Goal: Task Accomplishment & Management: Complete application form

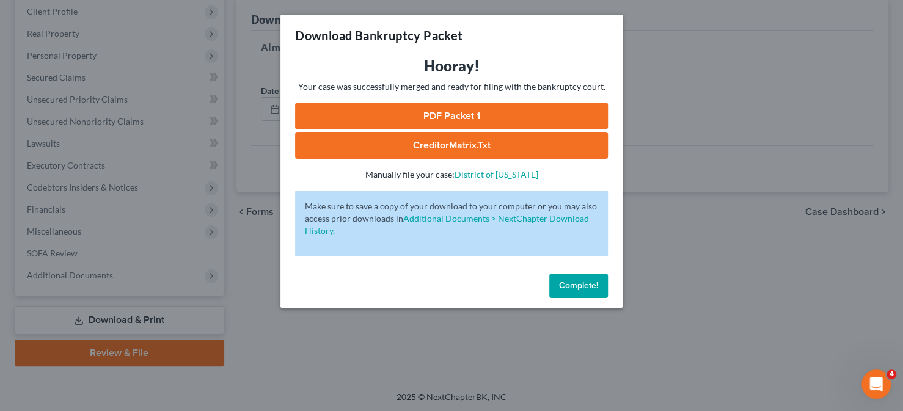
click at [578, 286] on span "Complete!" at bounding box center [578, 286] width 39 height 10
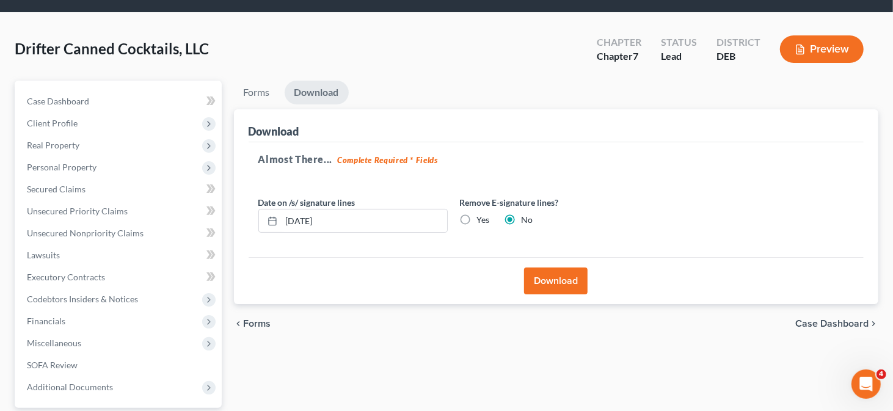
scroll to position [61, 0]
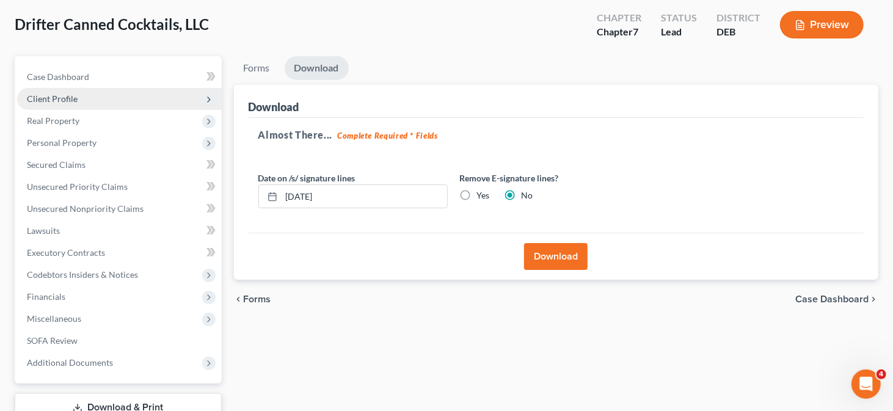
click at [102, 103] on span "Client Profile" at bounding box center [119, 99] width 205 height 22
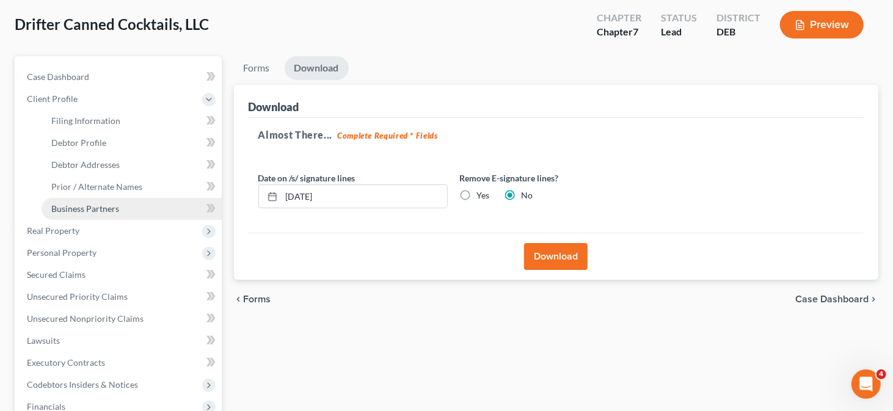
click at [128, 203] on link "Business Partners" at bounding box center [132, 209] width 180 height 22
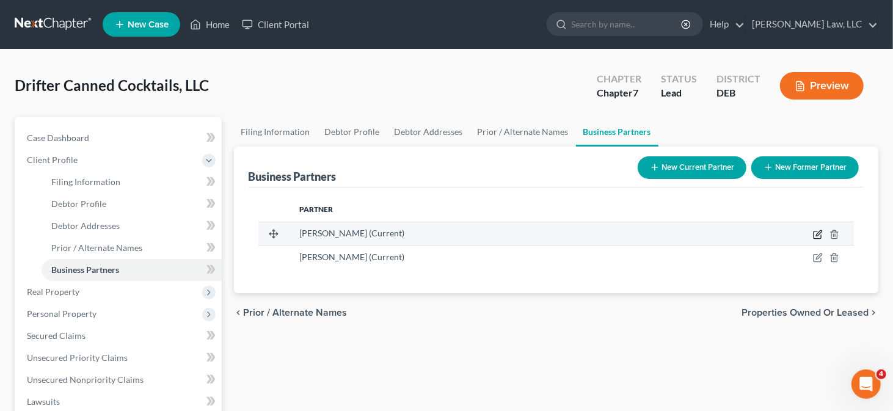
click at [817, 234] on icon "button" at bounding box center [819, 233] width 6 height 6
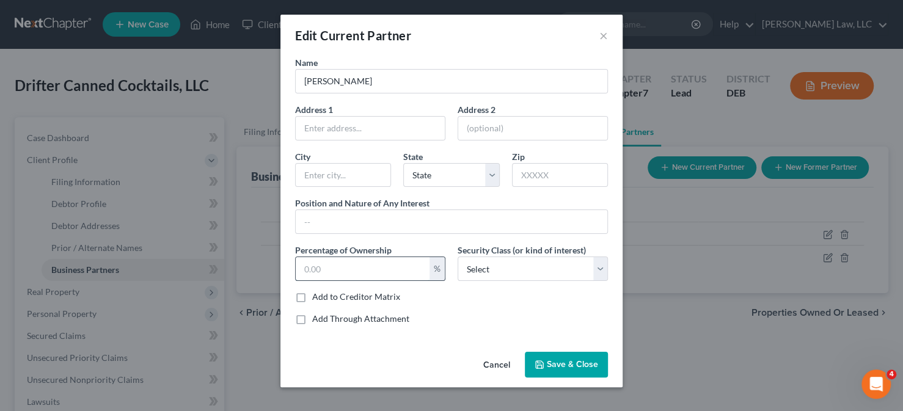
click at [367, 267] on input "text" at bounding box center [363, 268] width 134 height 23
type input "50"
click at [480, 266] on select "Select Select Common Stockholder General Partner Limited Partner Managing Membe…" at bounding box center [533, 269] width 150 height 24
click at [462, 315] on div "Add Through Attachment" at bounding box center [451, 319] width 313 height 12
click at [345, 226] on input "text" at bounding box center [452, 221] width 312 height 23
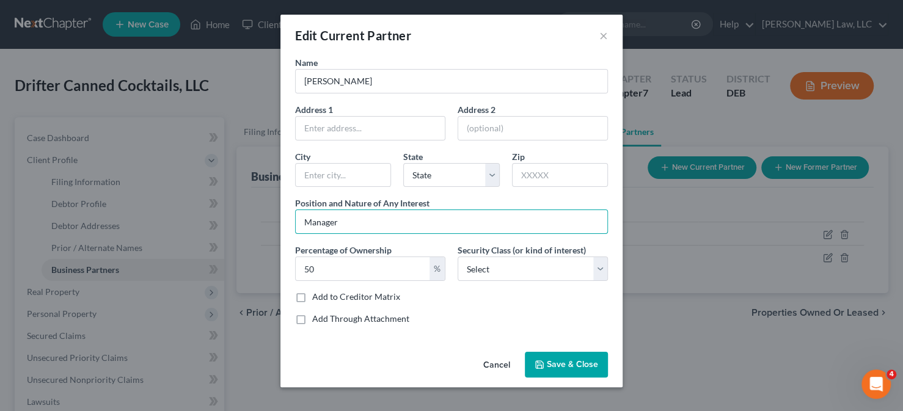
type input "Manager"
click at [537, 355] on button "Save & Close" at bounding box center [566, 365] width 83 height 26
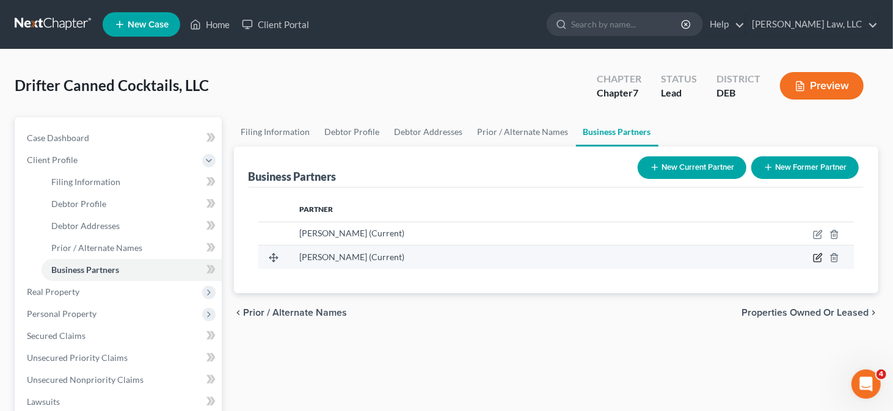
click at [819, 255] on icon "button" at bounding box center [818, 258] width 10 height 10
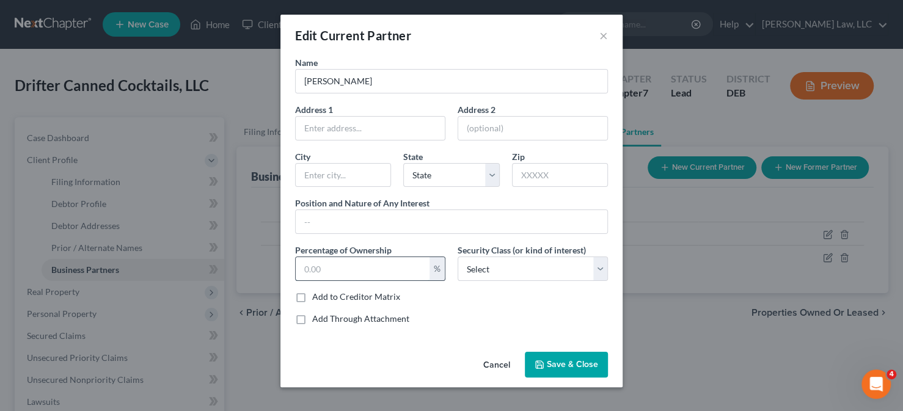
click at [327, 274] on input "text" at bounding box center [363, 268] width 134 height 23
type input "50"
click at [562, 355] on button "Save & Close" at bounding box center [566, 365] width 83 height 26
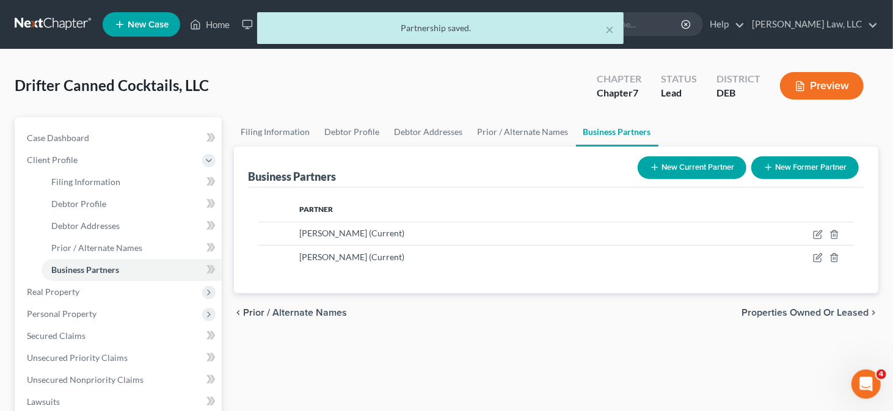
click at [799, 85] on icon "button" at bounding box center [800, 86] width 11 height 11
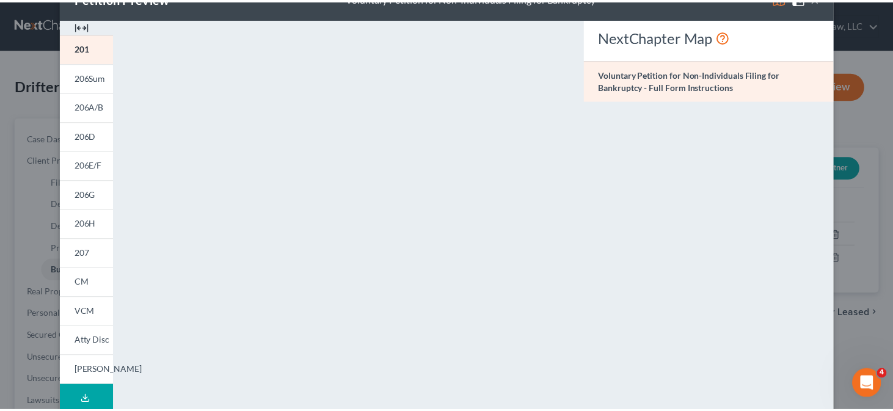
scroll to position [33, 0]
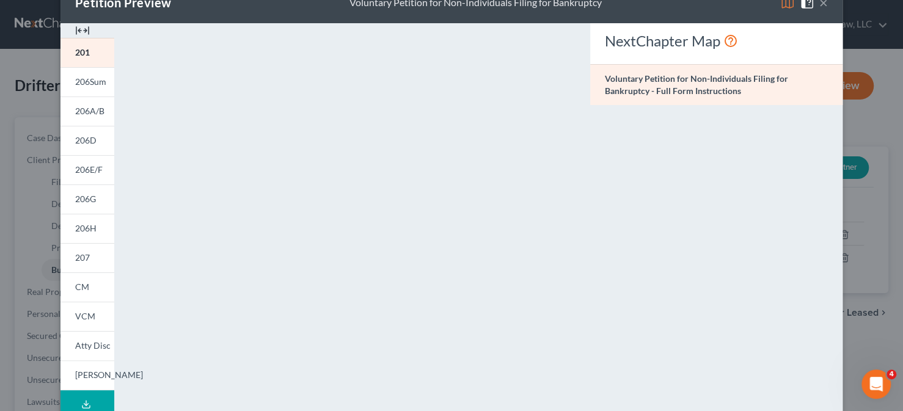
click at [823, 6] on button "×" at bounding box center [824, 2] width 9 height 15
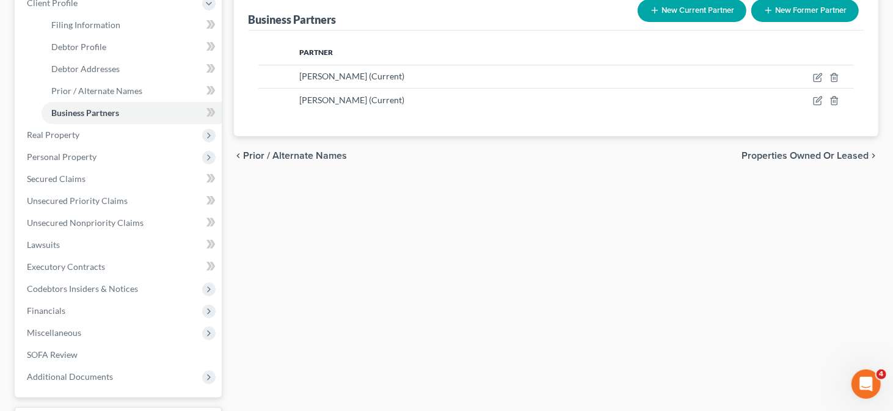
scroll to position [183, 0]
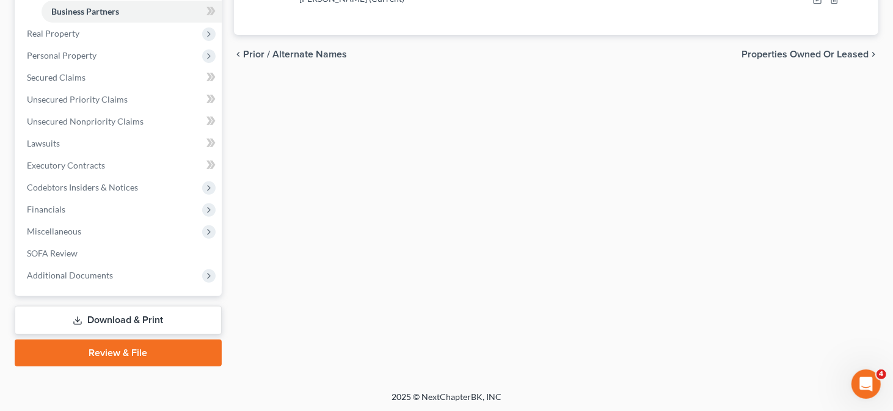
click at [111, 314] on link "Download & Print" at bounding box center [118, 320] width 207 height 29
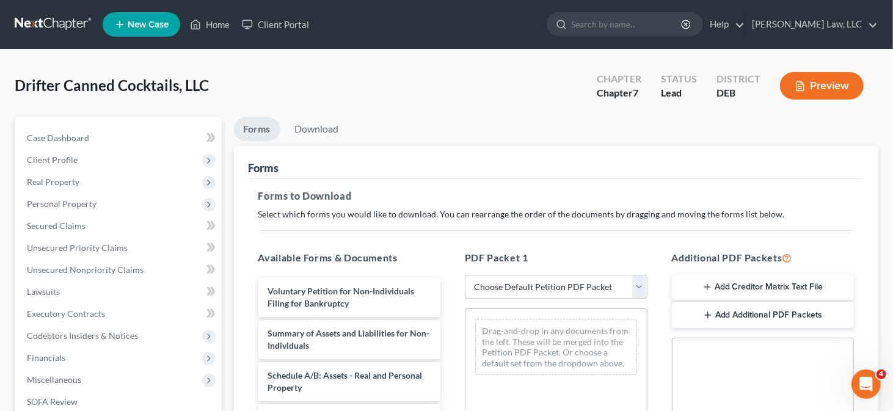
scroll to position [122, 0]
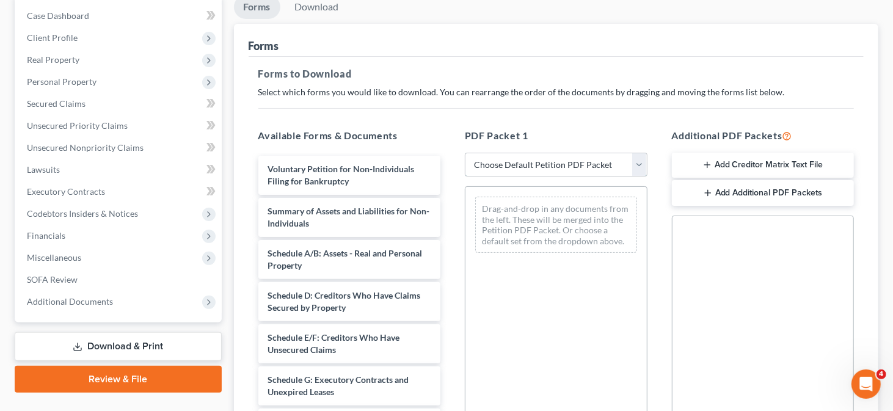
click at [580, 156] on select "Choose Default Petition PDF Packet Complete Bankruptcy Petition (all forms and …" at bounding box center [556, 165] width 183 height 24
click at [517, 121] on div "PDF Packet 1 Choose Default Petition PDF Packet Complete Bankruptcy Petition (a…" at bounding box center [556, 326] width 207 height 414
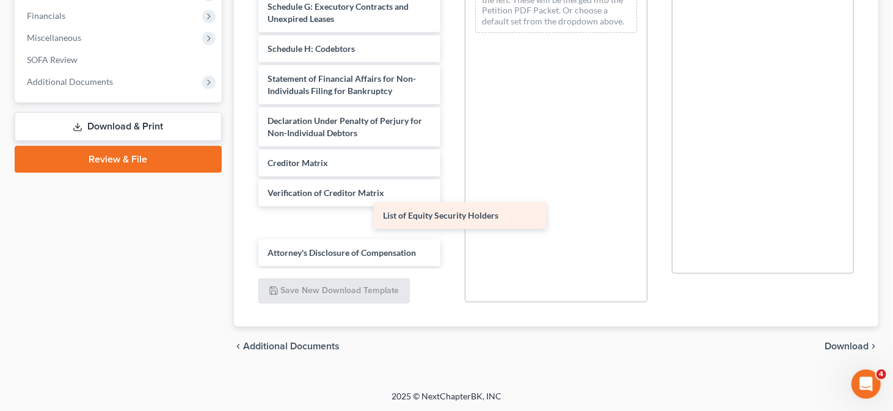
scroll to position [124, 0]
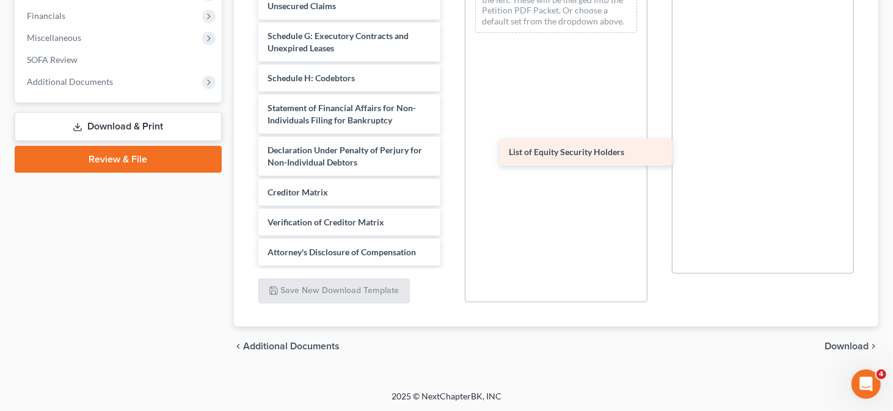
drag, startPoint x: 318, startPoint y: 251, endPoint x: 560, endPoint y: 150, distance: 262.2
click at [451, 150] on div "List of Equity Security Holders Voluntary Petition for Non-Individuals Filing f…" at bounding box center [350, 39] width 202 height 454
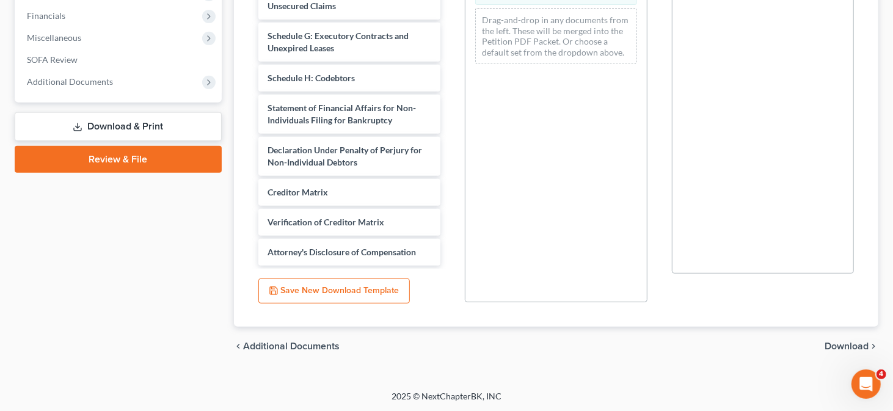
click at [836, 342] on span "Download" at bounding box center [847, 347] width 44 height 10
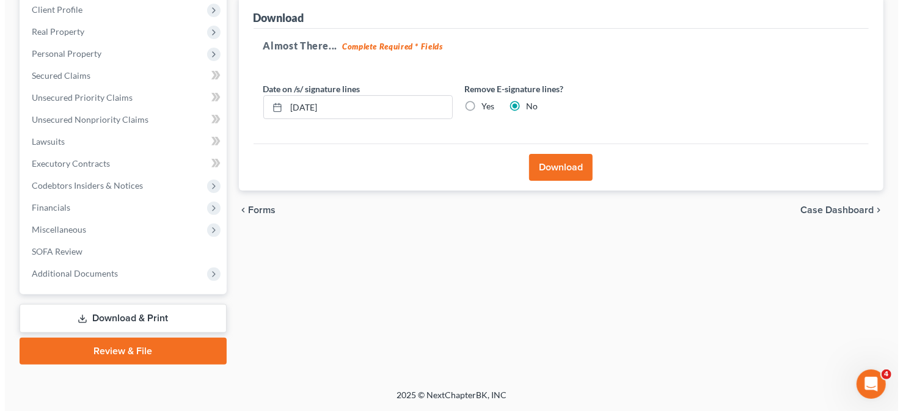
scroll to position [149, 0]
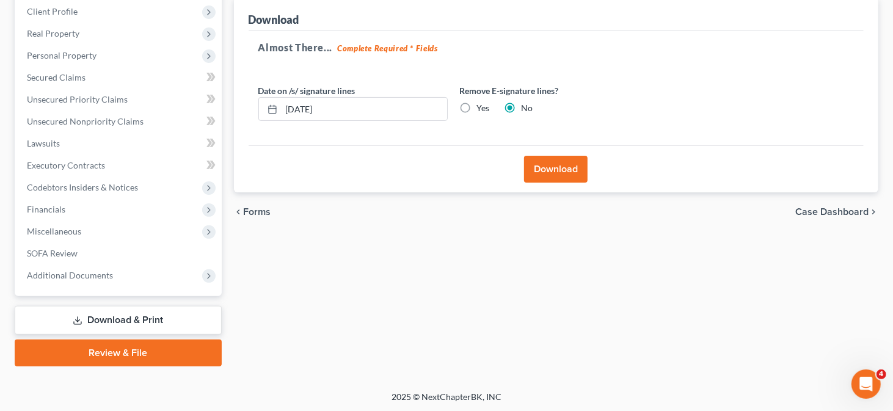
click at [564, 172] on button "Download" at bounding box center [556, 169] width 64 height 27
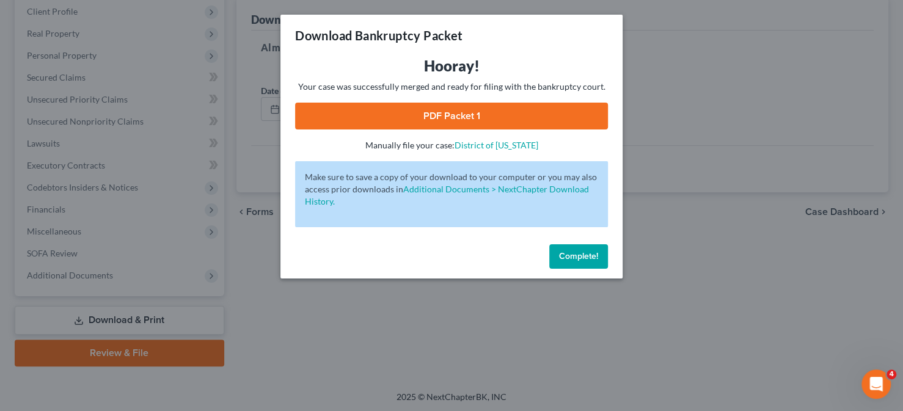
click at [476, 111] on link "PDF Packet 1" at bounding box center [451, 116] width 313 height 27
click at [568, 257] on span "Complete!" at bounding box center [578, 256] width 39 height 10
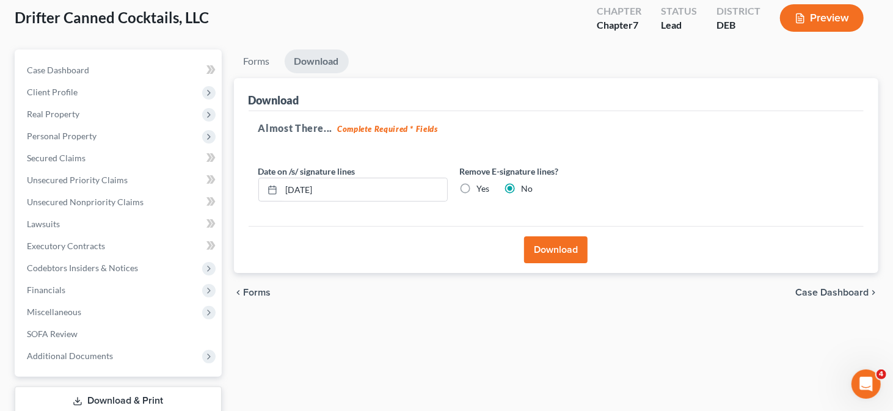
scroll to position [0, 0]
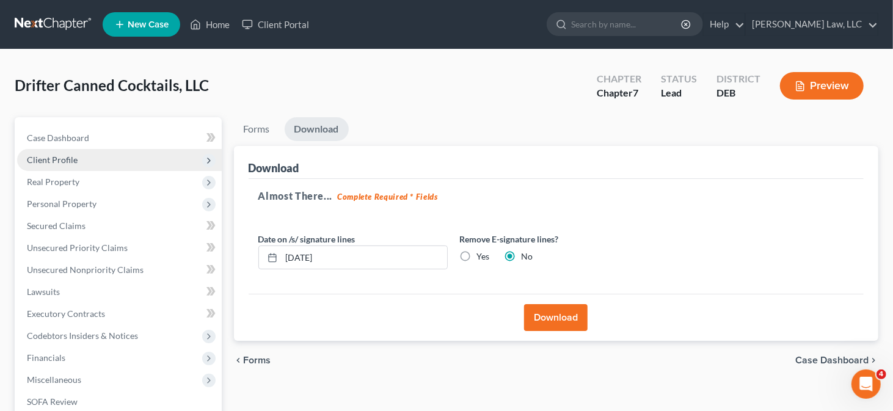
click at [167, 162] on span "Client Profile" at bounding box center [119, 160] width 205 height 22
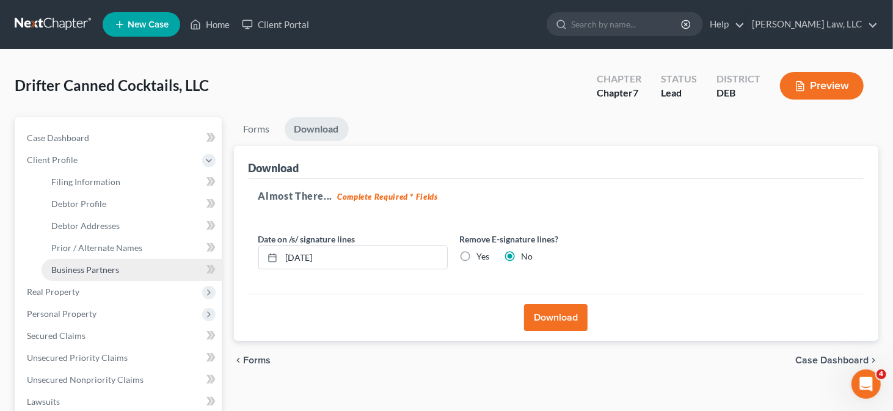
click at [127, 268] on link "Business Partners" at bounding box center [132, 270] width 180 height 22
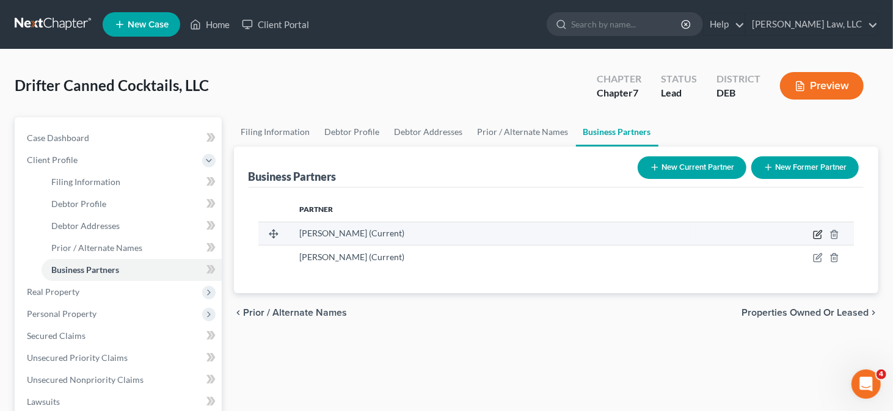
click at [817, 230] on icon "button" at bounding box center [818, 235] width 10 height 10
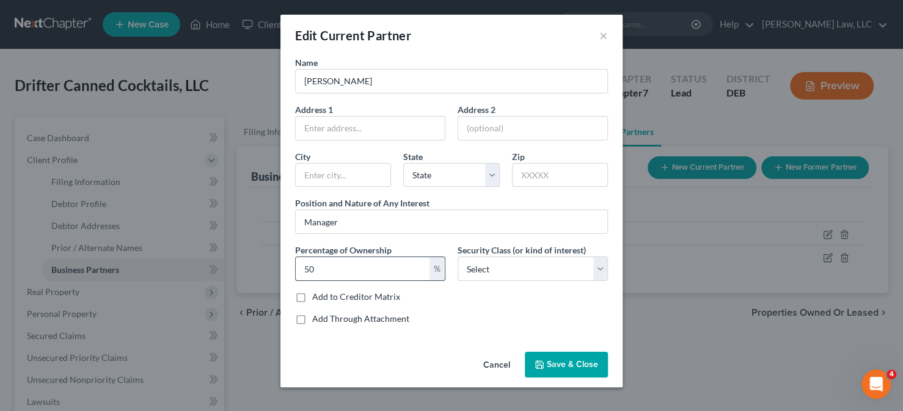
click at [358, 270] on input "50" at bounding box center [363, 268] width 134 height 23
type input "50"
click at [554, 366] on span "Save & Close" at bounding box center [572, 364] width 51 height 10
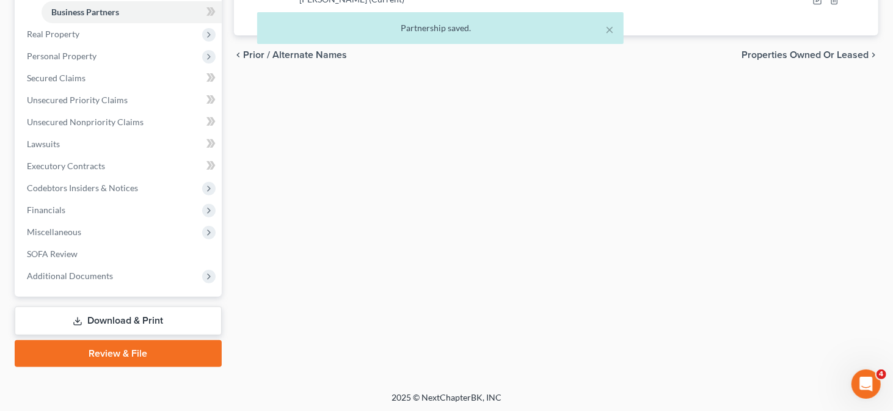
scroll to position [259, 0]
click at [144, 314] on link "Download & Print" at bounding box center [118, 320] width 207 height 29
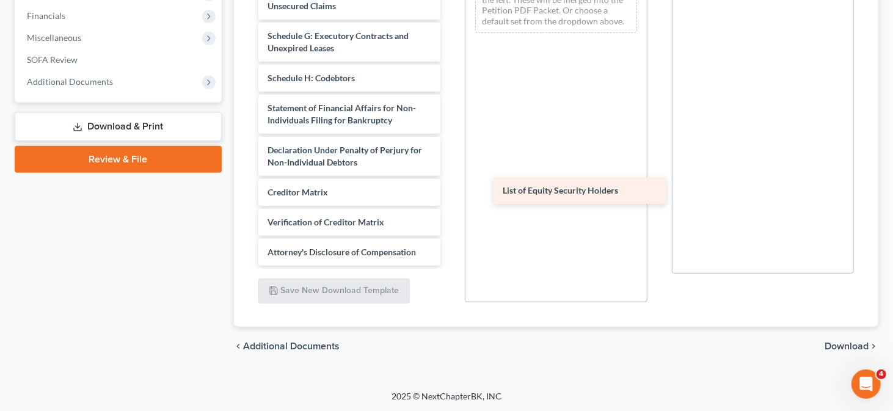
scroll to position [124, 0]
drag, startPoint x: 323, startPoint y: 255, endPoint x: 560, endPoint y: 195, distance: 244.7
click at [451, 195] on div "List of Equity Security Holders Voluntary Petition for Non-Individuals Filing f…" at bounding box center [350, 39] width 202 height 454
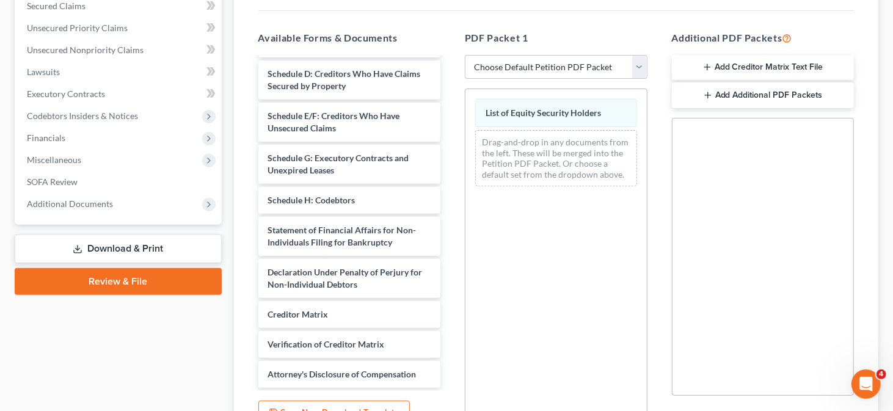
scroll to position [342, 0]
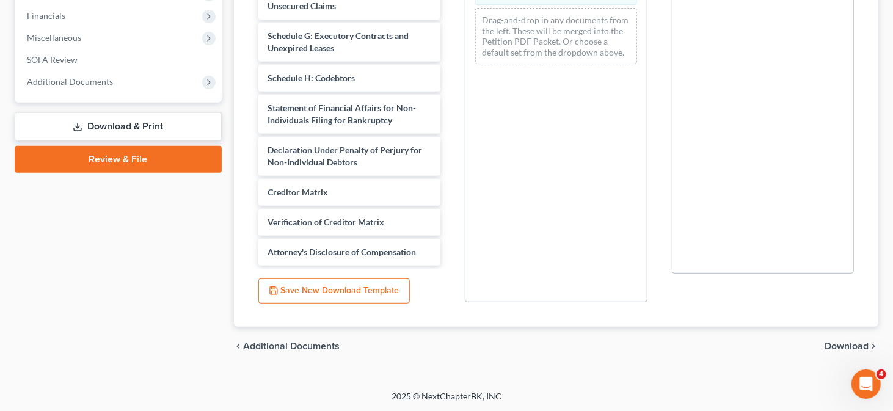
click at [825, 343] on span "Download" at bounding box center [847, 347] width 44 height 10
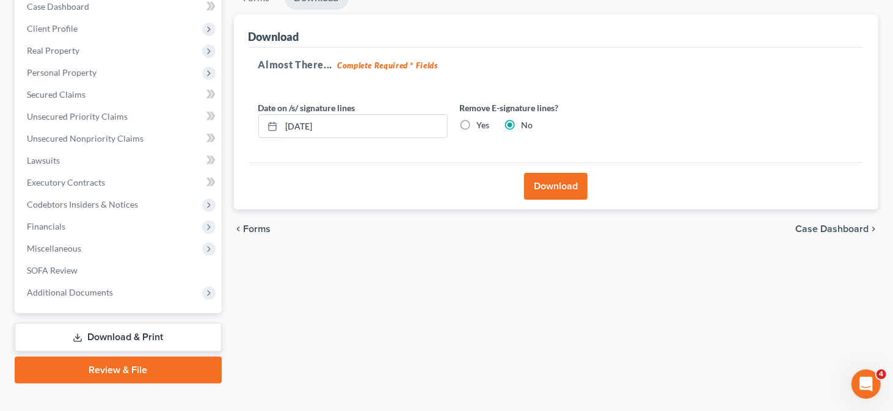
scroll to position [87, 0]
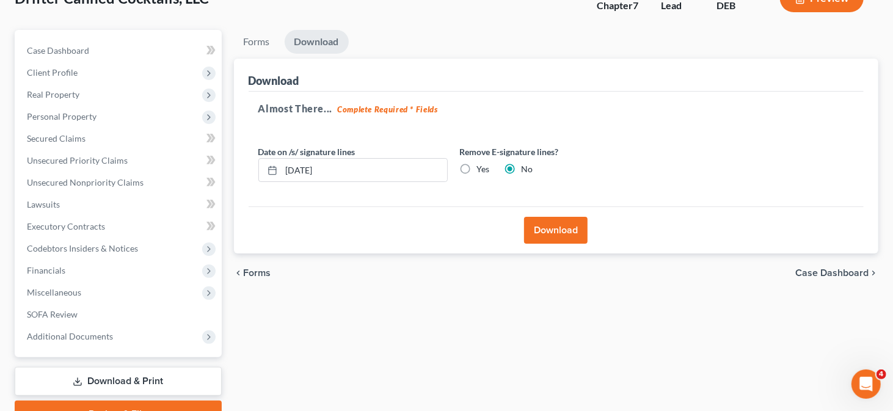
click at [561, 230] on button "Download" at bounding box center [556, 230] width 64 height 27
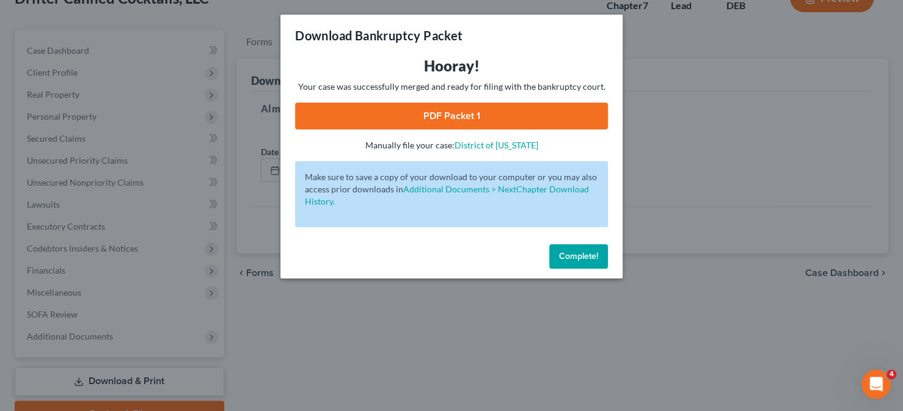
click at [440, 108] on link "PDF Packet 1" at bounding box center [451, 116] width 313 height 27
drag, startPoint x: 566, startPoint y: 253, endPoint x: 556, endPoint y: 243, distance: 13.8
click at [567, 253] on span "Complete!" at bounding box center [578, 256] width 39 height 10
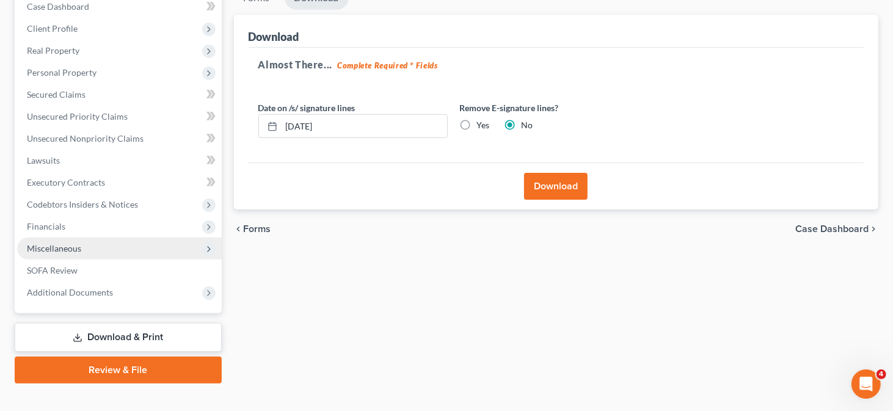
scroll to position [149, 0]
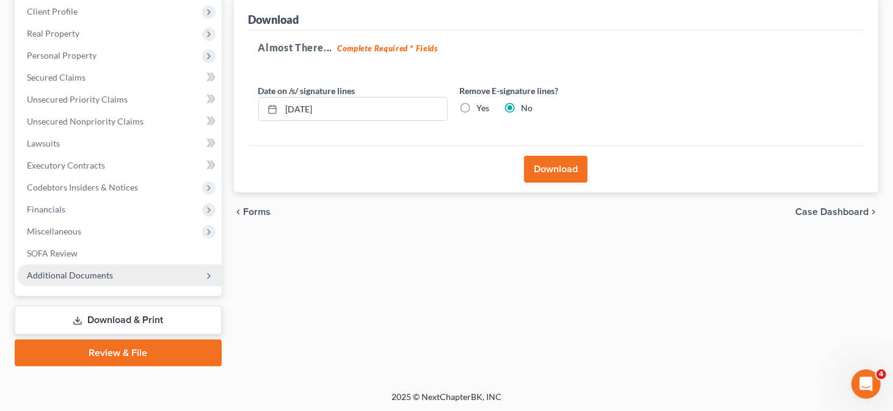
click at [166, 281] on span "Additional Documents" at bounding box center [119, 276] width 205 height 22
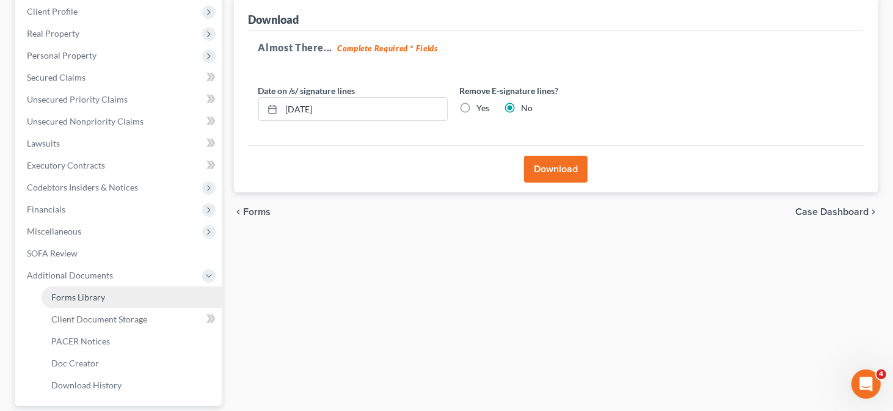
click at [142, 292] on link "Forms Library" at bounding box center [132, 298] width 180 height 22
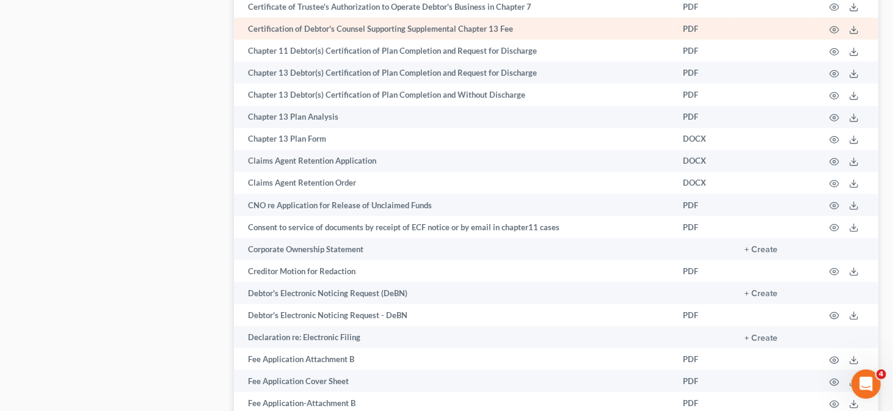
scroll to position [733, 0]
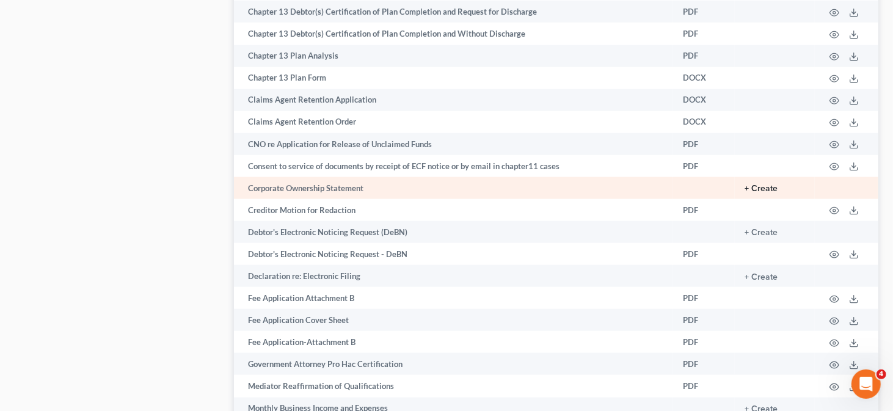
click at [753, 185] on button "+ Create" at bounding box center [761, 189] width 33 height 9
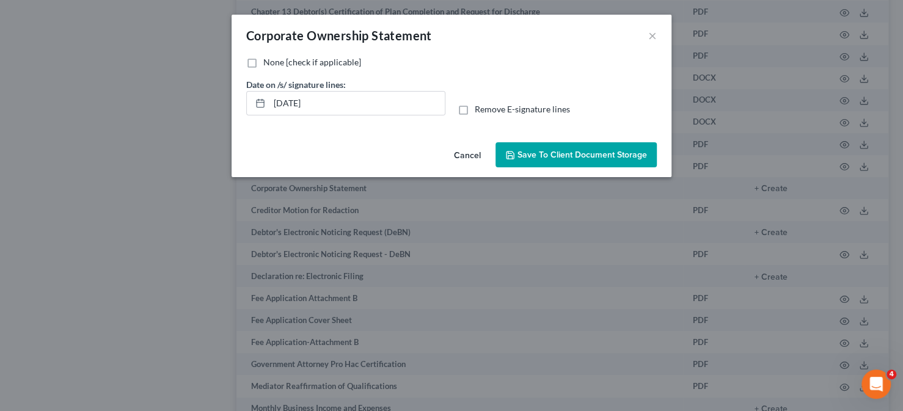
click at [263, 64] on label "None [check if applicable]" at bounding box center [312, 62] width 98 height 12
click at [268, 64] on input "None [check if applicable]" at bounding box center [272, 60] width 8 height 8
checkbox input "true"
click at [543, 153] on span "Save to Client Document Storage" at bounding box center [583, 155] width 130 height 10
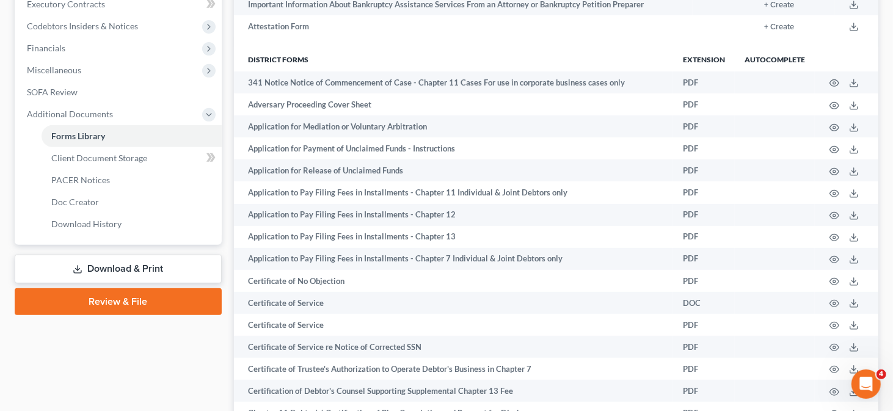
scroll to position [306, 0]
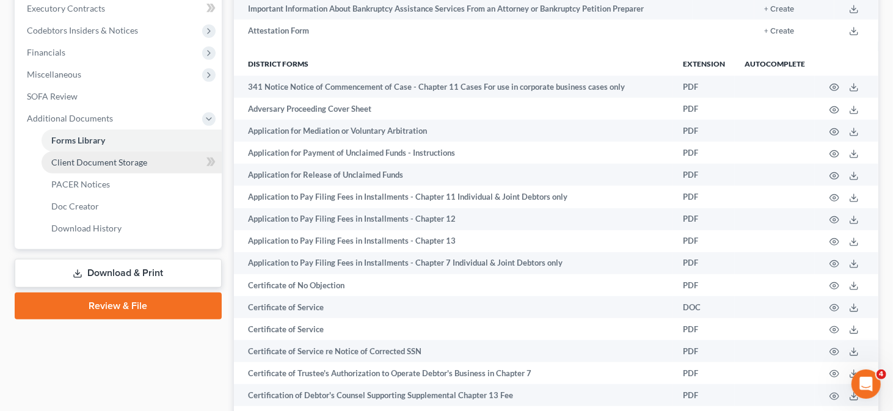
click at [81, 159] on span "Client Document Storage" at bounding box center [99, 162] width 96 height 10
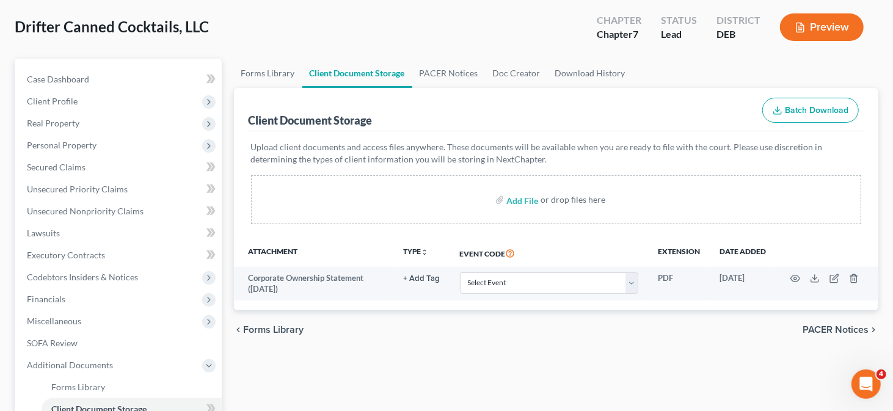
scroll to position [122, 0]
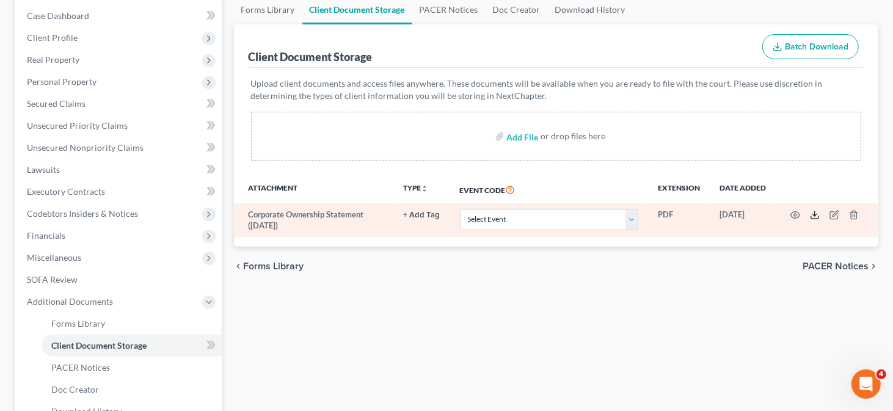
click at [815, 215] on line at bounding box center [815, 213] width 0 height 5
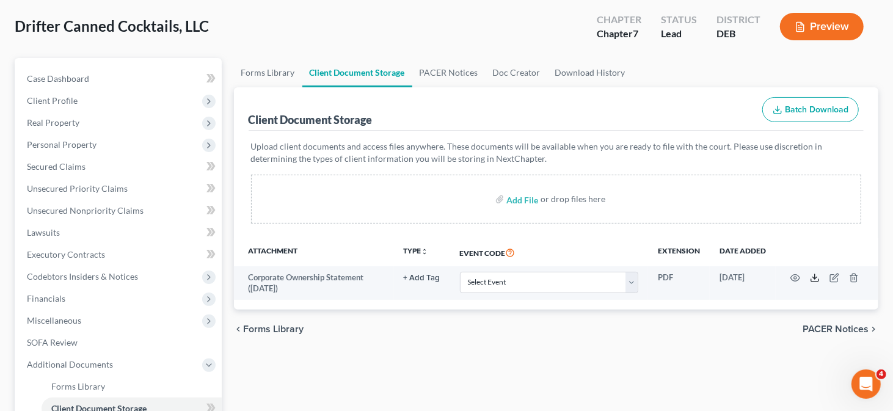
scroll to position [0, 0]
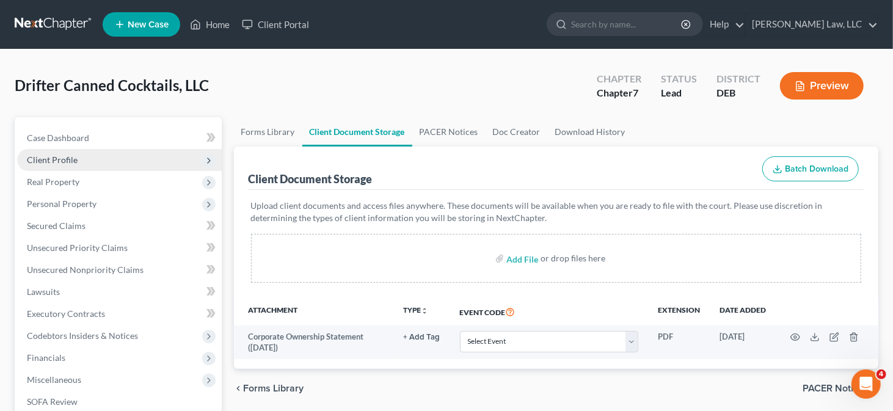
click at [81, 160] on span "Client Profile" at bounding box center [119, 160] width 205 height 22
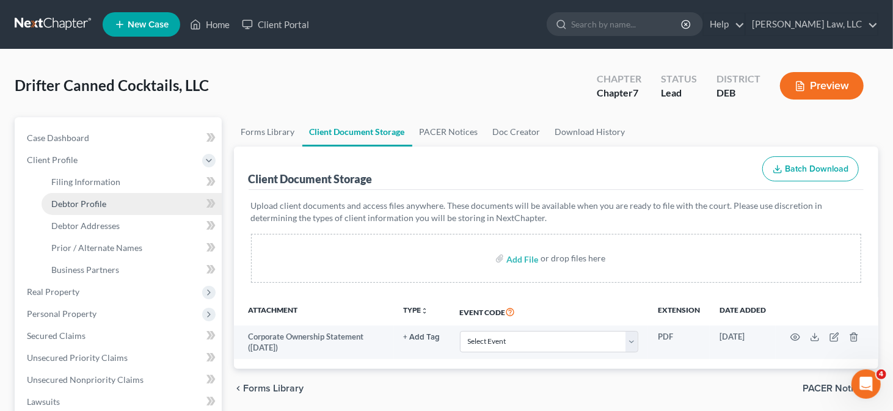
click at [111, 209] on link "Debtor Profile" at bounding box center [132, 204] width 180 height 22
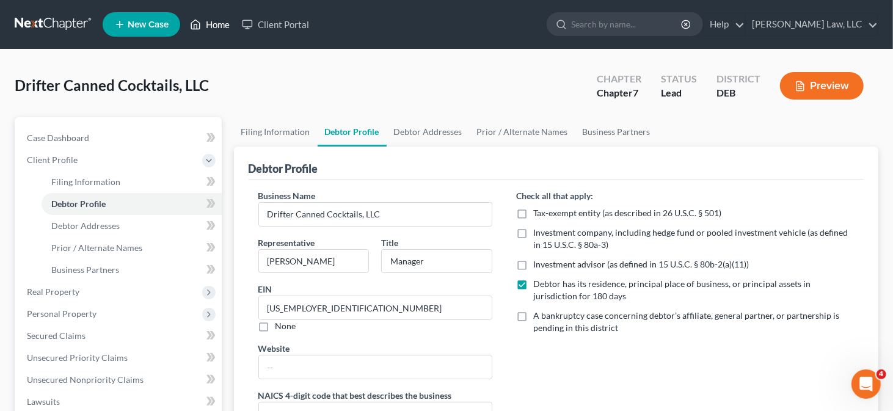
click at [223, 21] on link "Home" at bounding box center [210, 24] width 52 height 22
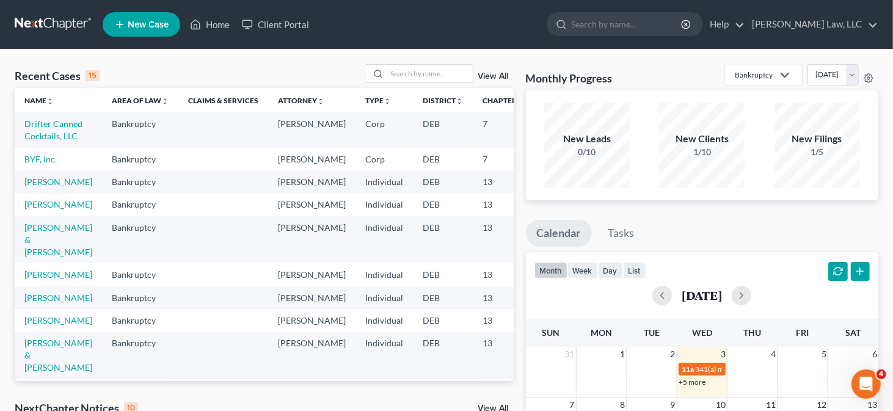
click at [114, 24] on link "New Case" at bounding box center [142, 24] width 78 height 24
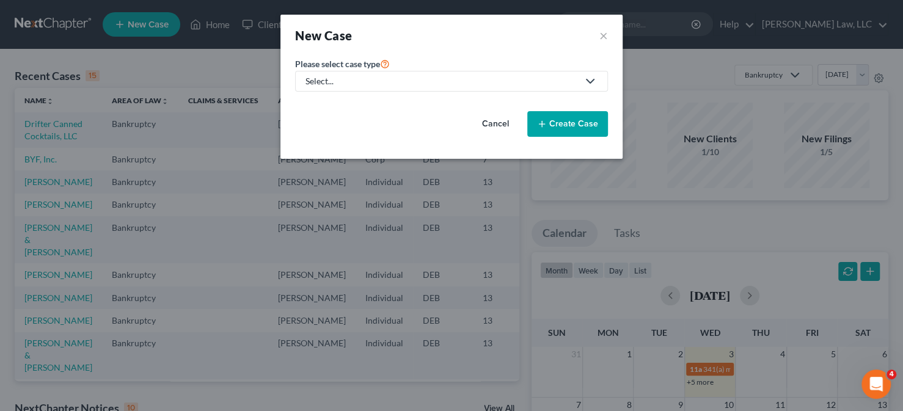
click at [513, 81] on div "Select..." at bounding box center [442, 81] width 273 height 12
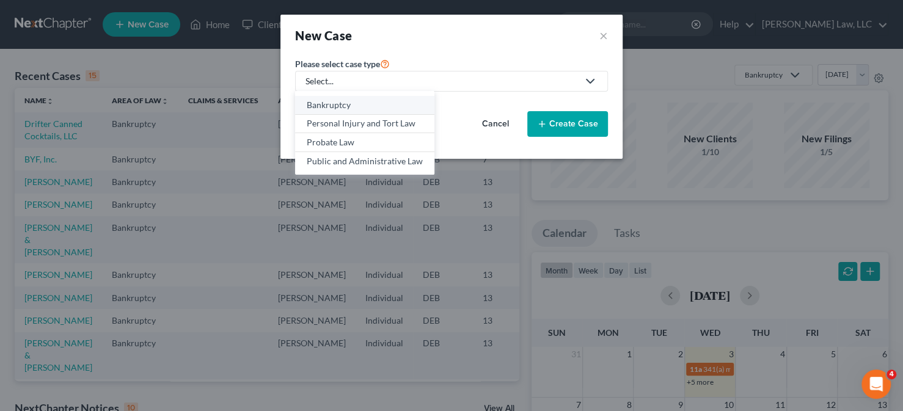
click at [378, 105] on div "Bankruptcy" at bounding box center [365, 105] width 116 height 12
select select "13"
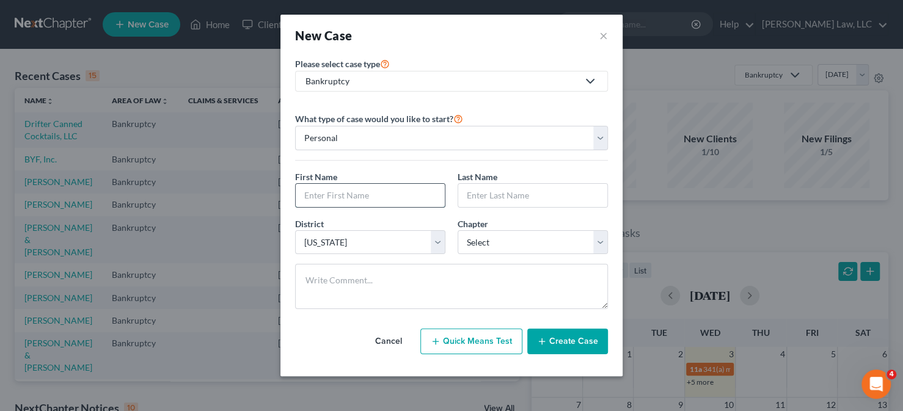
click at [375, 184] on input "text" at bounding box center [370, 195] width 149 height 23
type input "[PERSON_NAME]"
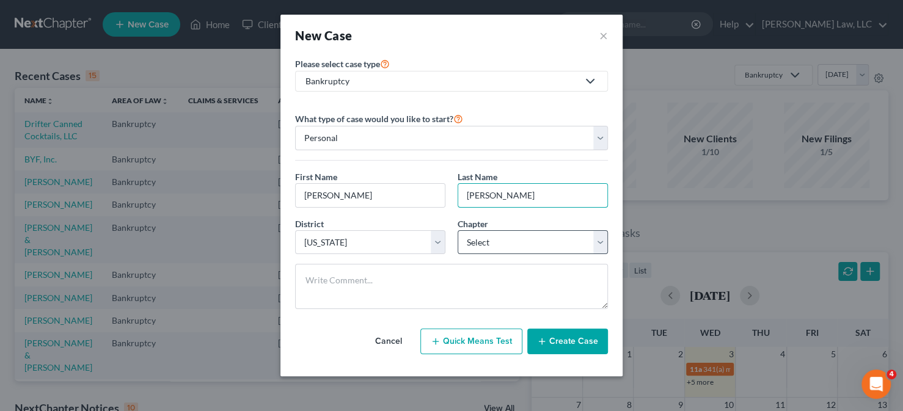
type input "[PERSON_NAME]"
click at [519, 246] on select "Select 7 11 12 13" at bounding box center [533, 242] width 150 height 24
select select "0"
click at [458, 230] on select "Select 7 11 12 13" at bounding box center [533, 242] width 150 height 24
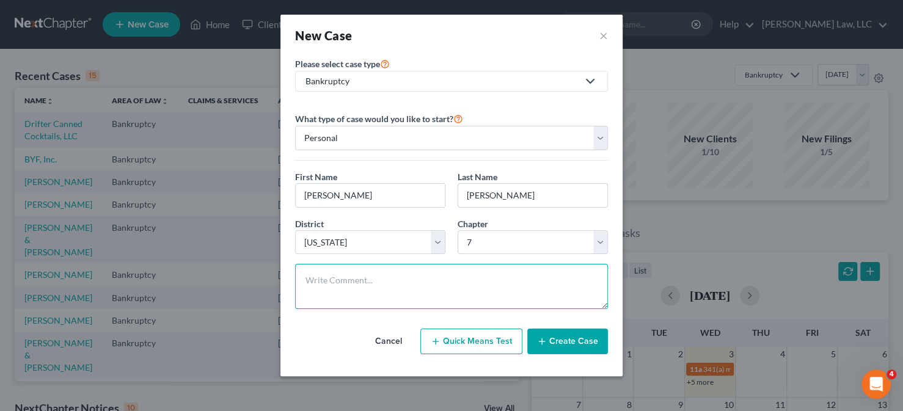
click at [479, 288] on textarea at bounding box center [451, 286] width 313 height 45
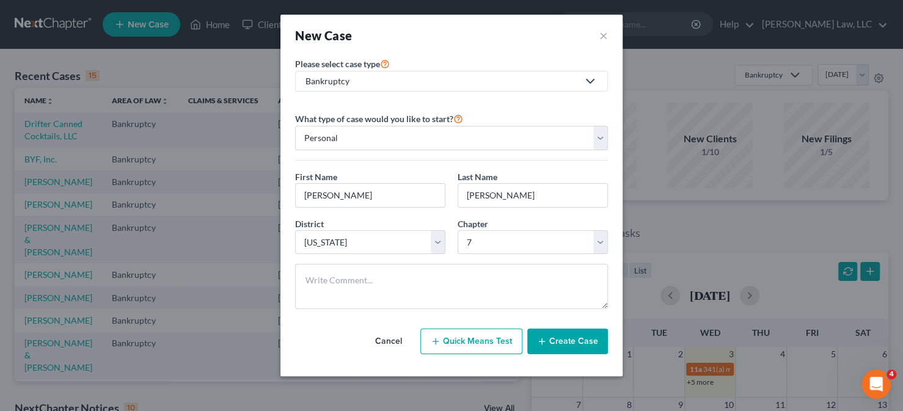
click at [546, 337] on icon "button" at bounding box center [542, 342] width 10 height 10
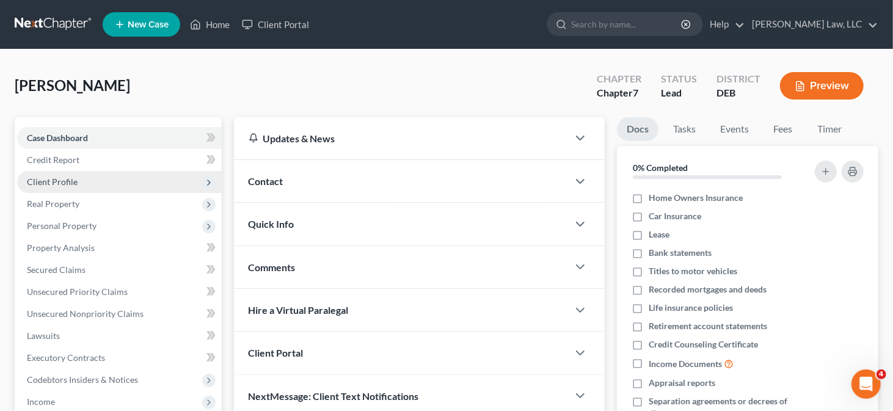
click at [81, 180] on span "Client Profile" at bounding box center [119, 182] width 205 height 22
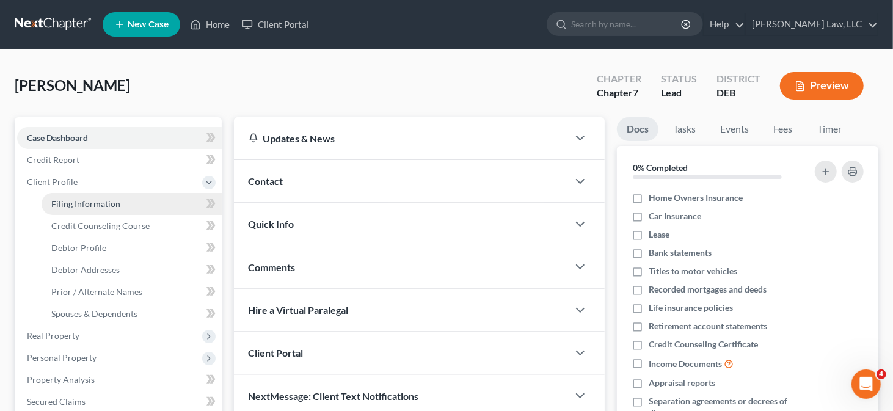
click at [88, 208] on span "Filing Information" at bounding box center [85, 204] width 69 height 10
select select "1"
select select "0"
select select "13"
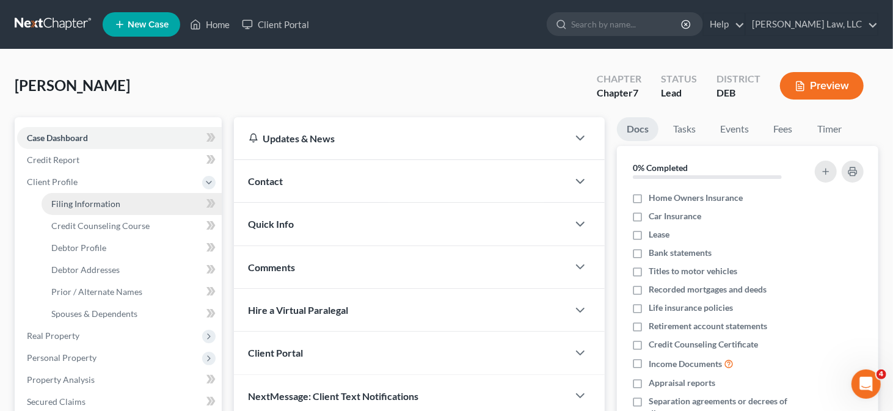
select select "7"
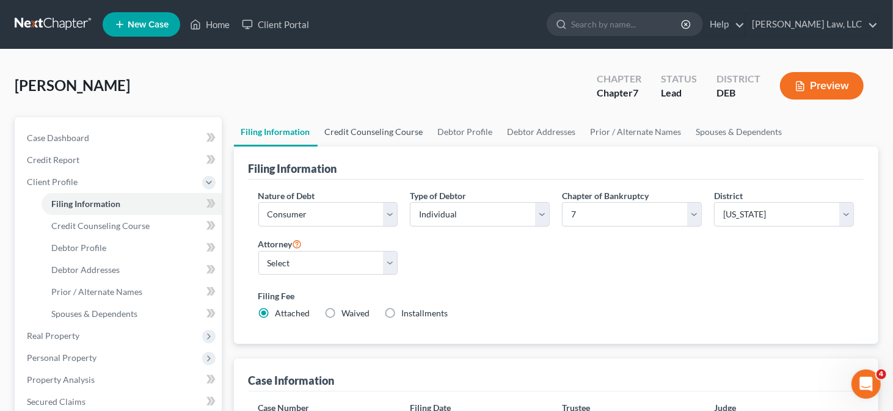
click at [369, 133] on link "Credit Counseling Course" at bounding box center [374, 131] width 113 height 29
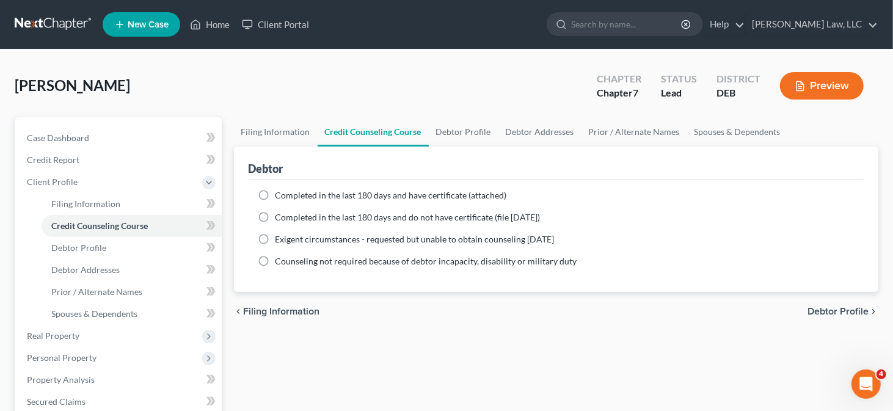
click at [277, 196] on span "Completed in the last 180 days and have certificate (attached)" at bounding box center [392, 195] width 232 height 10
click at [281, 196] on input "Completed in the last 180 days and have certificate (attached)" at bounding box center [285, 193] width 8 height 8
radio input "true"
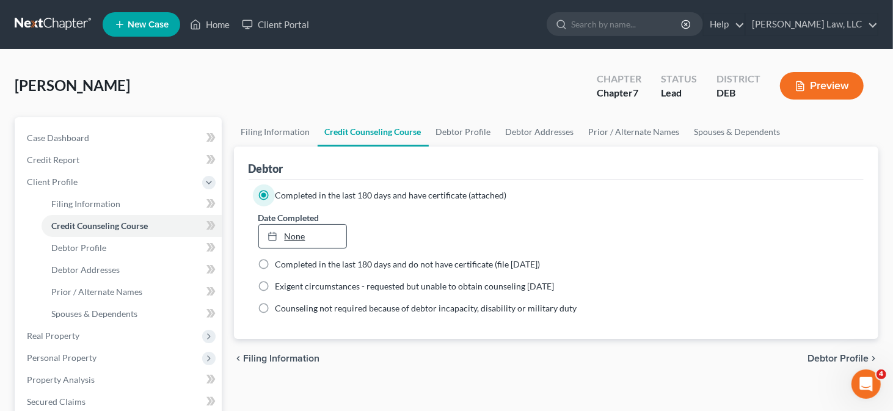
click at [298, 228] on link "None" at bounding box center [303, 236] width 88 height 23
type input "[DATE]"
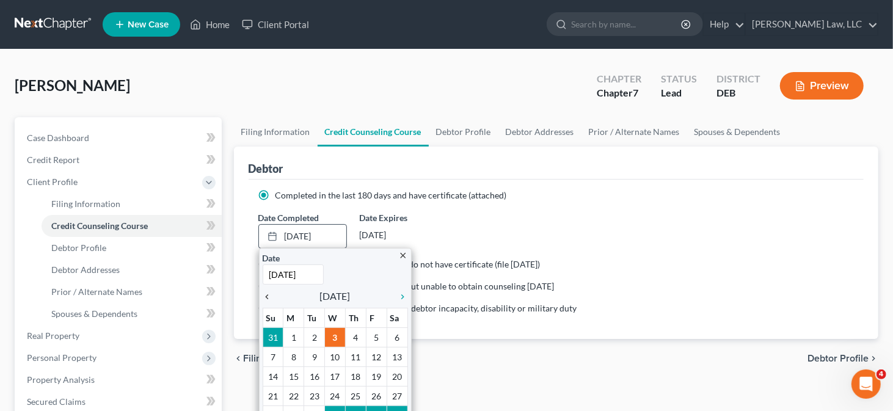
click at [265, 295] on icon "chevron_left" at bounding box center [271, 297] width 16 height 10
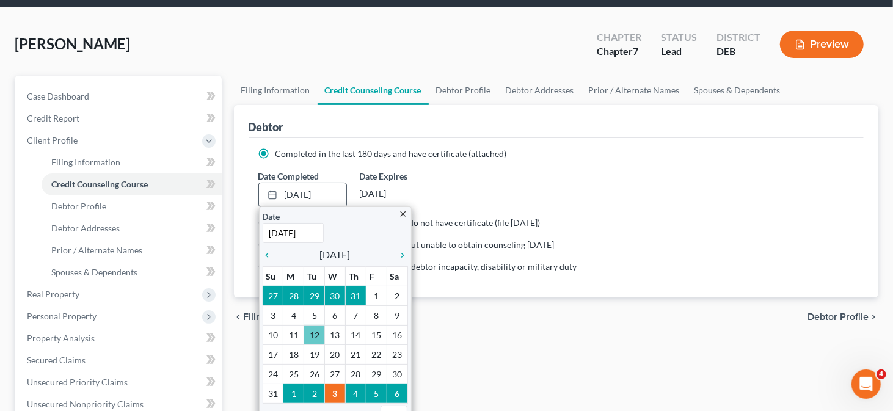
scroll to position [61, 0]
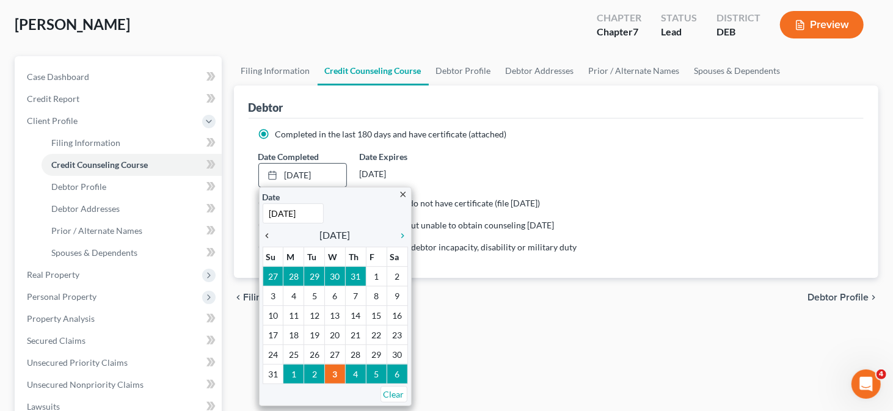
click at [268, 235] on icon "chevron_left" at bounding box center [271, 236] width 16 height 10
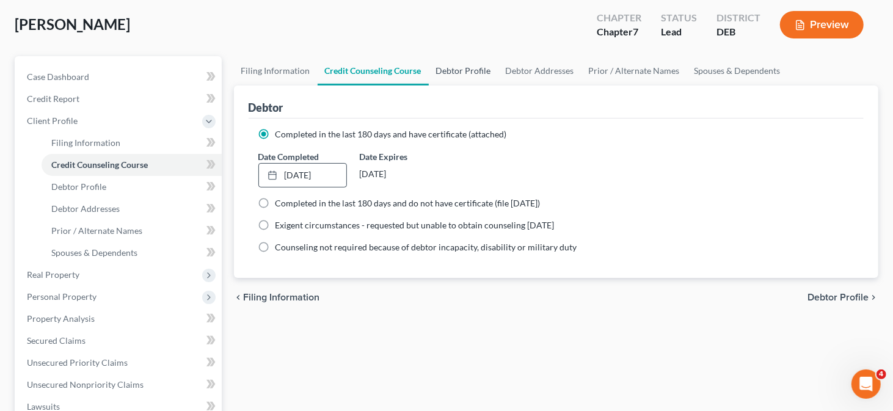
click at [457, 70] on link "Debtor Profile" at bounding box center [464, 70] width 70 height 29
select select "0"
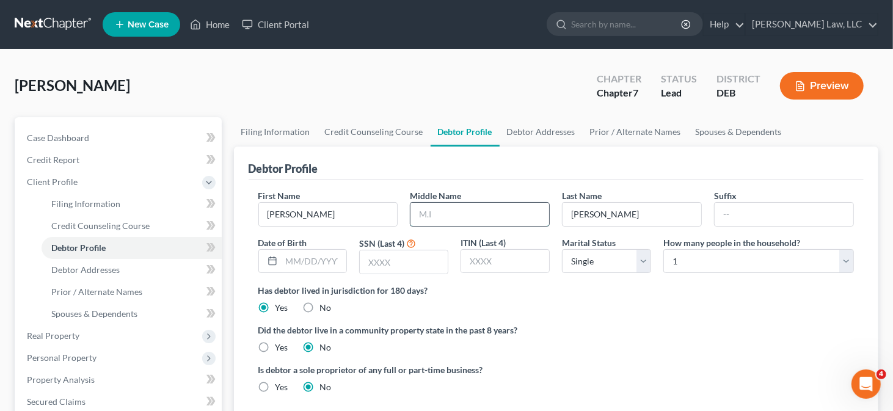
click at [461, 216] on input "text" at bounding box center [480, 214] width 139 height 23
type input "R."
click at [328, 260] on input "text" at bounding box center [314, 261] width 65 height 23
click at [535, 294] on label "Has debtor lived in jurisdiction for 180 days?" at bounding box center [557, 290] width 596 height 13
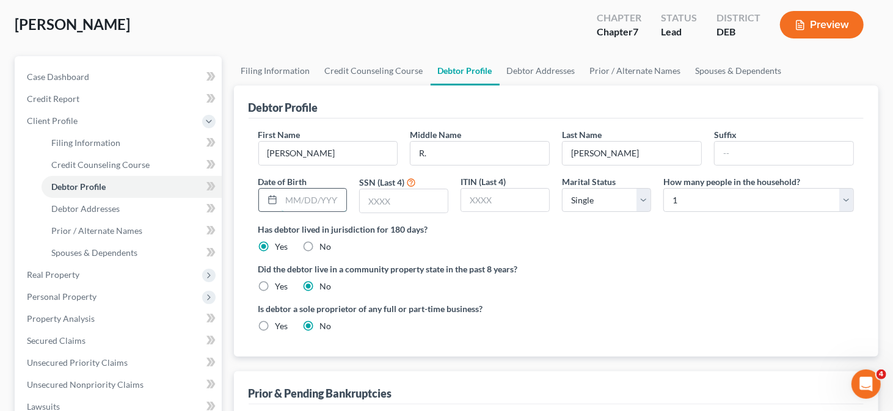
click at [318, 197] on input "text" at bounding box center [314, 200] width 65 height 23
type input "[DATE]"
click at [380, 196] on input "text" at bounding box center [404, 200] width 88 height 23
type input "8888"
click at [505, 62] on link "Debtor Addresses" at bounding box center [541, 70] width 83 height 29
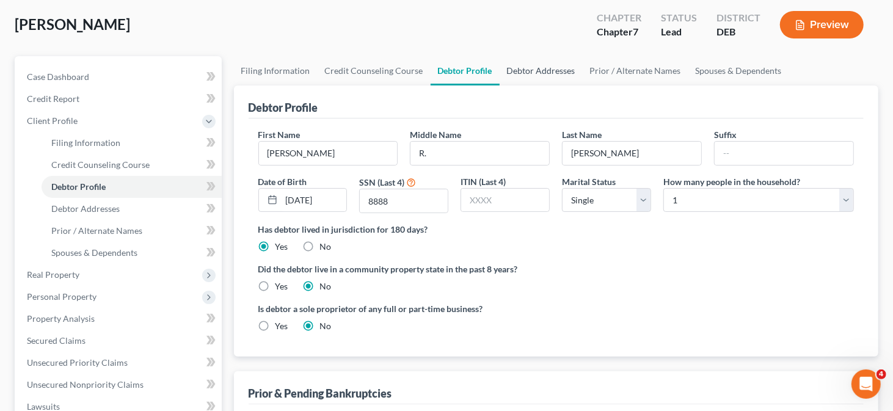
select select "0"
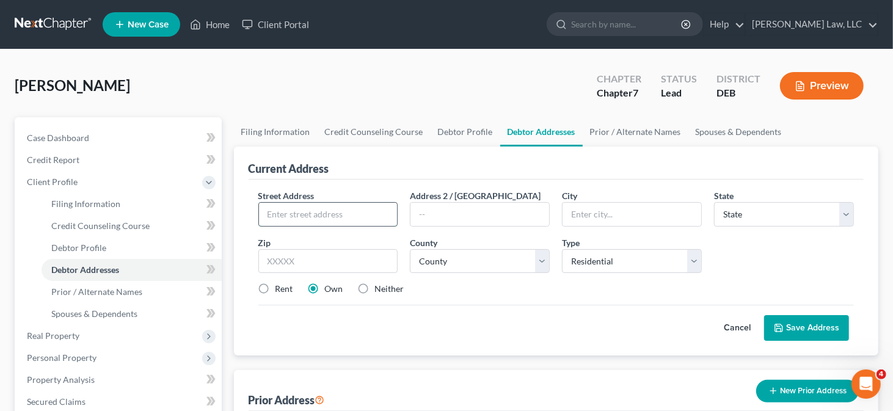
click at [295, 210] on input "text" at bounding box center [328, 214] width 139 height 23
type input "[STREET_ADDRESS]"
click at [349, 255] on input "text" at bounding box center [329, 261] width 140 height 24
type input "19963"
click at [468, 216] on input "text" at bounding box center [480, 214] width 139 height 23
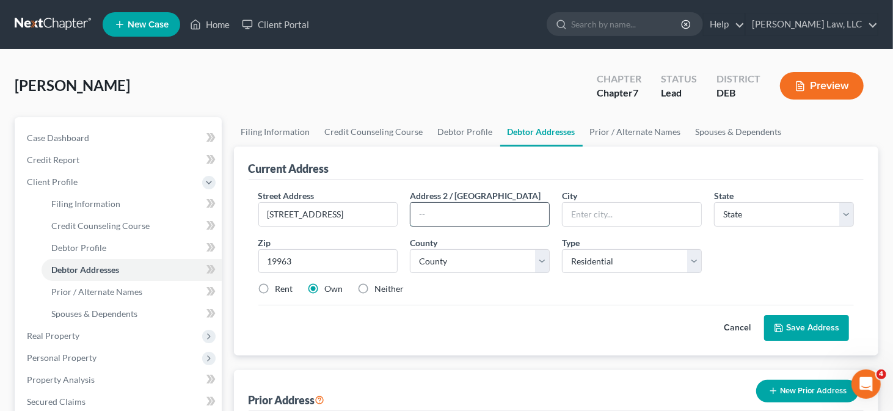
type input "Milford"
select select "7"
click at [461, 264] on select "County [GEOGRAPHIC_DATA] [GEOGRAPHIC_DATA] [GEOGRAPHIC_DATA]" at bounding box center [480, 261] width 140 height 24
select select "2"
click at [410, 249] on select "County [GEOGRAPHIC_DATA] [GEOGRAPHIC_DATA] [GEOGRAPHIC_DATA]" at bounding box center [480, 261] width 140 height 24
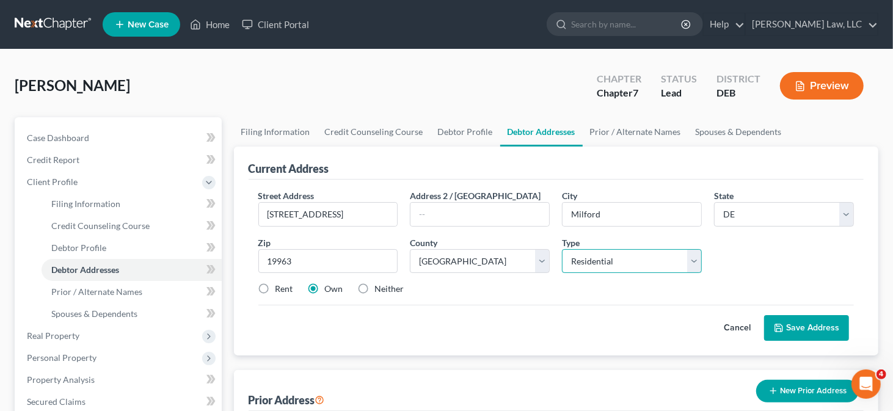
click at [622, 263] on select "Select Residential Mailing Rental Business" at bounding box center [632, 261] width 140 height 24
click at [786, 321] on button "Save Address" at bounding box center [807, 328] width 85 height 26
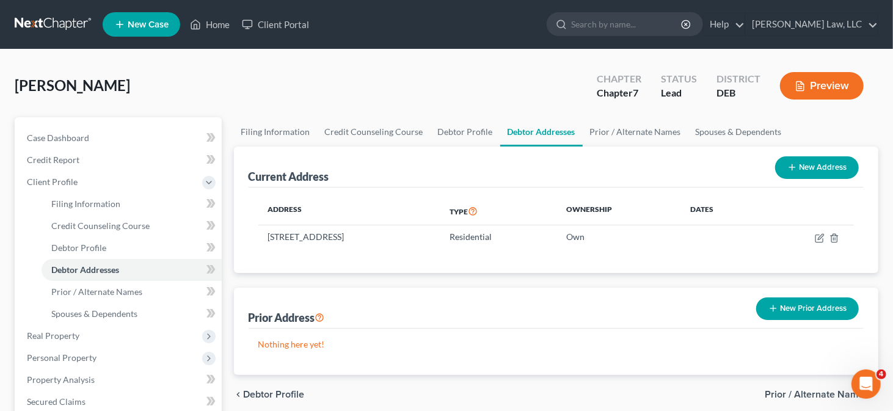
click at [784, 173] on button "New Address" at bounding box center [818, 167] width 84 height 23
select select "0"
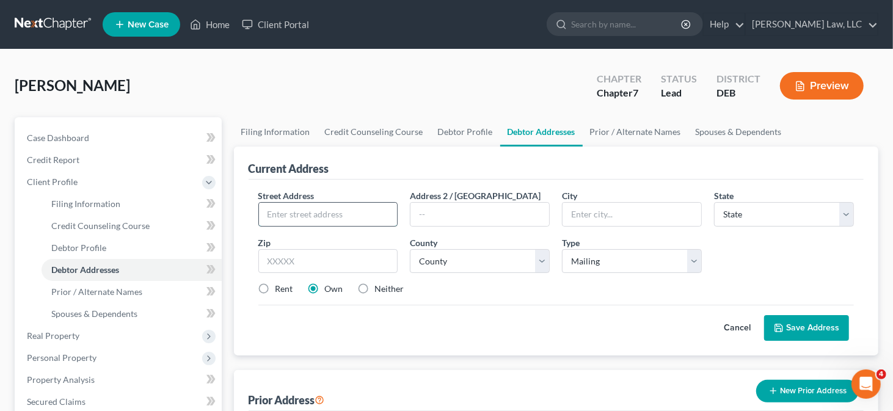
click at [292, 210] on input "text" at bounding box center [328, 214] width 139 height 23
type input "PO Box 50"
click at [341, 260] on input "text" at bounding box center [329, 261] width 140 height 24
type input "19963"
click at [466, 264] on select "County" at bounding box center [480, 261] width 140 height 24
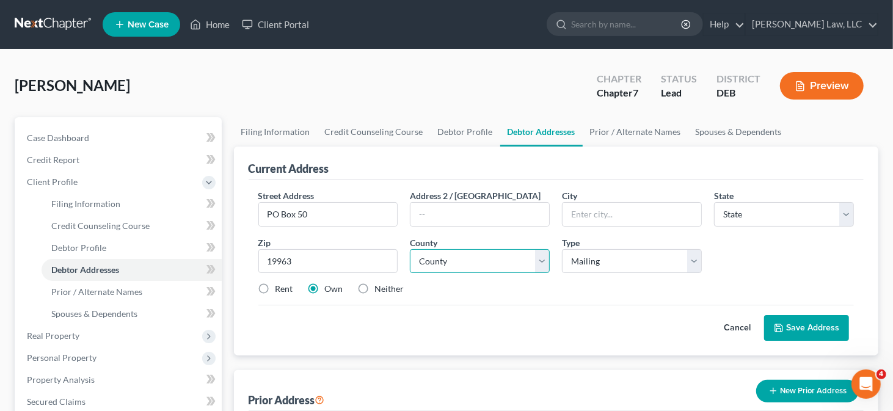
type input "Milford"
select select "7"
click at [464, 244] on div "County * County [GEOGRAPHIC_DATA] [GEOGRAPHIC_DATA] [GEOGRAPHIC_DATA]" at bounding box center [480, 255] width 152 height 37
click at [464, 260] on select "County [GEOGRAPHIC_DATA] [GEOGRAPHIC_DATA] [GEOGRAPHIC_DATA]" at bounding box center [480, 261] width 140 height 24
select select "2"
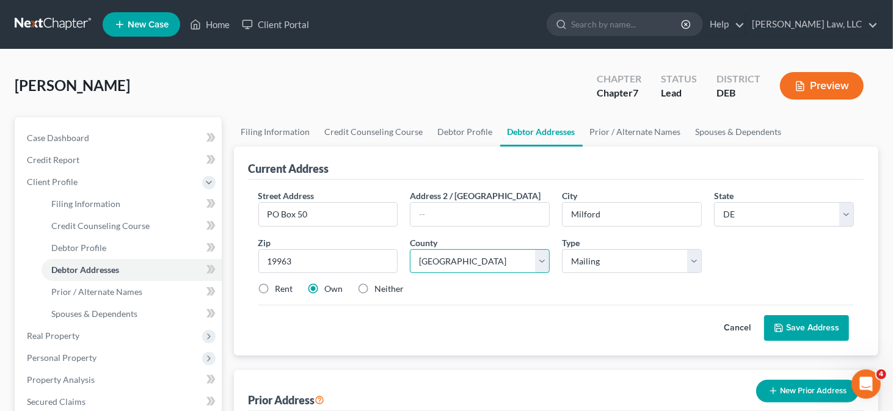
click at [410, 249] on select "County [GEOGRAPHIC_DATA] [GEOGRAPHIC_DATA] [GEOGRAPHIC_DATA]" at bounding box center [480, 261] width 140 height 24
click at [356, 279] on div "Street Address * PO Box 50 Address [GEOGRAPHIC_DATA] * [GEOGRAPHIC_DATA] * Stat…" at bounding box center [556, 247] width 609 height 116
click at [375, 283] on label "Neither" at bounding box center [389, 289] width 29 height 12
click at [380, 283] on input "Neither" at bounding box center [384, 287] width 8 height 8
radio input "true"
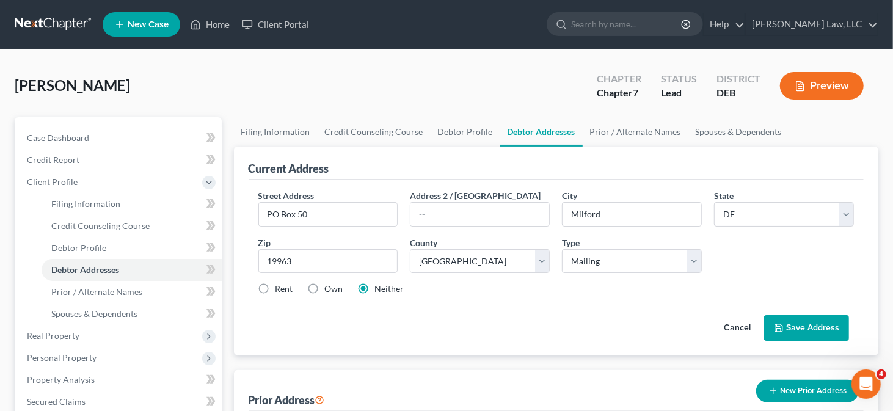
click at [791, 318] on button "Save Address" at bounding box center [807, 328] width 85 height 26
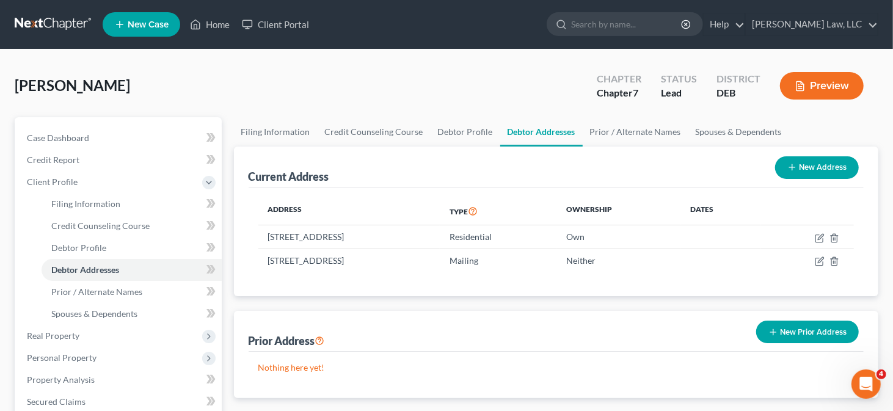
click at [834, 88] on button "Preview" at bounding box center [822, 86] width 84 height 28
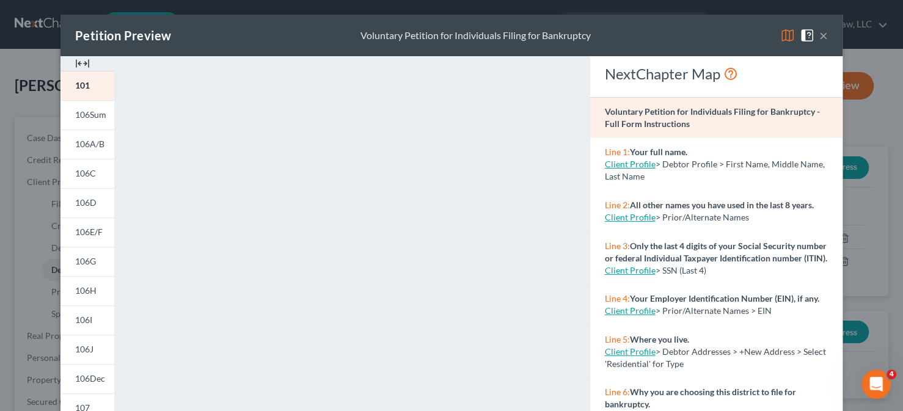
click at [820, 34] on button "×" at bounding box center [824, 35] width 9 height 15
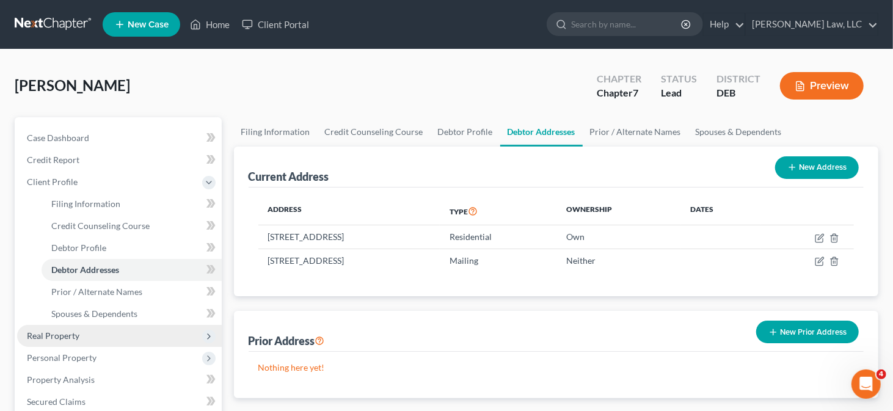
click at [99, 334] on span "Real Property" at bounding box center [119, 336] width 205 height 22
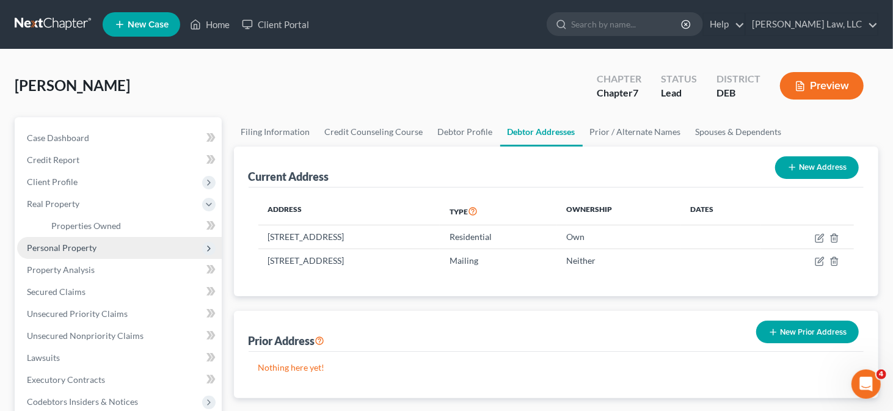
click at [87, 250] on span "Personal Property" at bounding box center [62, 248] width 70 height 10
click at [84, 250] on span "Vehicles Owned" at bounding box center [81, 248] width 61 height 10
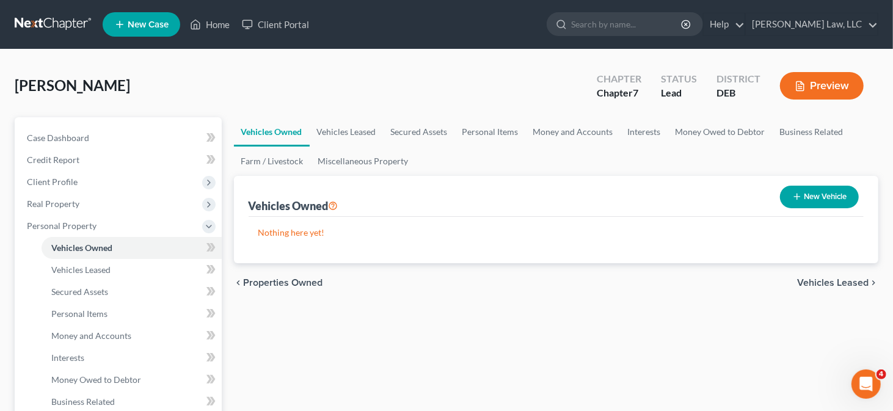
click at [821, 198] on button "New Vehicle" at bounding box center [819, 197] width 79 height 23
select select "0"
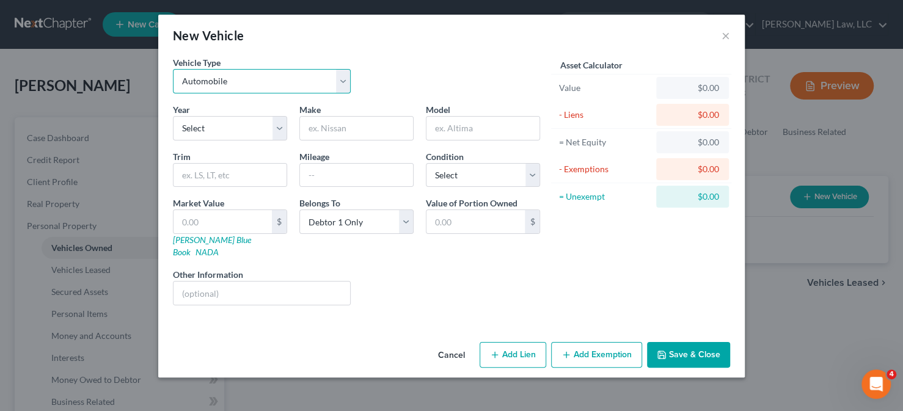
click at [323, 86] on select "Select Automobile Truck Trailer Watercraft Aircraft Motor Home Atv Other Vehicle" at bounding box center [262, 81] width 178 height 24
select select "5"
click at [173, 69] on select "Select Automobile Truck Trailer Watercraft Aircraft Motor Home Atv Other Vehicle" at bounding box center [262, 81] width 178 height 24
click at [230, 129] on select "Select 2026 2025 2024 2023 2022 2021 2020 2019 2018 2017 2016 2015 2014 2013 20…" at bounding box center [230, 128] width 114 height 24
select select "21"
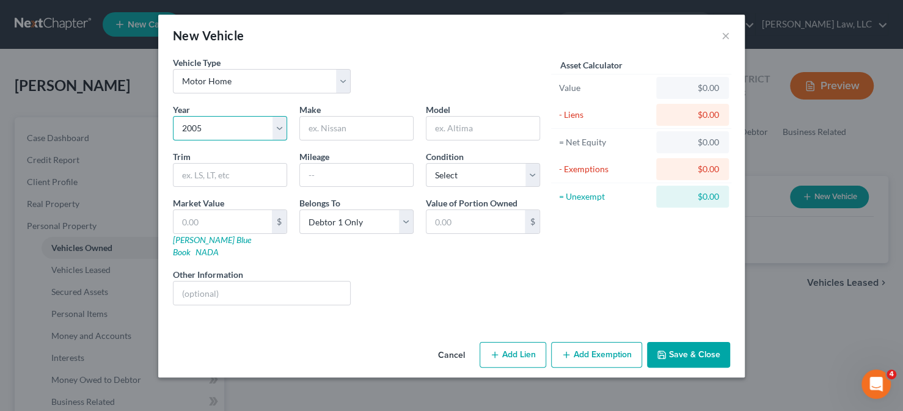
click at [173, 116] on select "Select 2026 2025 2024 2023 2022 2021 2020 2019 2018 2017 2016 2015 2014 2013 20…" at bounding box center [230, 128] width 114 height 24
click at [349, 123] on input "text" at bounding box center [356, 128] width 113 height 23
type input "r"
drag, startPoint x: 357, startPoint y: 127, endPoint x: 405, endPoint y: 131, distance: 47.9
click at [405, 131] on input "Grand Teton Grand Home" at bounding box center [356, 128] width 113 height 23
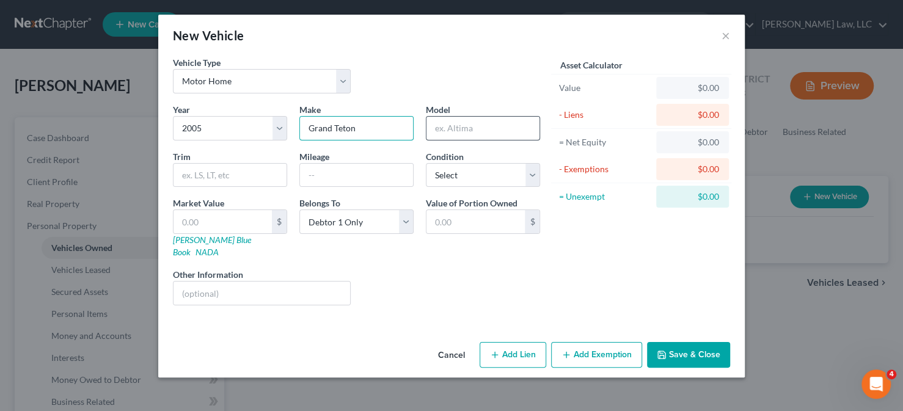
type input "Grand Teton"
click at [450, 123] on input "text" at bounding box center [483, 128] width 113 height 23
paste input "Grand Home"
type input "Grand Home"
click at [472, 172] on select "Select Excellent Very Good Good Fair Poor" at bounding box center [483, 175] width 114 height 24
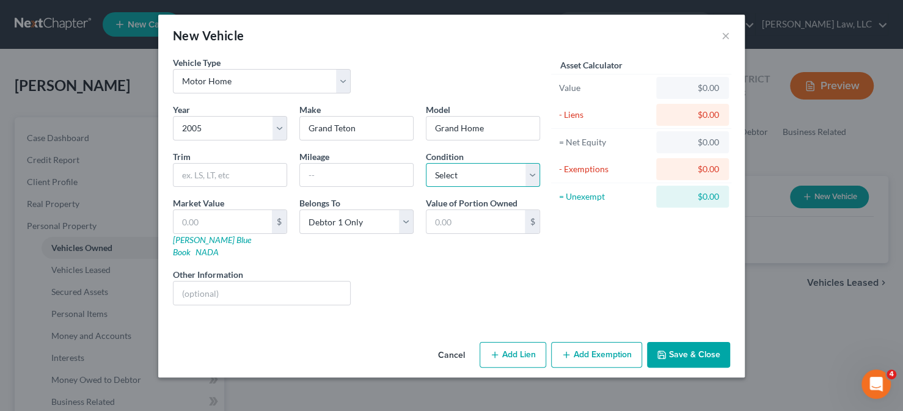
select select "2"
click at [426, 163] on select "Select Excellent Very Good Good Fair Poor" at bounding box center [483, 175] width 114 height 24
click at [234, 216] on input "text" at bounding box center [223, 221] width 98 height 23
type input "8"
type input "8.00"
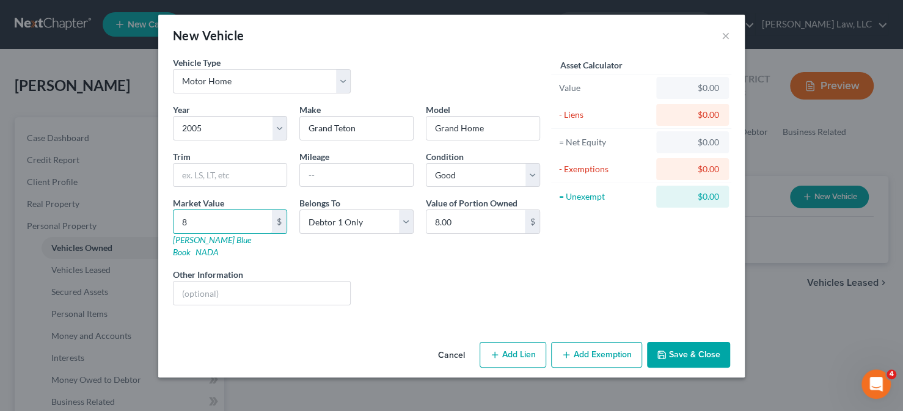
type input "80"
type input "80.00"
type input "800"
type input "800.00"
type input "8000"
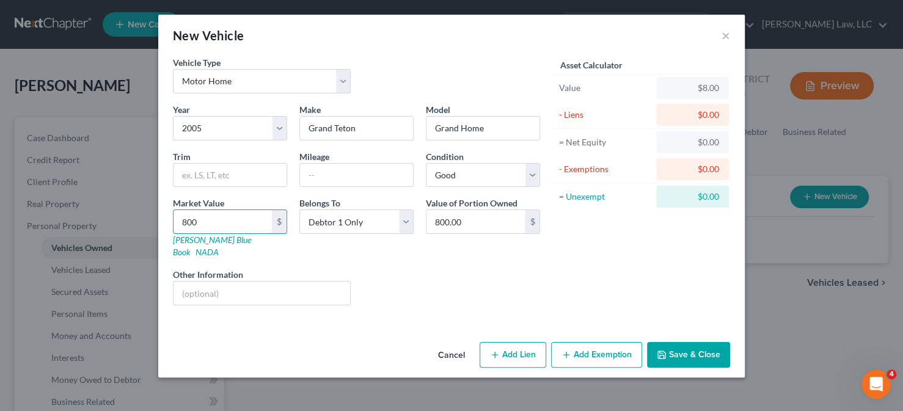
type input "8,000.00"
type input "8,000"
click at [227, 282] on input "text" at bounding box center [262, 293] width 177 height 23
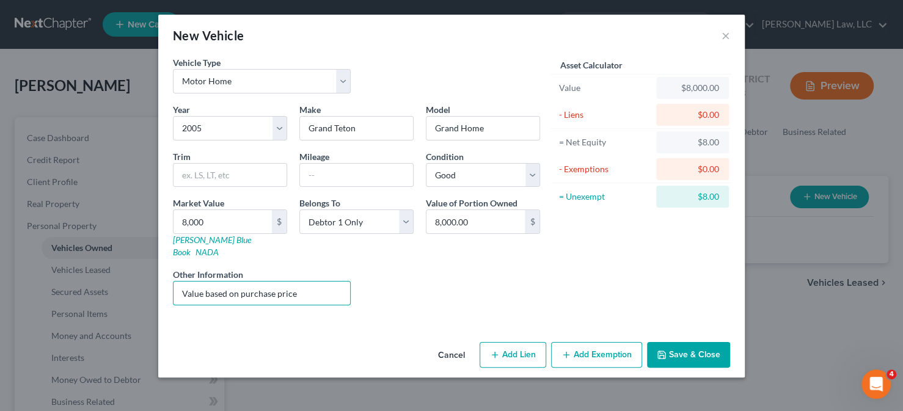
type input "Value based on purchase price"
click at [574, 342] on button "Add Exemption" at bounding box center [596, 355] width 91 height 26
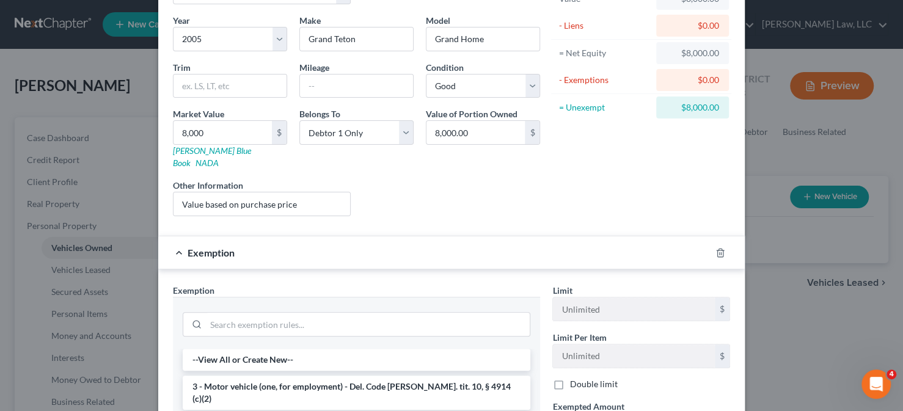
scroll to position [183, 0]
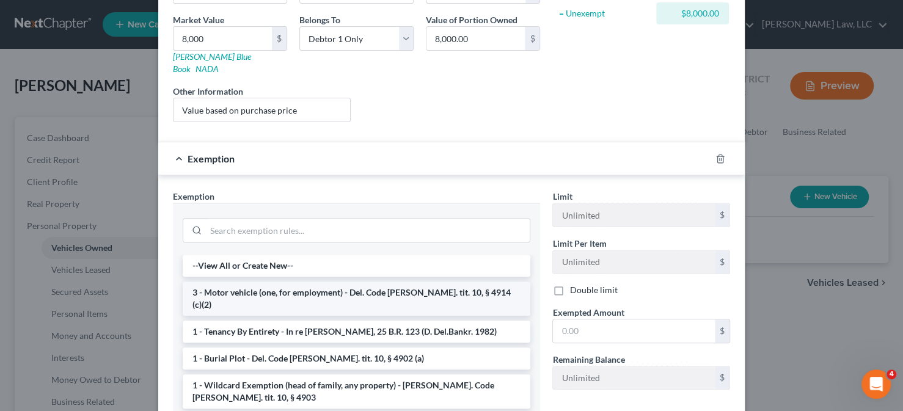
click at [306, 282] on li "3 - Motor vehicle (one, for employment) - Del. Code [PERSON_NAME]. tit. 10, § 4…" at bounding box center [357, 299] width 348 height 34
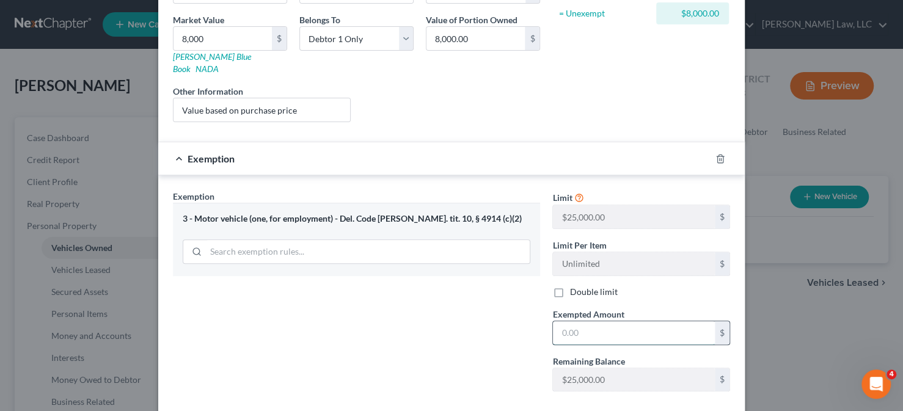
click at [574, 321] on input "text" at bounding box center [634, 332] width 162 height 23
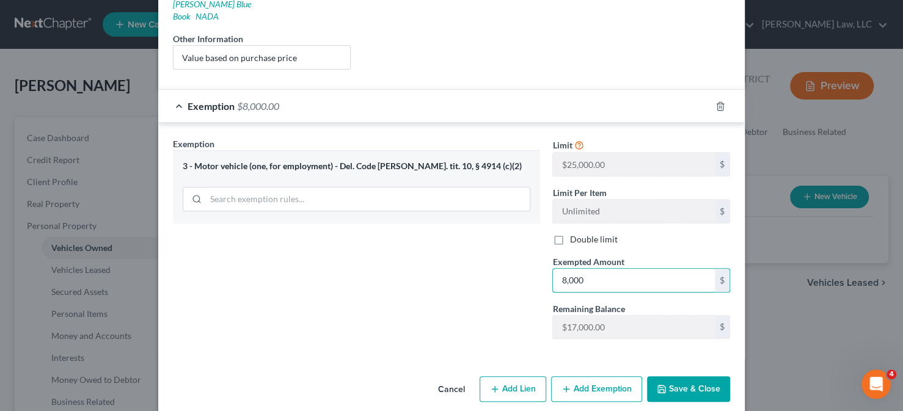
type input "8,000"
click at [692, 376] on button "Save & Close" at bounding box center [688, 389] width 83 height 26
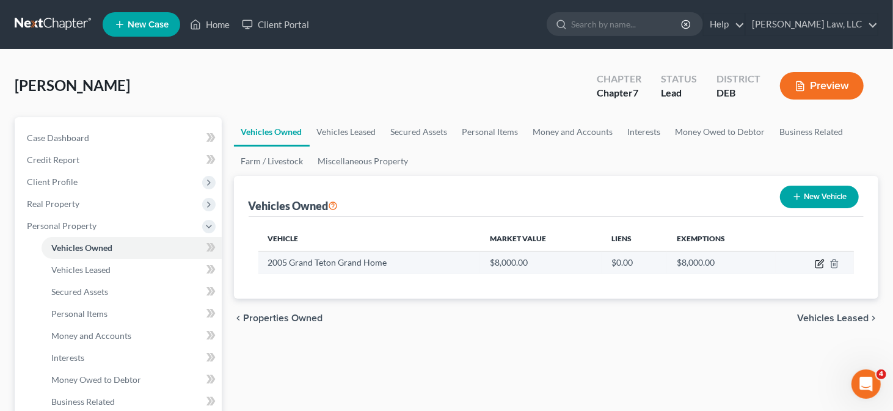
click at [816, 259] on icon "button" at bounding box center [820, 264] width 10 height 10
click at [824, 260] on icon "button" at bounding box center [821, 263] width 6 height 6
select select "5"
select select "21"
select select "2"
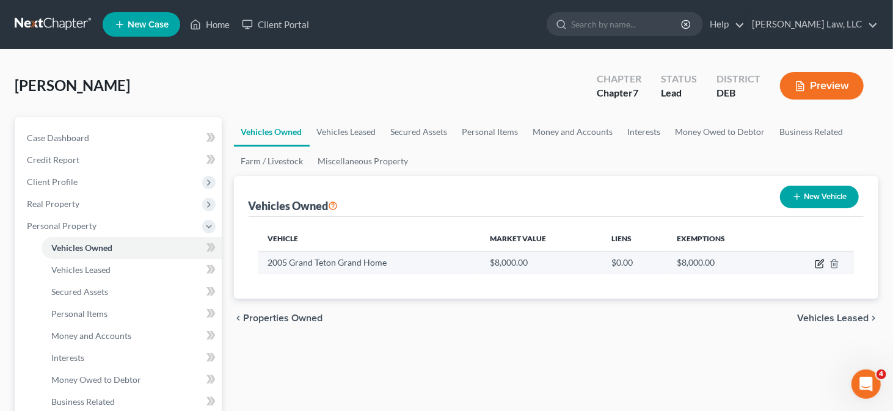
select select "0"
select select "5"
select select "21"
select select "2"
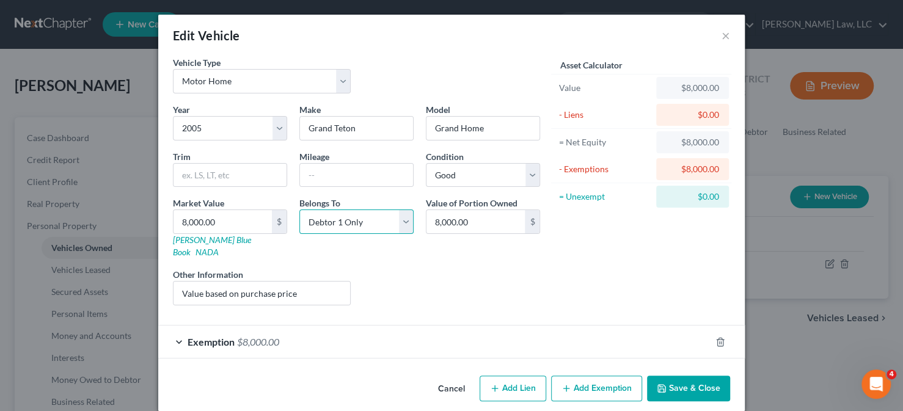
click at [345, 226] on select "Select Debtor 1 Only Debtor 2 Only Debtor 1 And Debtor 2 Only At Least One Of T…" at bounding box center [356, 222] width 114 height 24
select select "3"
click at [299, 210] on select "Select Debtor 1 Only Debtor 2 Only Debtor 1 And Debtor 2 Only At Least One Of T…" at bounding box center [356, 222] width 114 height 24
click at [237, 336] on span "$8,000.00" at bounding box center [258, 342] width 42 height 12
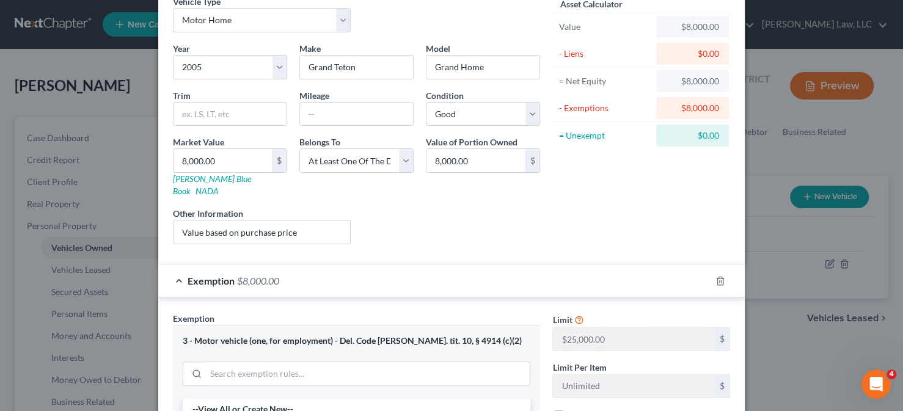
scroll to position [0, 0]
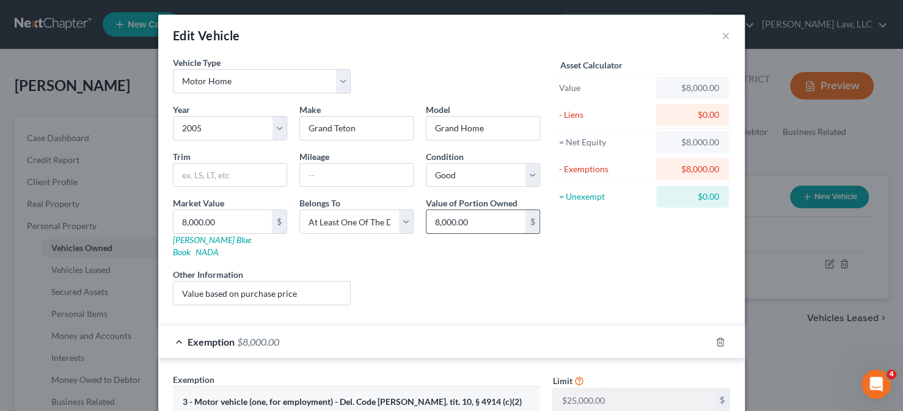
click at [495, 227] on input "8,000.00" at bounding box center [476, 221] width 98 height 23
type input "4,000"
click at [595, 243] on div "Asset Calculator Value $8,000.00 - Liens $0.00 = Net Equity $8,000.00 - Exempti…" at bounding box center [641, 185] width 190 height 259
click at [361, 166] on input "text" at bounding box center [356, 175] width 113 height 23
click at [358, 167] on input "text" at bounding box center [356, 175] width 113 height 23
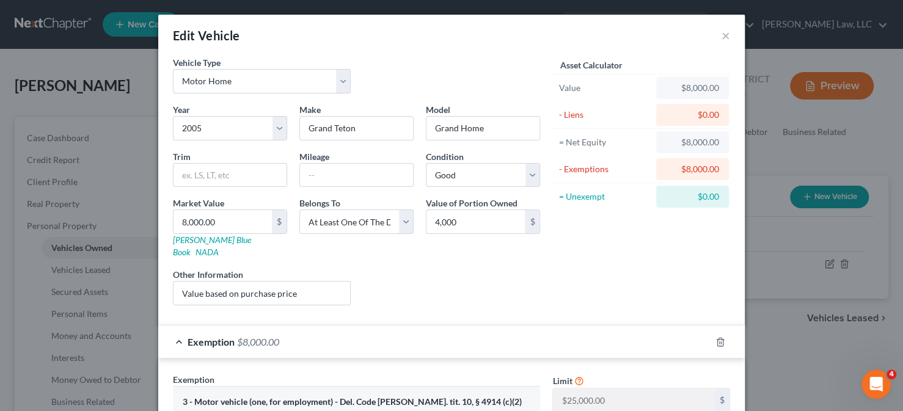
click at [557, 307] on form "Vehicle Type Select Automobile Truck Trailer Watercraft Aircraft Motor Home Atv…" at bounding box center [451, 365] width 557 height 619
click at [295, 288] on input "Value based on purchase price" at bounding box center [262, 293] width 177 height 23
type input "Value based on purchase price. Debtor owns a 1/2 interest"
click at [498, 274] on div "Liens Select" at bounding box center [452, 286] width 190 height 37
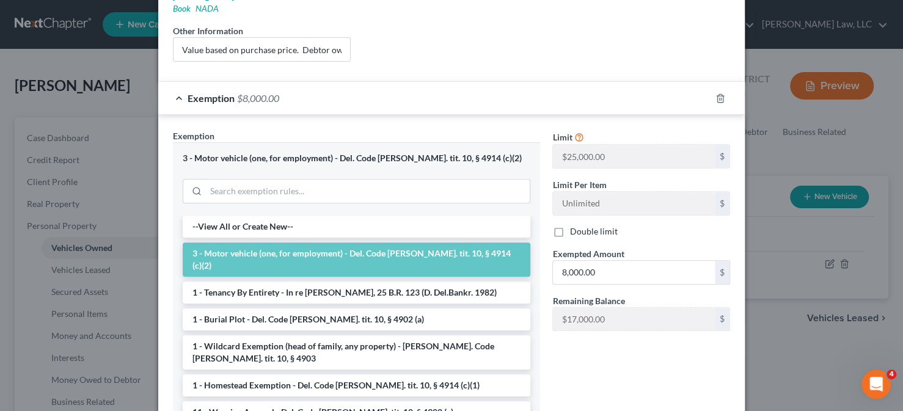
scroll to position [244, 0]
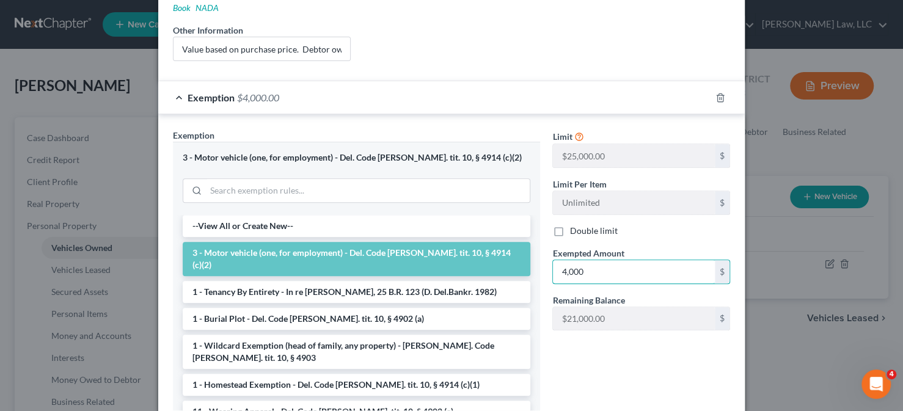
type input "4,000"
click at [566, 58] on form "Vehicle Type Select Automobile Truck Trailer Watercraft Aircraft Motor Home Atv…" at bounding box center [451, 121] width 557 height 619
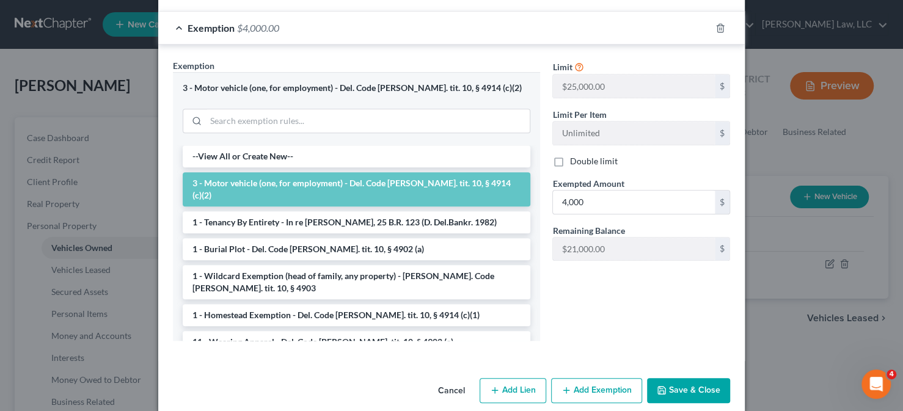
scroll to position [316, 0]
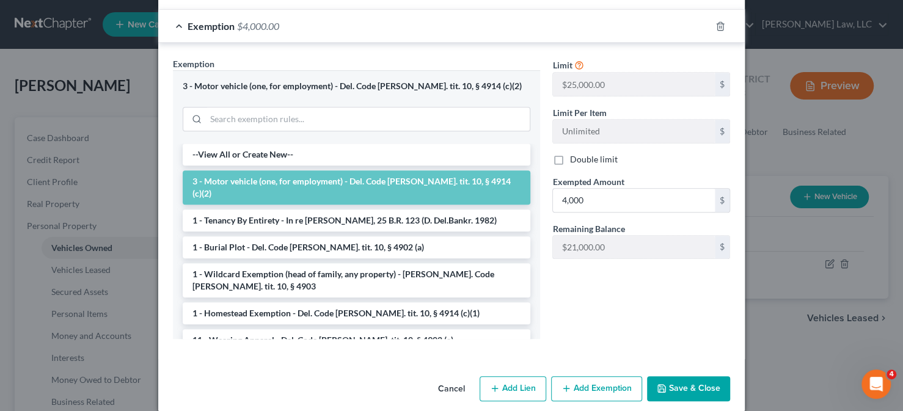
click at [667, 376] on button "Save & Close" at bounding box center [688, 389] width 83 height 26
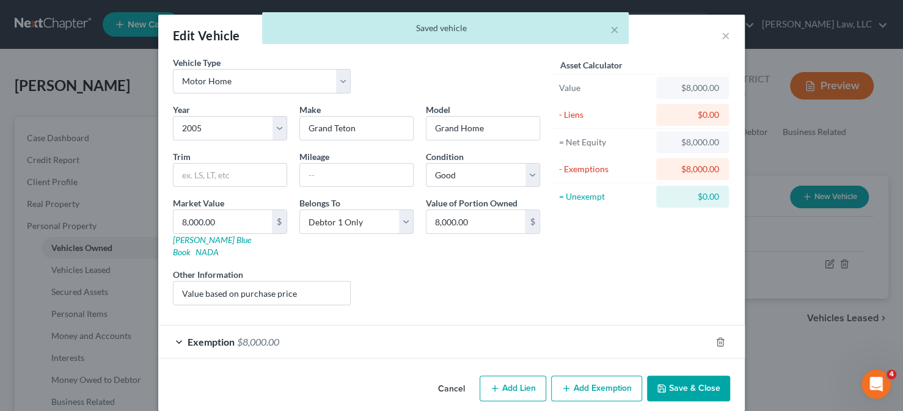
click at [717, 32] on div "× Saved vehicle" at bounding box center [445, 31] width 903 height 38
click at [717, 34] on div "× Saved vehicle" at bounding box center [445, 31] width 903 height 38
click at [725, 36] on div "× Saved vehicle" at bounding box center [445, 31] width 903 height 38
click at [723, 35] on div "× Saved vehicle" at bounding box center [445, 31] width 903 height 38
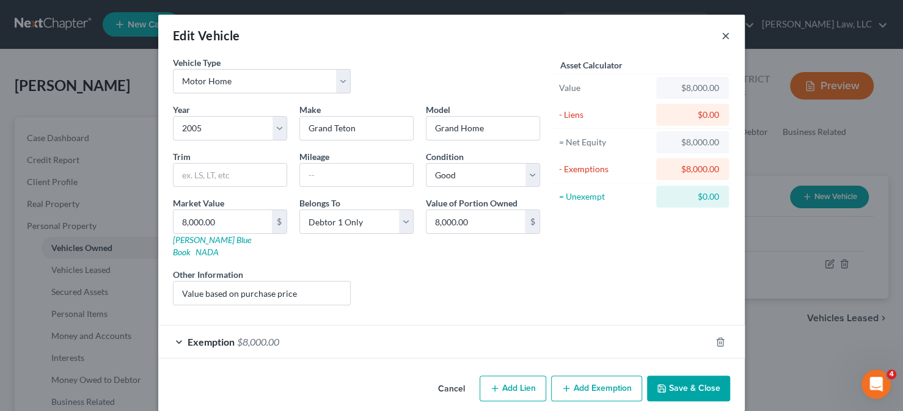
click at [722, 34] on button "×" at bounding box center [726, 35] width 9 height 15
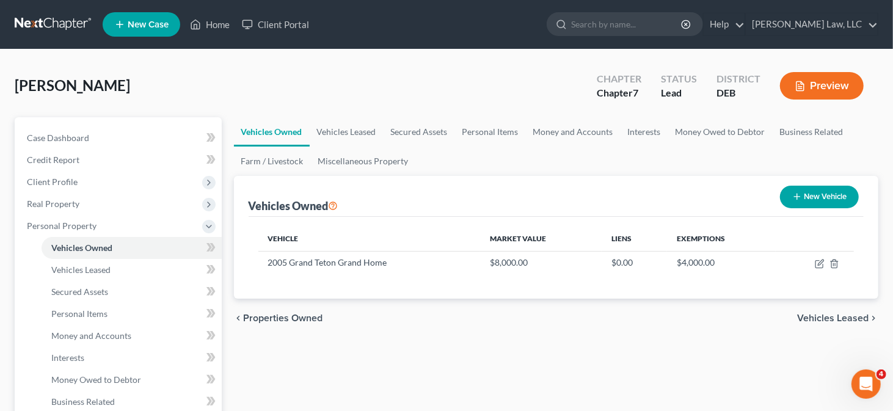
click at [820, 195] on button "New Vehicle" at bounding box center [819, 197] width 79 height 23
select select "0"
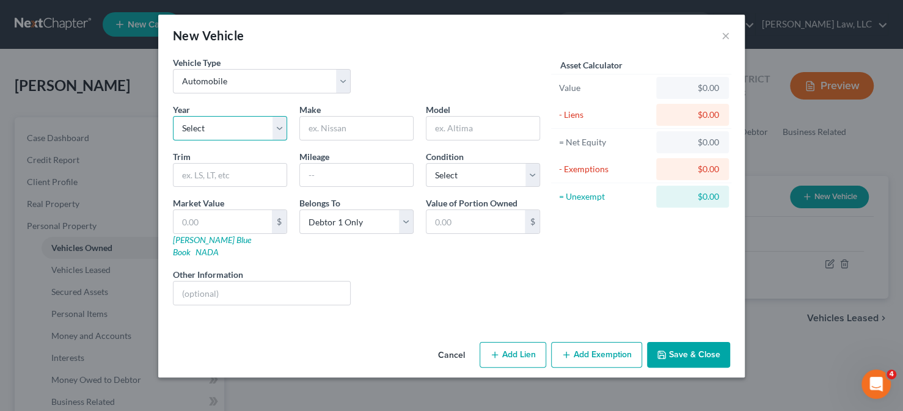
click at [238, 134] on select "Select 2026 2025 2024 2023 2022 2021 2020 2019 2018 2017 2016 2015 2014 2013 20…" at bounding box center [230, 128] width 114 height 24
select select "24"
click at [173, 116] on select "Select 2026 2025 2024 2023 2022 2021 2020 2019 2018 2017 2016 2015 2014 2013 20…" at bounding box center [230, 128] width 114 height 24
click at [321, 125] on input "text" at bounding box center [356, 128] width 113 height 23
type input "Mercury"
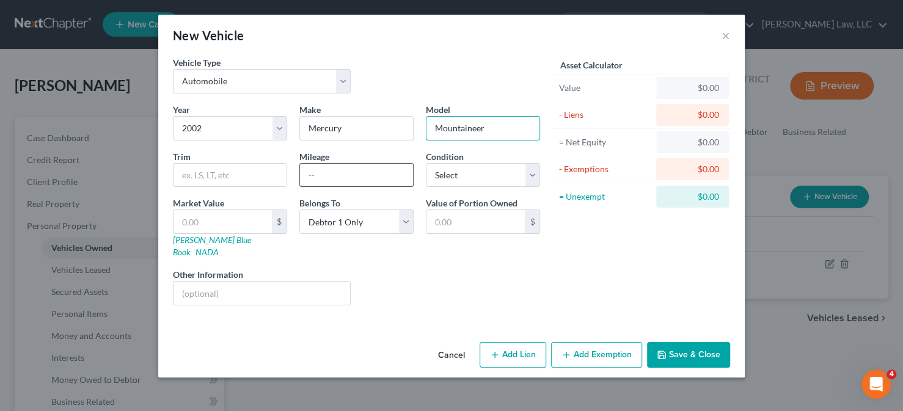
type input "Mountaineer"
click at [312, 185] on input "text" at bounding box center [356, 175] width 113 height 23
type input "135000"
click at [485, 180] on select "Select Excellent Very Good Good Fair Poor" at bounding box center [483, 175] width 114 height 24
select select "3"
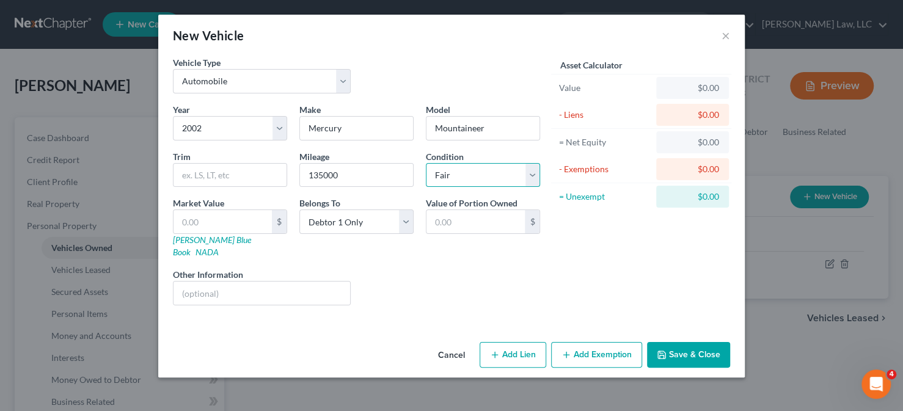
click at [426, 163] on select "Select Excellent Very Good Good Fair Poor" at bounding box center [483, 175] width 114 height 24
click at [196, 242] on link "[PERSON_NAME] Blue Book" at bounding box center [212, 246] width 78 height 23
click at [224, 233] on div "Market Value $ [PERSON_NAME] Blue Book NADA" at bounding box center [230, 228] width 127 height 62
click at [224, 224] on input "text" at bounding box center [223, 221] width 98 height 23
type input "2"
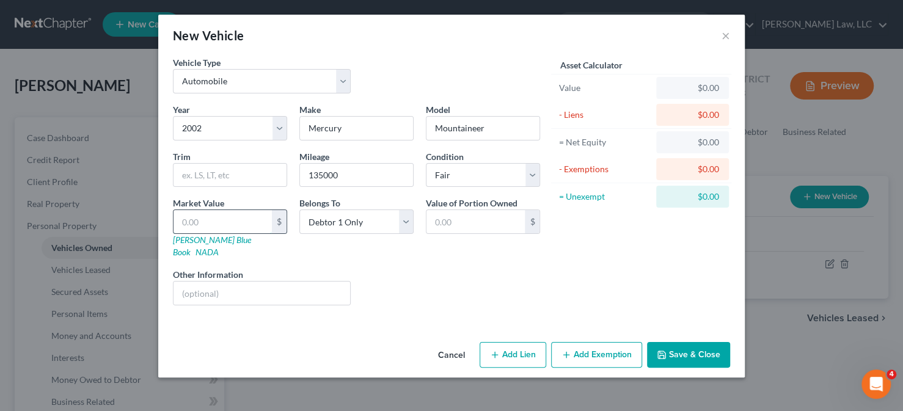
type input "2.00"
type input "22"
type input "22.00"
type input "221"
type input "221.00"
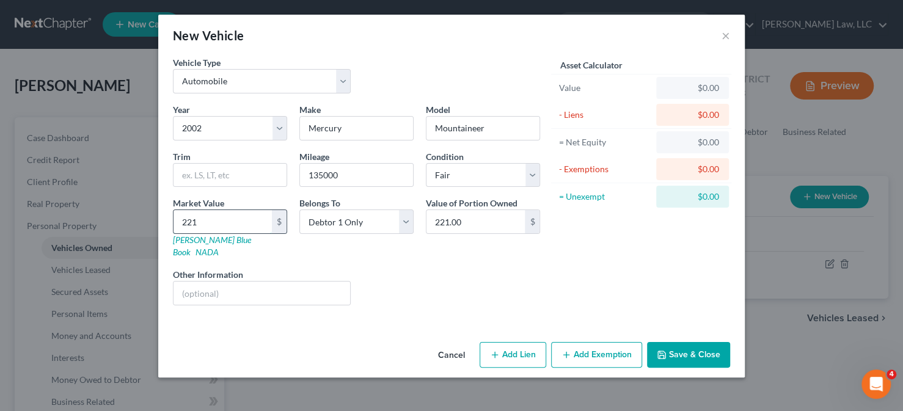
type input "2213"
type input "2,213.00"
type input "2,213"
click at [626, 347] on button "Add Exemption" at bounding box center [596, 355] width 91 height 26
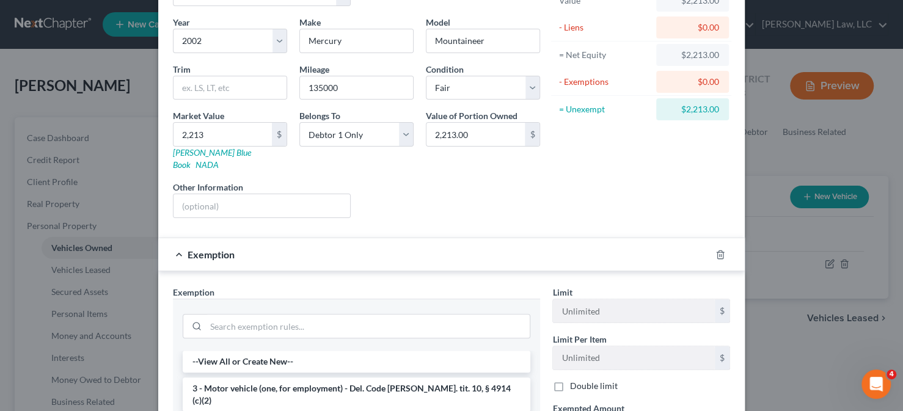
scroll to position [244, 0]
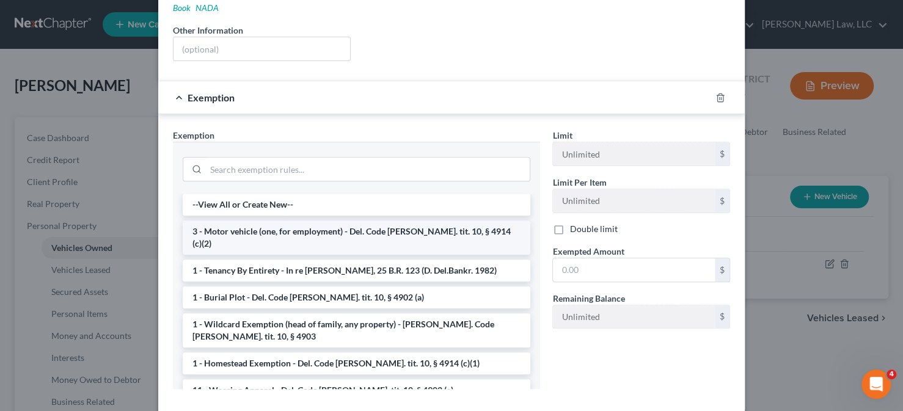
click at [334, 221] on li "3 - Motor vehicle (one, for employment) - Del. Code [PERSON_NAME]. tit. 10, § 4…" at bounding box center [357, 238] width 348 height 34
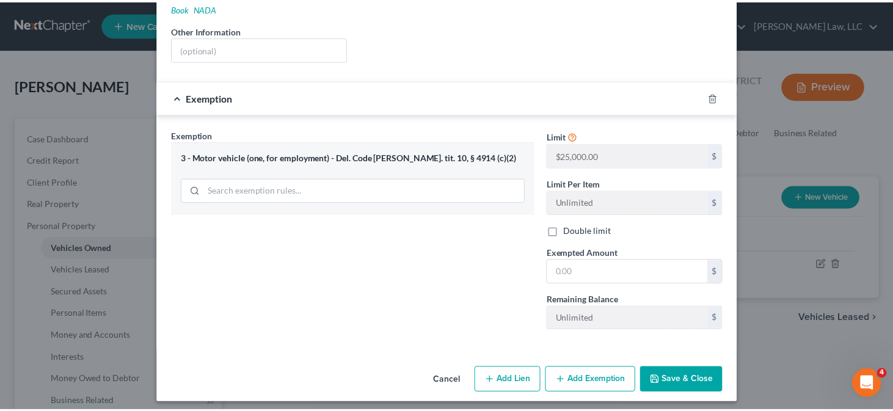
scroll to position [236, 0]
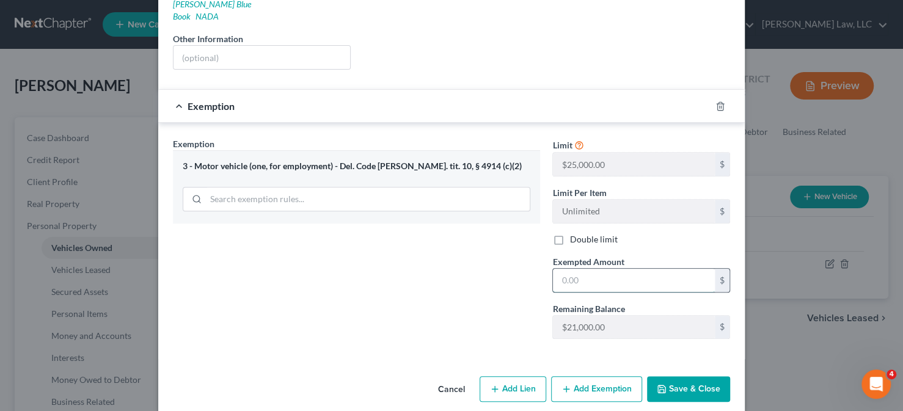
click at [584, 271] on input "text" at bounding box center [634, 280] width 162 height 23
type input "2,213"
click at [694, 380] on button "Save & Close" at bounding box center [688, 389] width 83 height 26
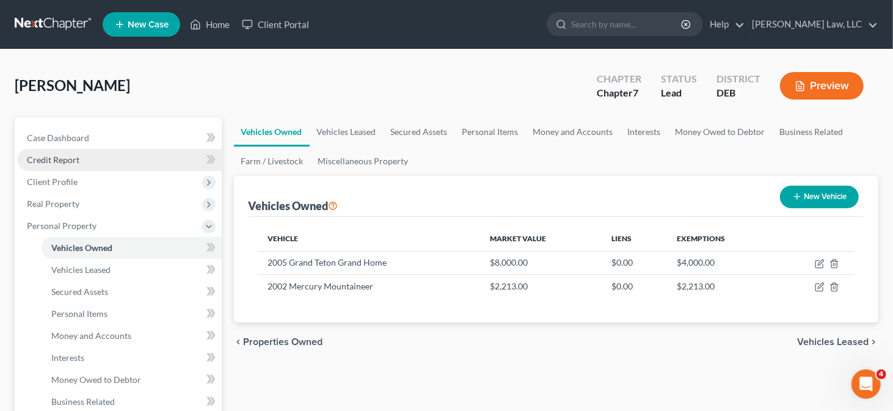
click at [94, 162] on link "Credit Report" at bounding box center [119, 160] width 205 height 22
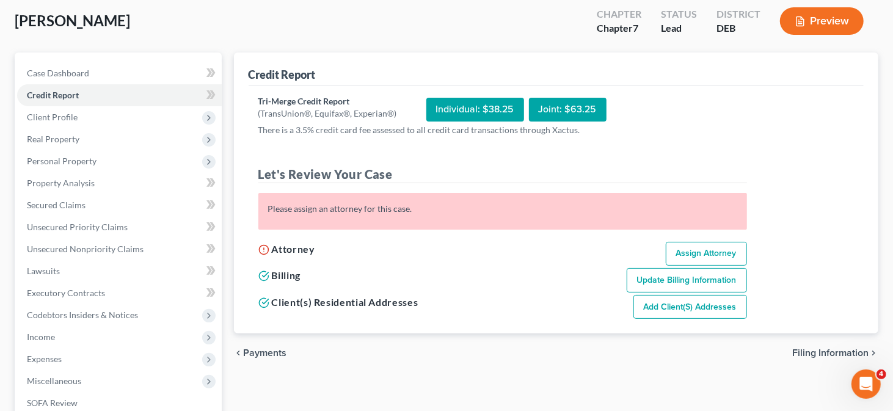
scroll to position [122, 0]
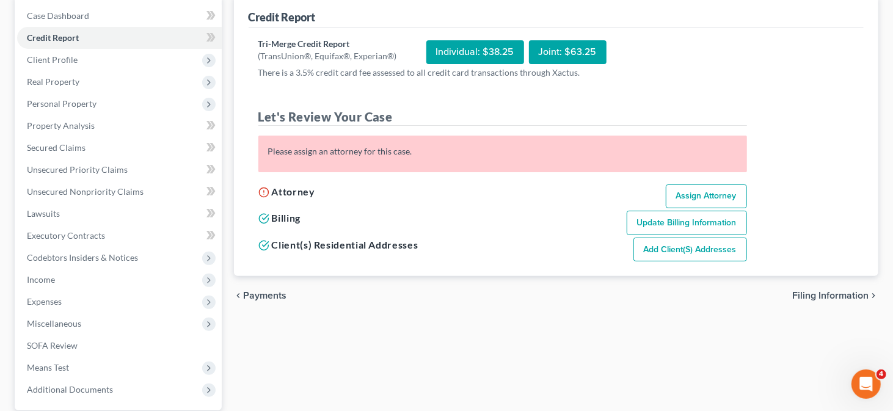
click at [679, 192] on link "Assign Attorney" at bounding box center [706, 197] width 81 height 24
select select "1"
select select "0"
select select "13"
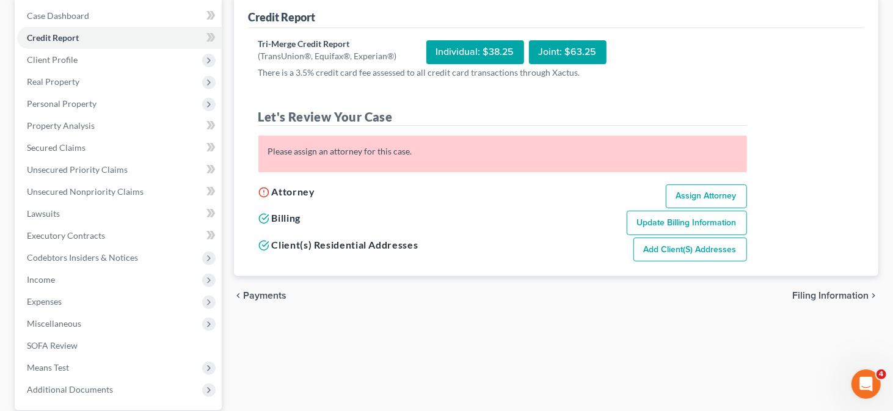
select select "7"
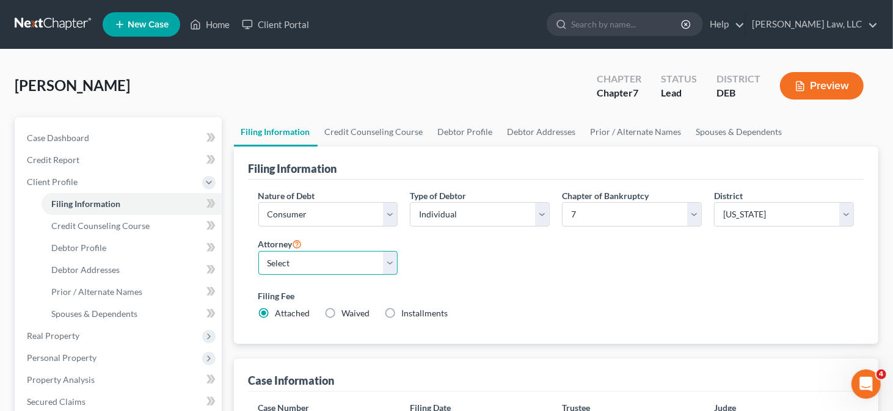
click at [352, 260] on select "Select [PERSON_NAME] - [PERSON_NAME] - [PERSON_NAME]" at bounding box center [329, 263] width 140 height 24
select select "0"
click at [259, 251] on select "Select [PERSON_NAME] - [PERSON_NAME] - [PERSON_NAME]" at bounding box center [329, 263] width 140 height 24
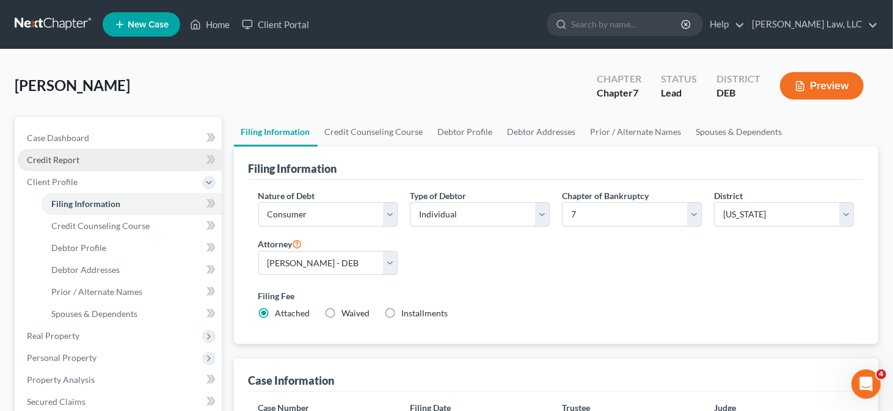
click at [69, 159] on span "Credit Report" at bounding box center [53, 160] width 53 height 10
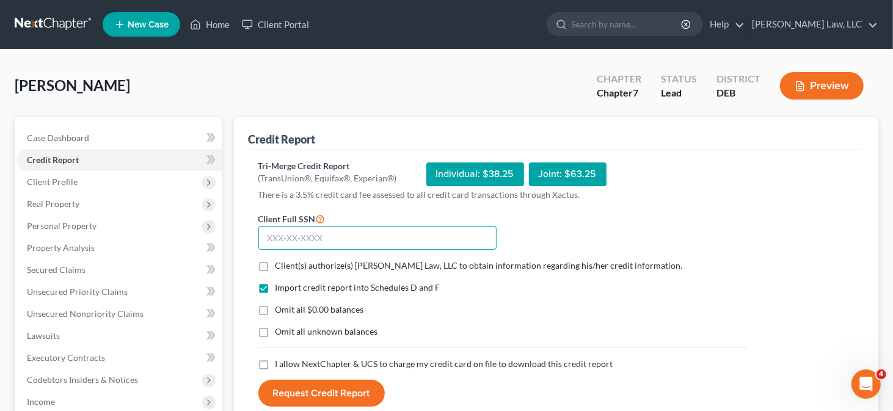
click at [356, 232] on input "text" at bounding box center [378, 238] width 238 height 24
click at [311, 233] on input "text" at bounding box center [378, 238] width 238 height 24
type input "222-80-8888"
click at [327, 260] on span "Client(s) authorize(s) [PERSON_NAME] Law, LLC to obtain information regarding h…" at bounding box center [480, 265] width 408 height 10
click at [288, 260] on input "Client(s) authorize(s) [PERSON_NAME] Law, LLC to obtain information regarding h…" at bounding box center [285, 264] width 8 height 8
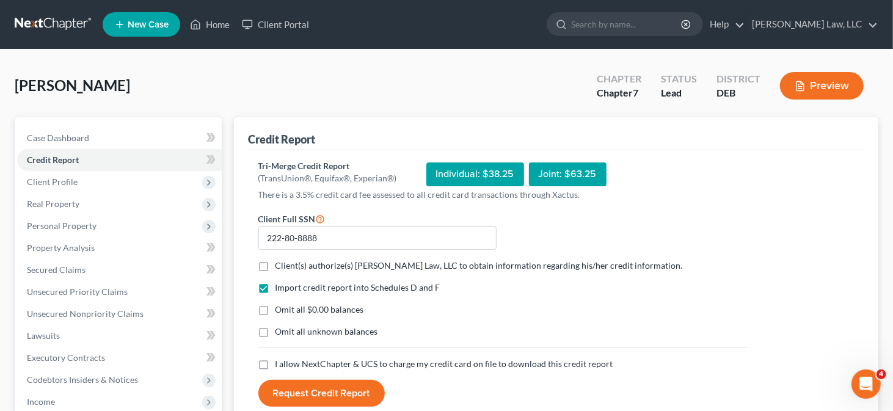
checkbox input "true"
click at [276, 359] on span "I allow NextChapter & UCS to charge my credit card on file to download this cre…" at bounding box center [445, 364] width 338 height 10
click at [281, 359] on input "I allow NextChapter & UCS to charge my credit card on file to download this cre…" at bounding box center [285, 362] width 8 height 8
checkbox input "true"
click at [306, 385] on button "Request Credit Report" at bounding box center [322, 393] width 127 height 27
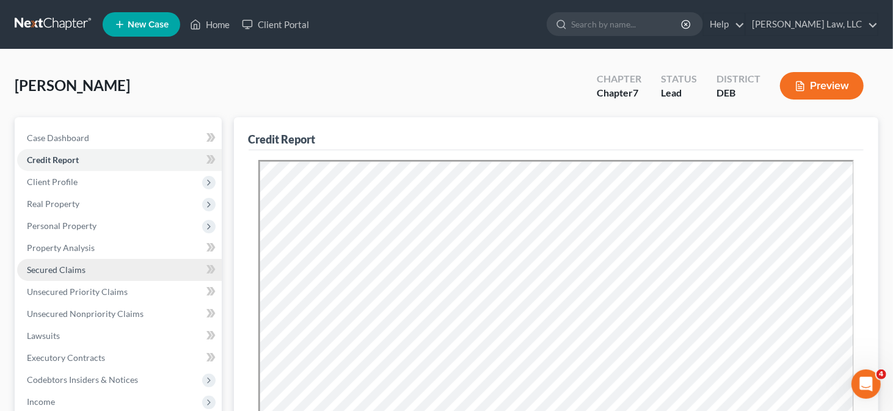
click at [83, 274] on link "Secured Claims" at bounding box center [119, 270] width 205 height 22
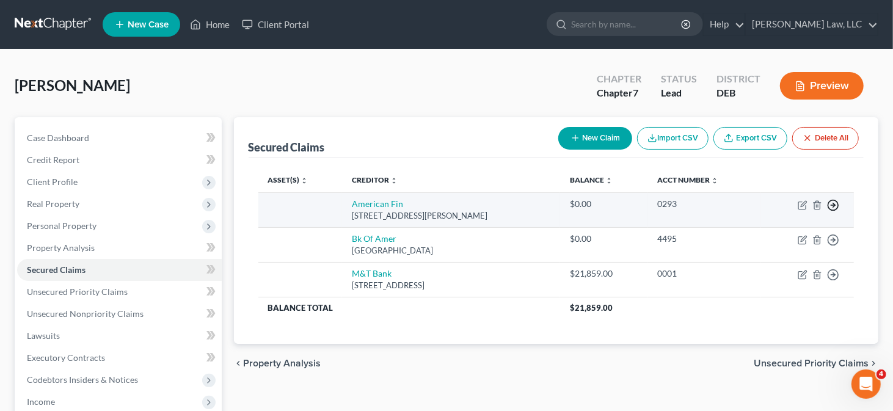
click at [837, 204] on icon "button" at bounding box center [833, 205] width 12 height 12
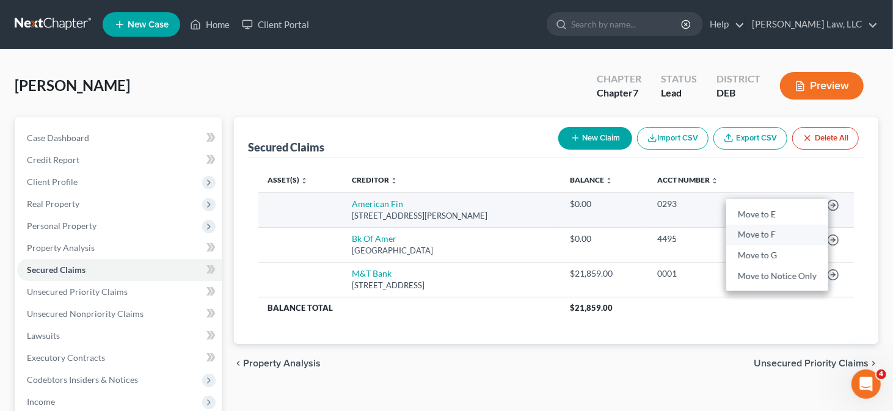
click at [782, 232] on link "Move to F" at bounding box center [778, 235] width 102 height 21
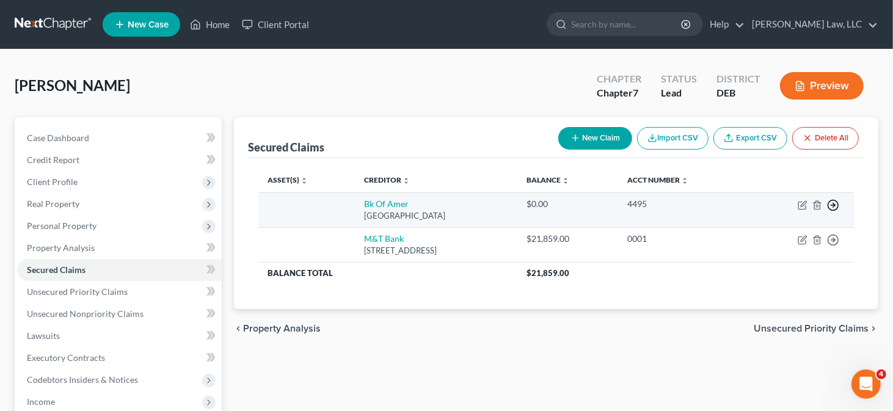
click at [835, 207] on icon "button" at bounding box center [833, 205] width 12 height 12
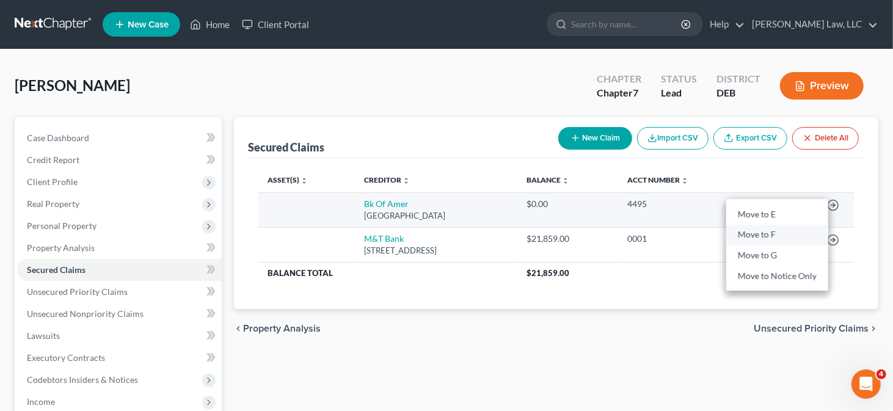
click at [799, 234] on link "Move to F" at bounding box center [778, 235] width 102 height 21
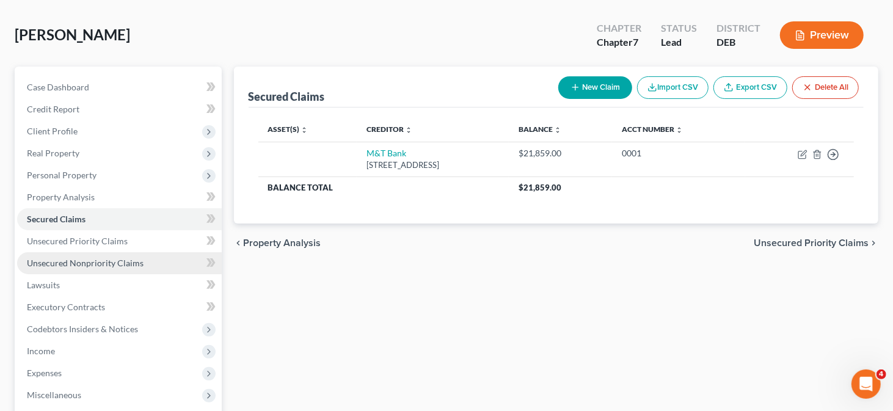
scroll to position [61, 0]
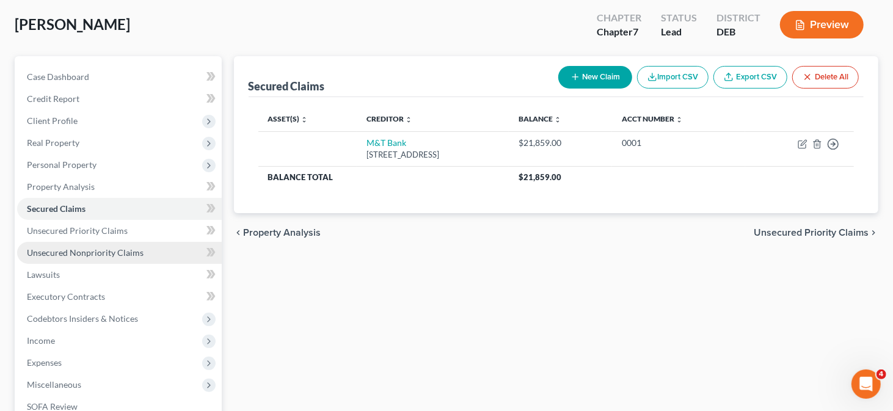
click at [122, 257] on link "Unsecured Nonpriority Claims" at bounding box center [119, 253] width 205 height 22
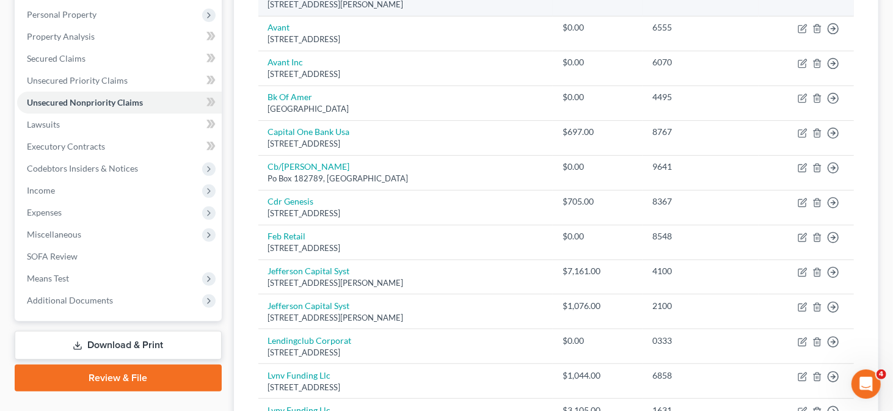
scroll to position [183, 0]
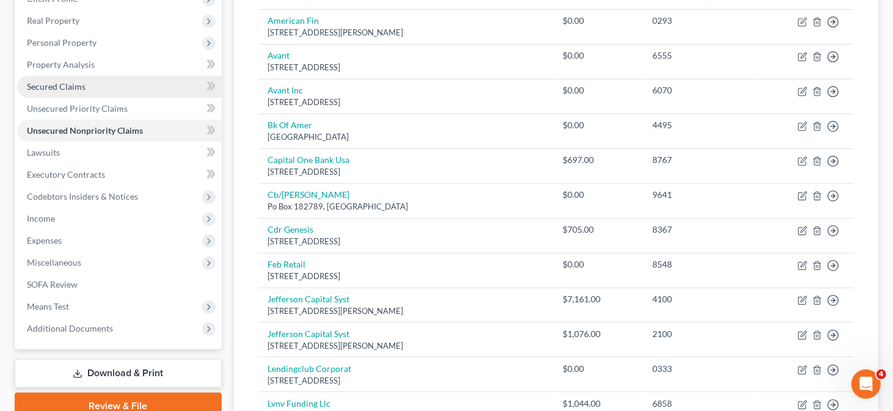
click at [140, 84] on link "Secured Claims" at bounding box center [119, 87] width 205 height 22
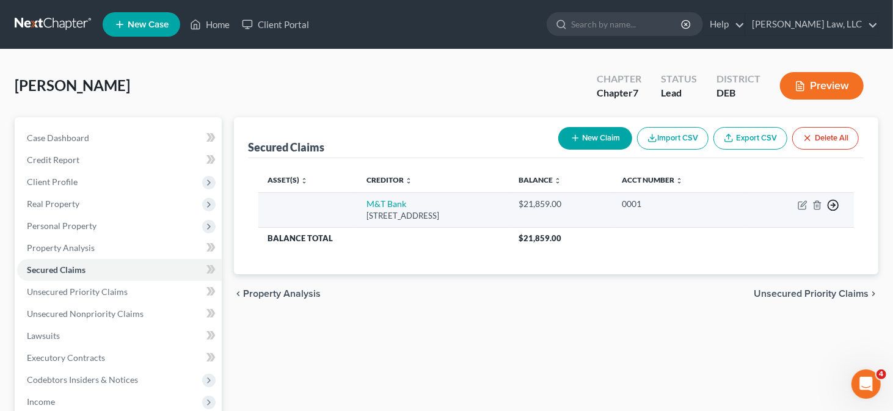
click at [834, 201] on icon "button" at bounding box center [833, 205] width 12 height 12
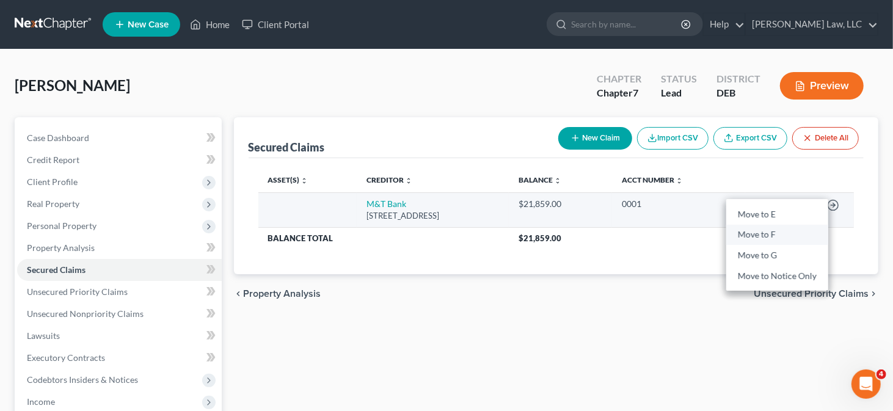
click at [782, 230] on link "Move to F" at bounding box center [778, 235] width 102 height 21
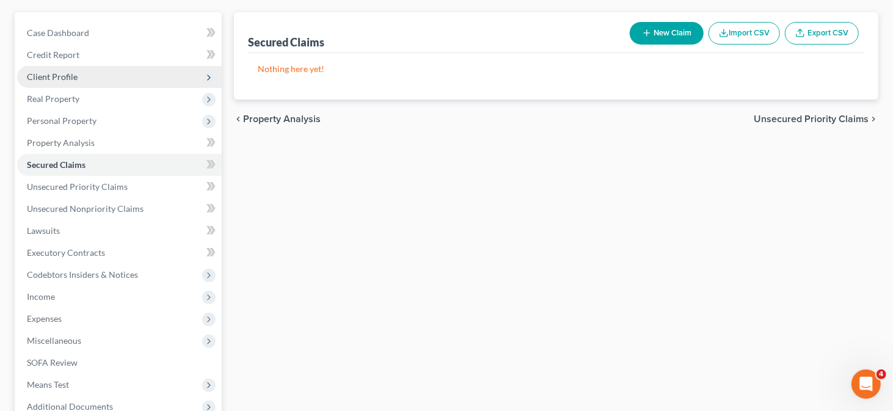
scroll to position [122, 0]
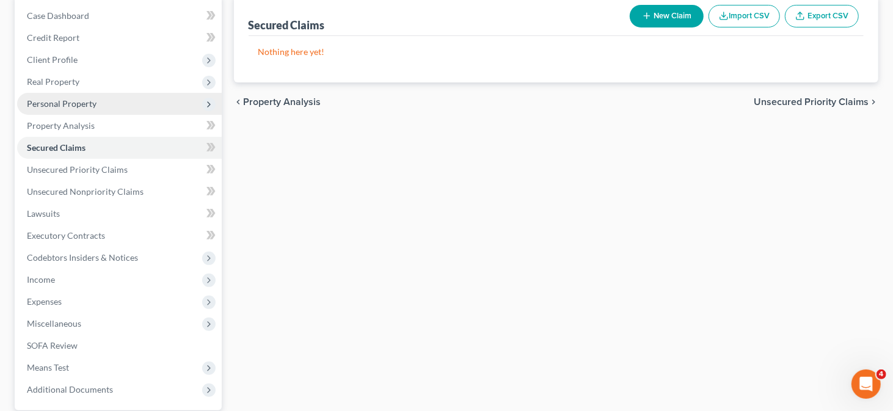
click at [75, 106] on span "Personal Property" at bounding box center [62, 103] width 70 height 10
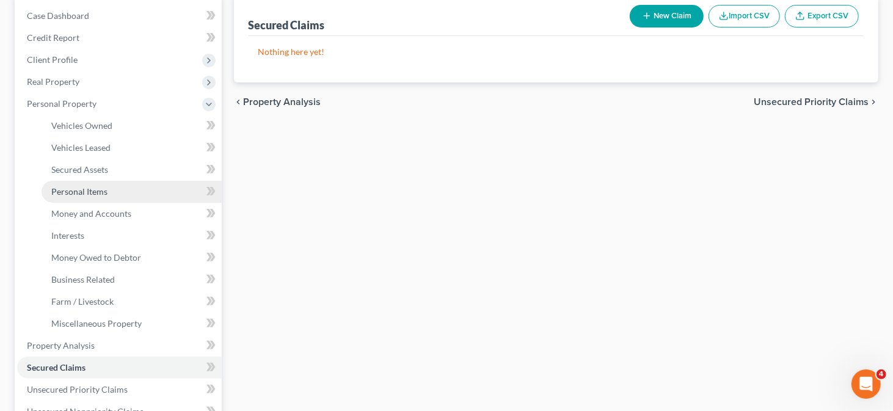
click at [89, 185] on link "Personal Items" at bounding box center [132, 192] width 180 height 22
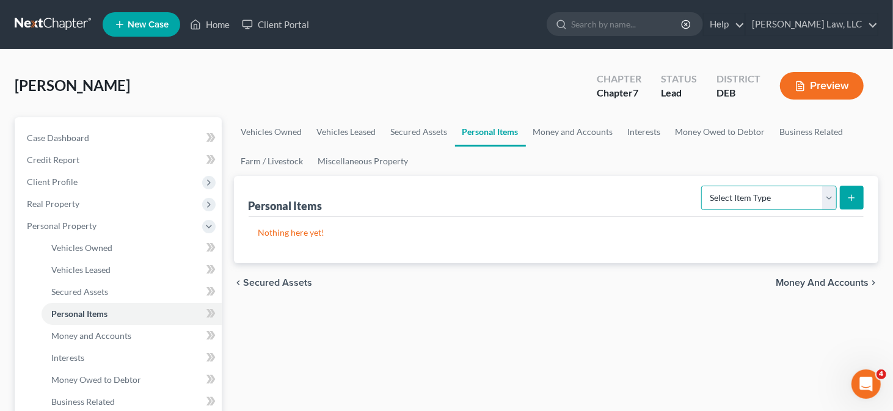
click at [785, 198] on select "Select Item Type Clothing Collectibles Of Value Electronics Firearms Household …" at bounding box center [770, 198] width 136 height 24
click at [532, 125] on link "Money and Accounts" at bounding box center [573, 131] width 95 height 29
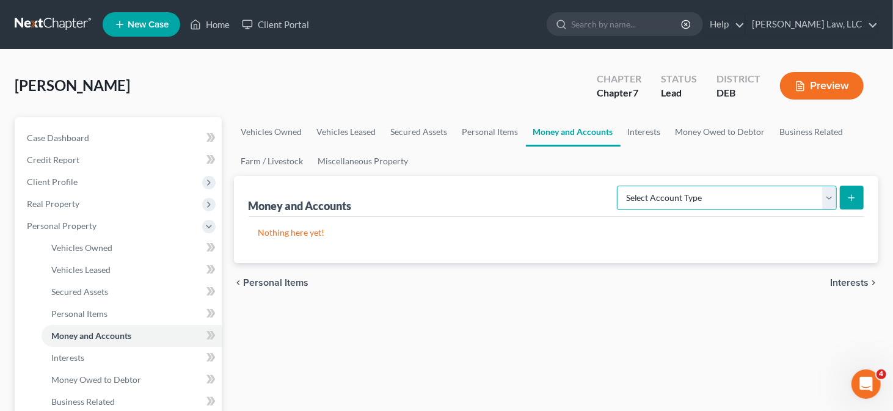
click at [768, 197] on select "Select Account Type Brokerage Cash on Hand Certificates of Deposit Checking Acc…" at bounding box center [727, 198] width 220 height 24
select select "checking"
click at [620, 186] on select "Select Account Type Brokerage Cash on Hand Certificates of Deposit Checking Acc…" at bounding box center [727, 198] width 220 height 24
click at [845, 190] on button "submit" at bounding box center [852, 198] width 24 height 24
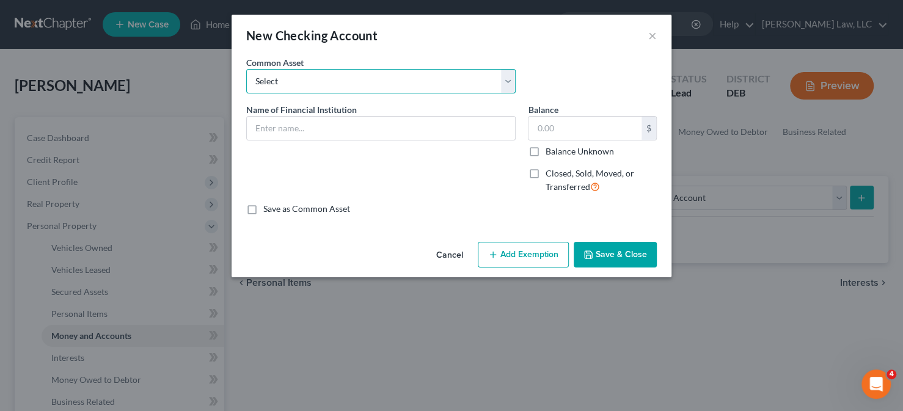
click at [381, 76] on select "Select Police & Fire FCU Checking Acct Dexsta FCU Checking Acct Sun East FCU Ch…" at bounding box center [381, 81] width 270 height 24
select select "6"
click at [246, 69] on select "Select Police & Fire FCU Checking Acct Dexsta FCU Checking Acct Sun East FCU Ch…" at bounding box center [381, 81] width 270 height 24
type input "M&T Bank Checking Acct"
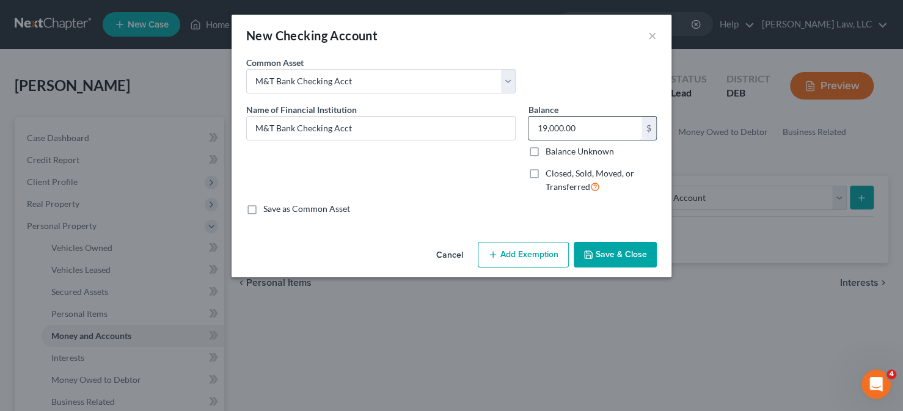
click at [586, 130] on input "19,000.00" at bounding box center [585, 128] width 113 height 23
type input "250"
click at [532, 246] on button "Add Exemption" at bounding box center [523, 255] width 91 height 26
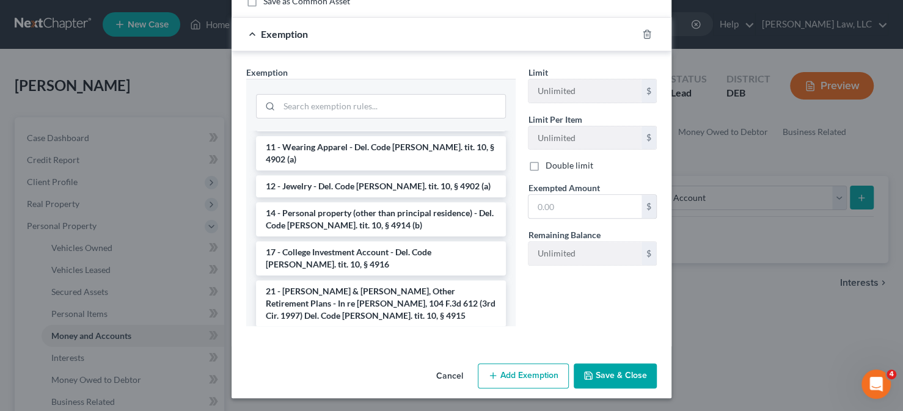
scroll to position [183, 0]
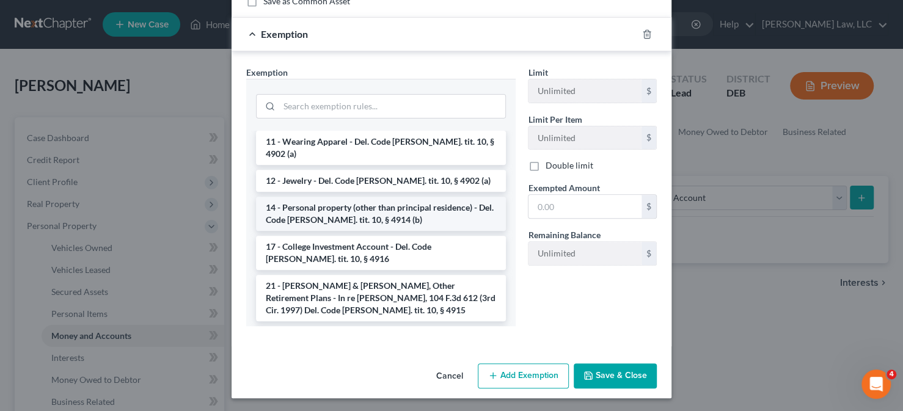
click at [381, 197] on li "14 - Personal property (other than principal residence) - Del. Code [PERSON_NAM…" at bounding box center [381, 214] width 250 height 34
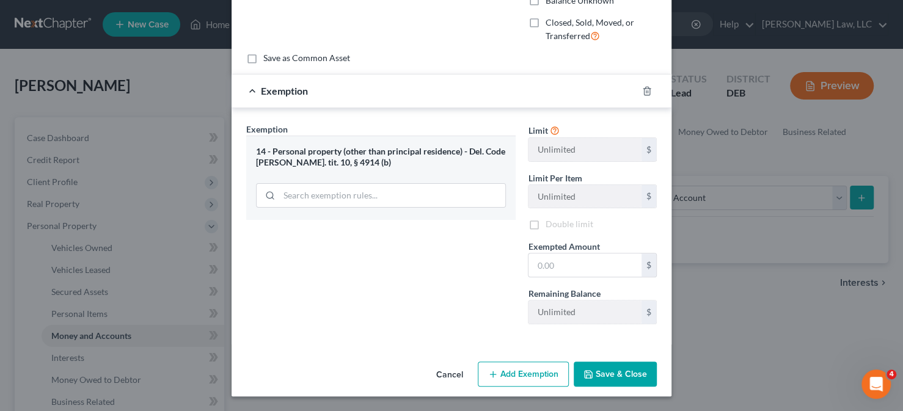
scroll to position [149, 0]
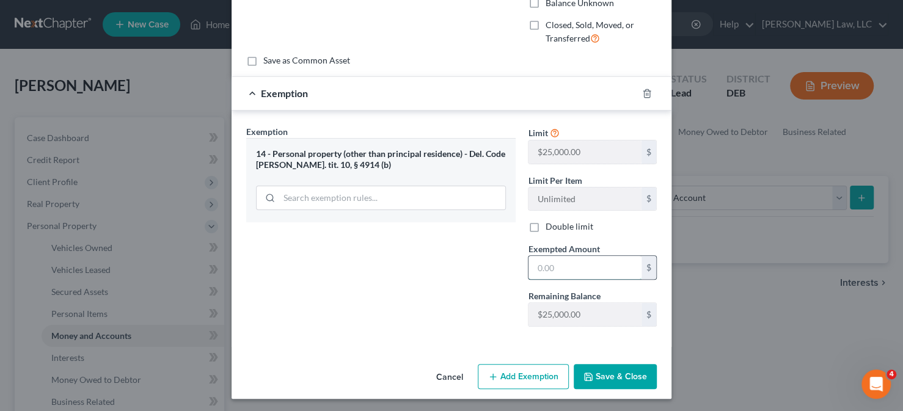
click at [566, 259] on input "text" at bounding box center [585, 267] width 113 height 23
type input "250"
click at [641, 373] on button "Save & Close" at bounding box center [615, 377] width 83 height 26
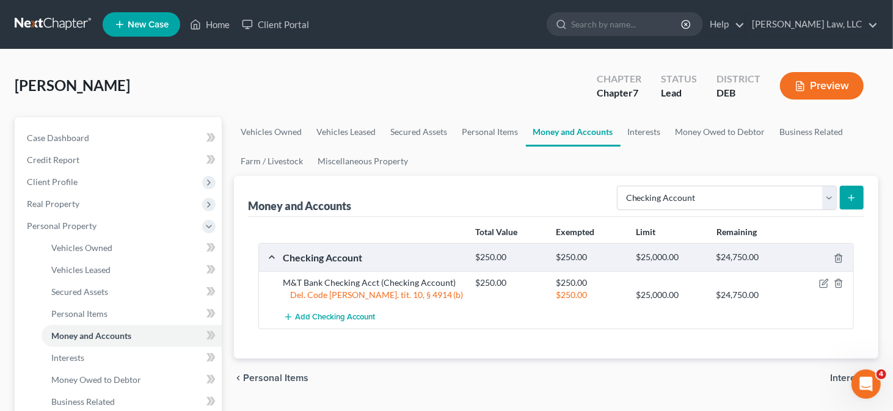
click at [845, 194] on button "submit" at bounding box center [852, 198] width 24 height 24
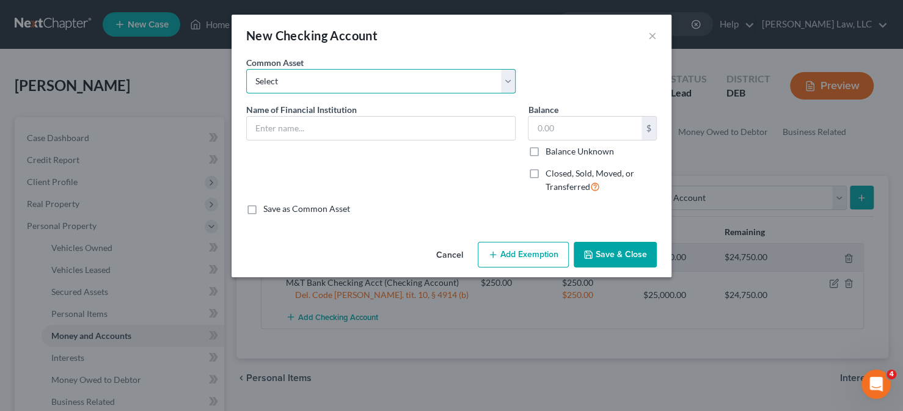
click at [433, 75] on select "Select Police & Fire FCU Checking Acct Dexsta FCU Checking Acct Sun East FCU Ch…" at bounding box center [381, 81] width 270 height 24
select select "6"
click at [246, 69] on select "Select Police & Fire FCU Checking Acct Dexsta FCU Checking Acct Sun East FCU Ch…" at bounding box center [381, 81] width 270 height 24
type input "M&T Bank Checking Acct"
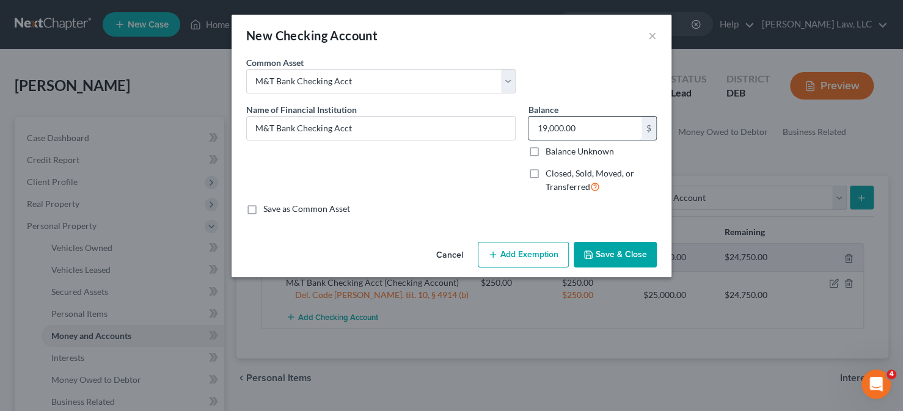
click at [583, 125] on input "19,000.00" at bounding box center [585, 128] width 113 height 23
type input "125"
click at [507, 253] on button "Add Exemption" at bounding box center [523, 255] width 91 height 26
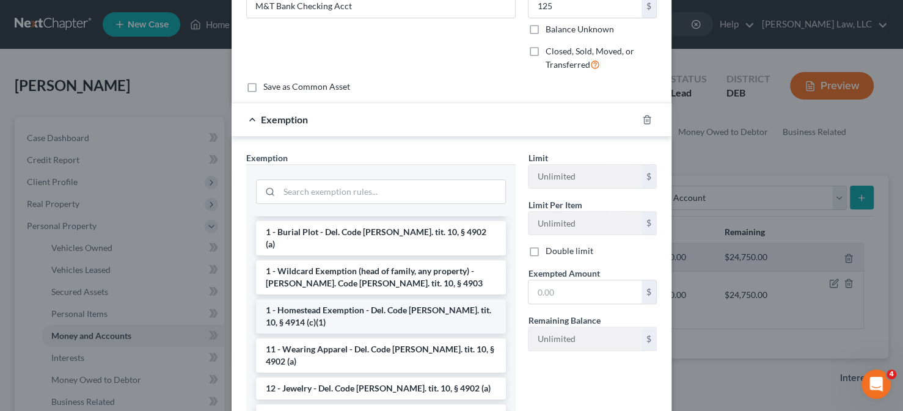
scroll to position [122, 0]
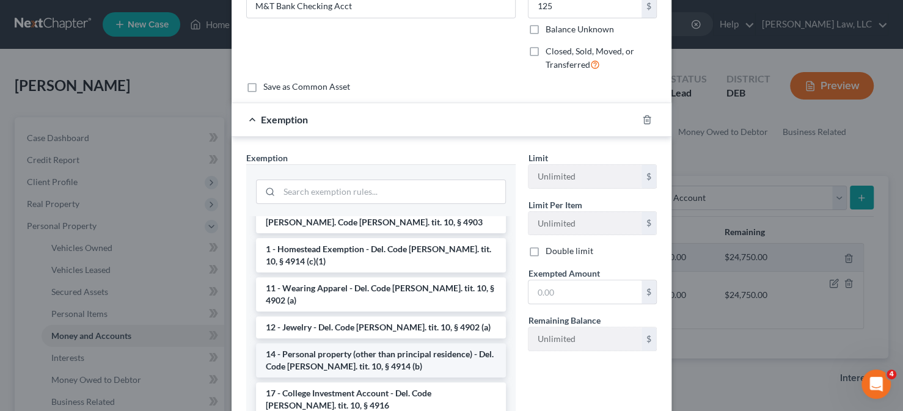
click at [312, 343] on li "14 - Personal property (other than principal residence) - Del. Code [PERSON_NAM…" at bounding box center [381, 360] width 250 height 34
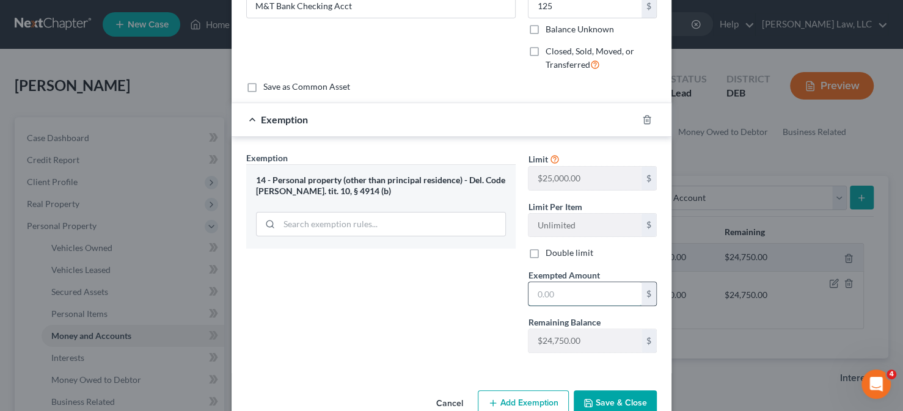
click at [532, 293] on input "text" at bounding box center [585, 293] width 113 height 23
type input "125"
click at [621, 394] on button "Save & Close" at bounding box center [615, 404] width 83 height 26
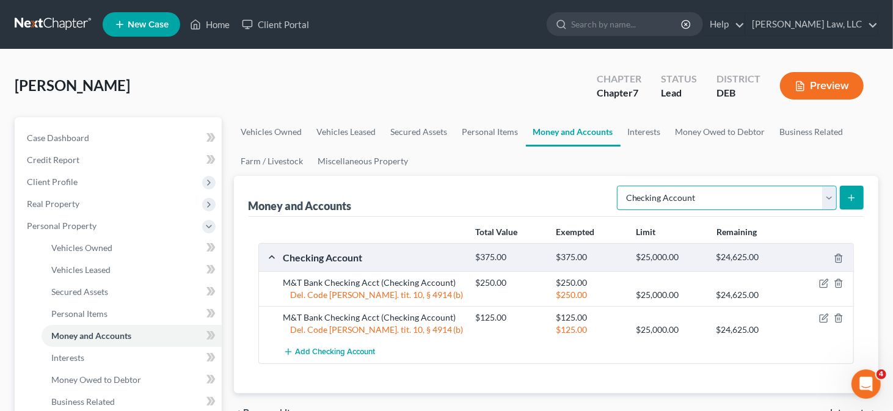
click at [750, 200] on select "Select Account Type Brokerage Cash on Hand Certificates of Deposit Checking Acc…" at bounding box center [727, 198] width 220 height 24
select select "savings"
click at [620, 186] on select "Select Account Type Brokerage Cash on Hand Certificates of Deposit Checking Acc…" at bounding box center [727, 198] width 220 height 24
click at [849, 188] on button "submit" at bounding box center [852, 198] width 24 height 24
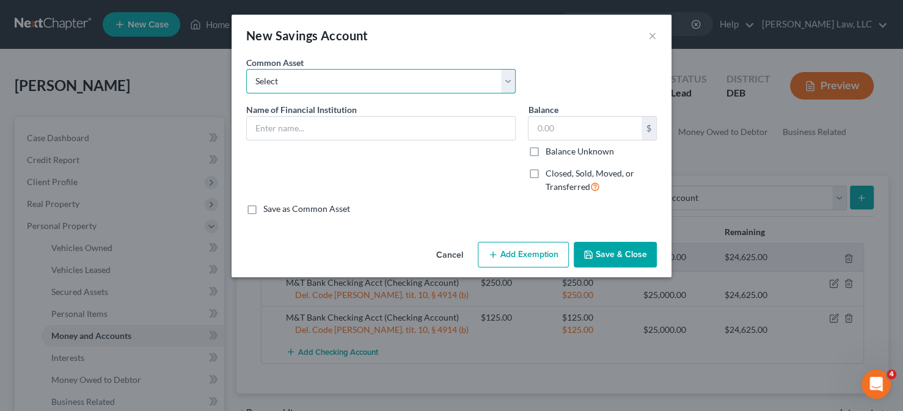
click at [493, 84] on select "Select Police & Fire FCU Savings Acct Citizens Bank Savings Acct Dexsta FCU Sav…" at bounding box center [381, 81] width 270 height 24
select select "6"
click at [246, 69] on select "Select Police & Fire FCU Savings Acct Citizens Bank Savings Acct Dexsta FCU Sav…" at bounding box center [381, 81] width 270 height 24
type input "M&T Bank Savings Acct"
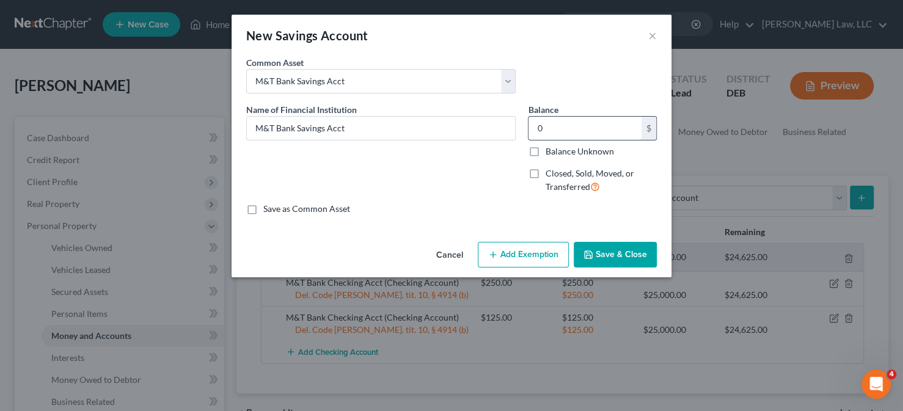
click at [580, 133] on input "0" at bounding box center [585, 128] width 113 height 23
type input "1,000"
click at [550, 250] on button "Add Exemption" at bounding box center [523, 255] width 91 height 26
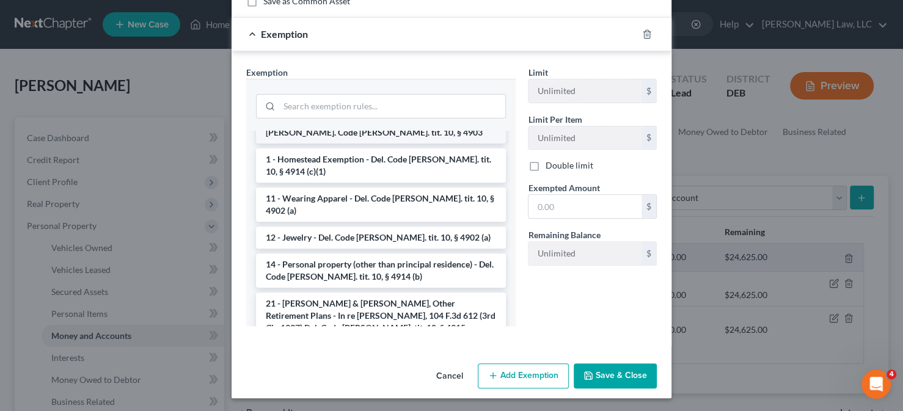
scroll to position [183, 0]
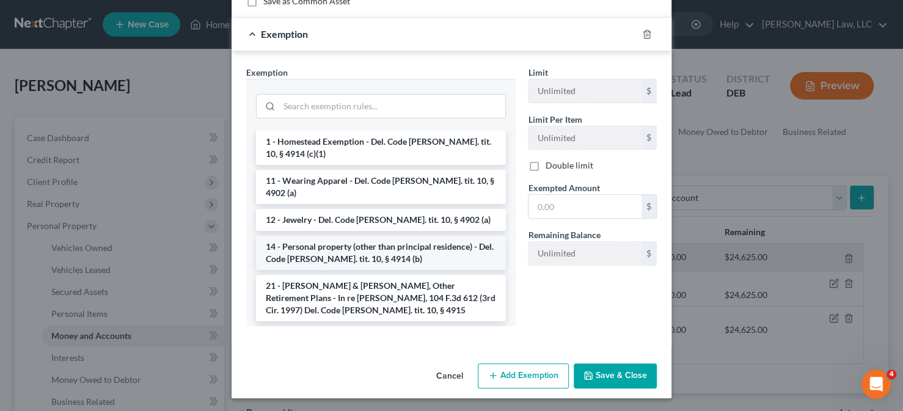
click at [400, 236] on li "14 - Personal property (other than principal residence) - Del. Code [PERSON_NAM…" at bounding box center [381, 253] width 250 height 34
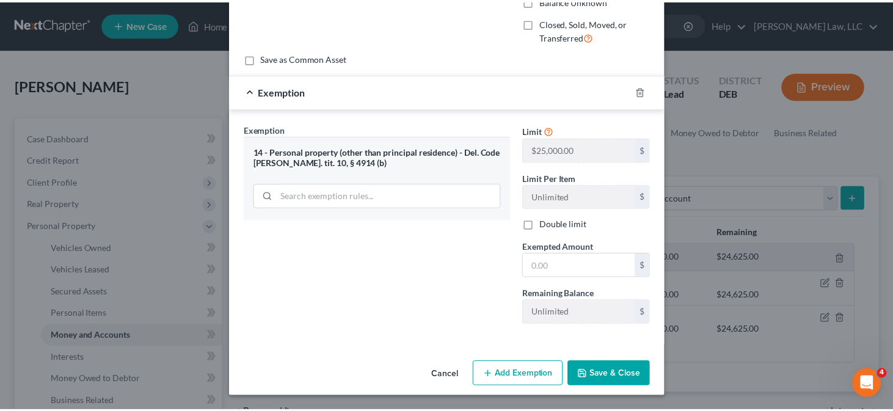
scroll to position [149, 0]
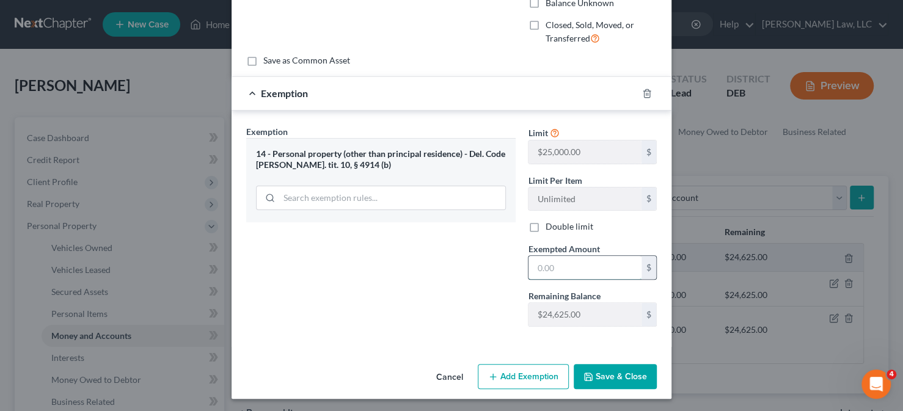
drag, startPoint x: 544, startPoint y: 264, endPoint x: 552, endPoint y: 259, distance: 9.9
click at [544, 264] on input "text" at bounding box center [585, 267] width 113 height 23
type input "1,000"
click at [591, 374] on button "Save & Close" at bounding box center [615, 377] width 83 height 26
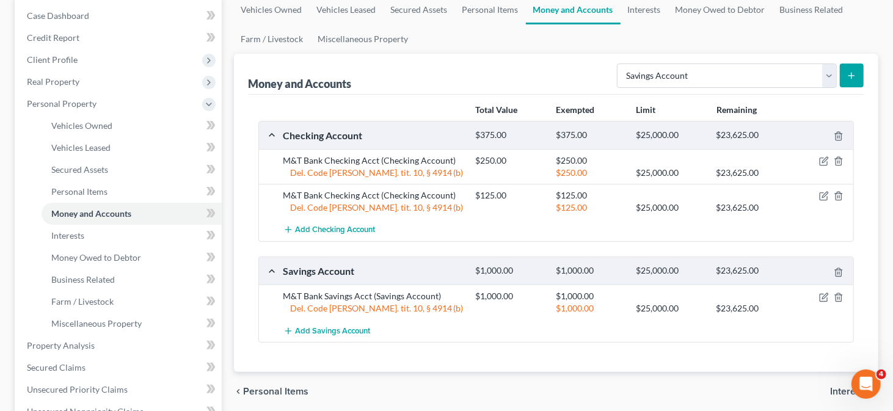
scroll to position [61, 0]
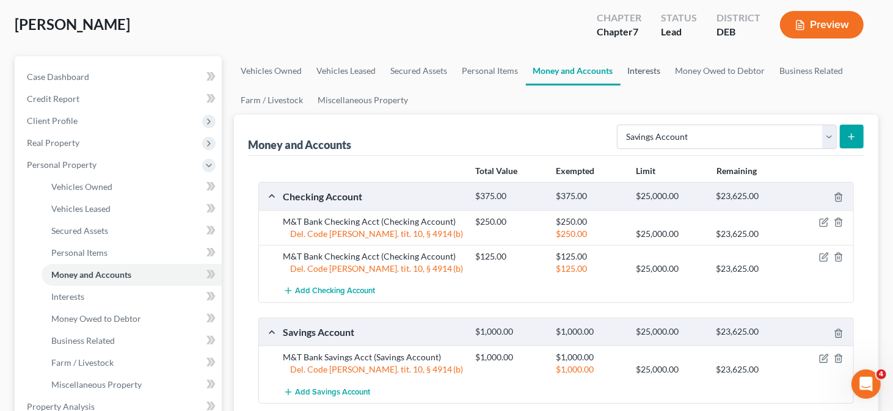
click at [648, 75] on link "Interests" at bounding box center [645, 70] width 48 height 29
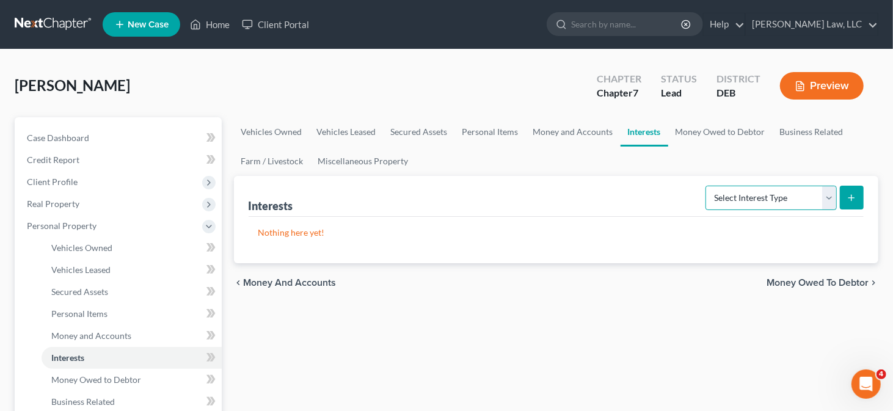
click at [802, 191] on select "Select Interest Type 401K Annuity Bond Education IRA Government Bond Government…" at bounding box center [771, 198] width 131 height 24
select select "401k"
click at [708, 186] on select "Select Interest Type 401K Annuity Bond Education IRA Government Bond Government…" at bounding box center [771, 198] width 131 height 24
click at [856, 197] on icon "submit" at bounding box center [852, 198] width 10 height 10
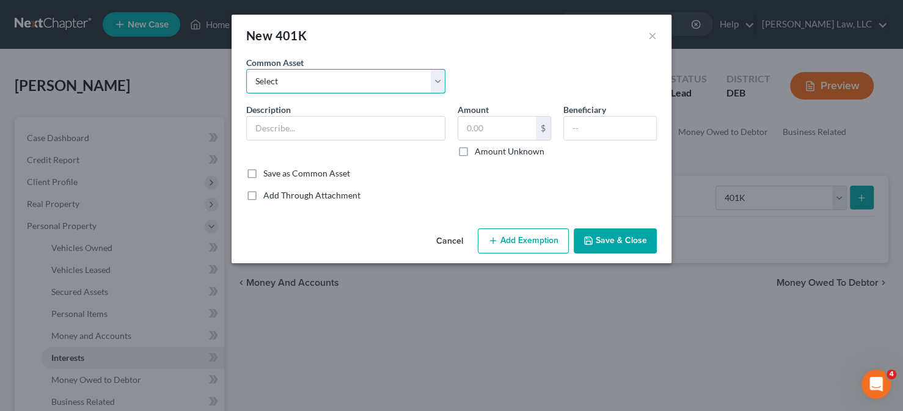
click at [378, 82] on select "Select 401(k)" at bounding box center [345, 81] width 199 height 24
select select "0"
click at [246, 69] on select "Select 401(k)" at bounding box center [345, 81] width 199 height 24
type input "401(k)"
type input "54,133.00"
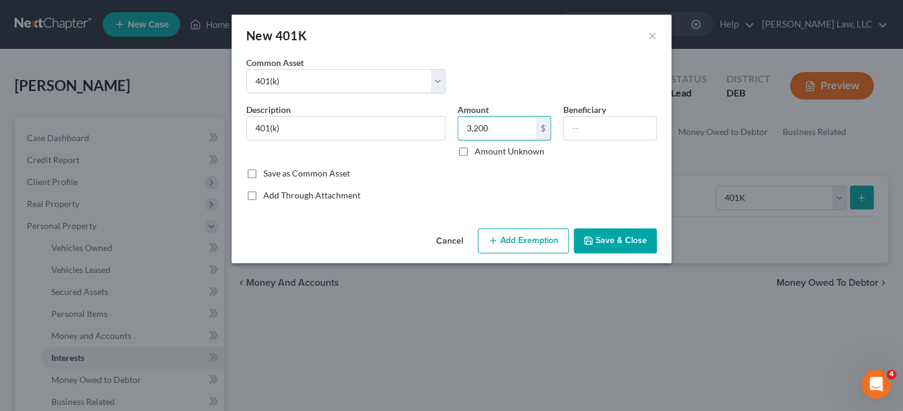
type input "3,200"
click at [514, 238] on button "Add Exemption" at bounding box center [523, 242] width 91 height 26
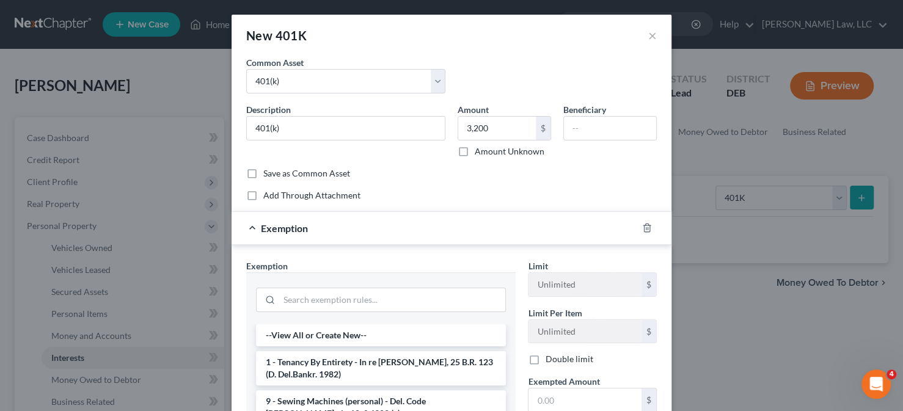
scroll to position [61, 0]
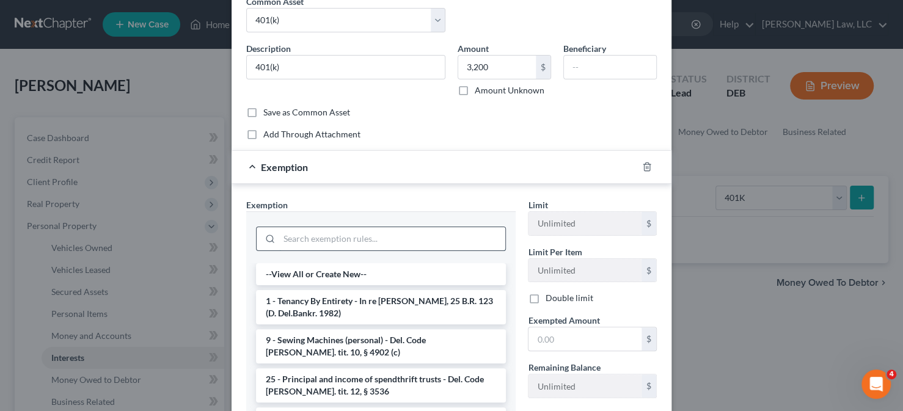
click at [403, 237] on input "search" at bounding box center [392, 238] width 226 height 23
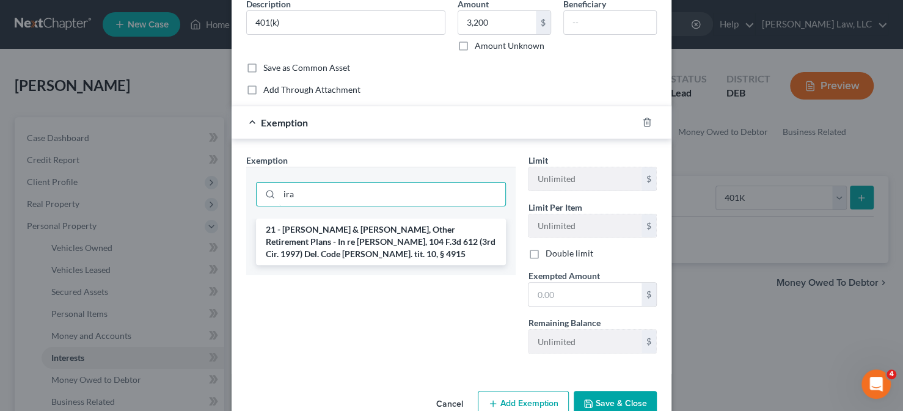
scroll to position [122, 0]
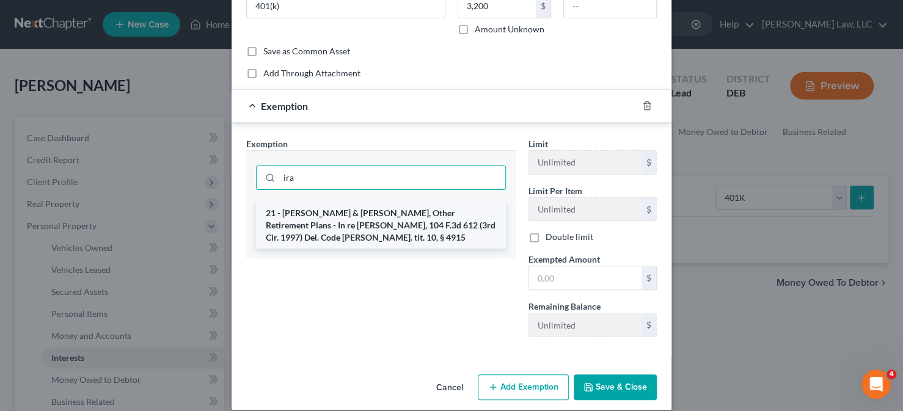
type input "ira"
click at [385, 221] on li "21 - [PERSON_NAME] & [PERSON_NAME], Other Retirement Plans - In re [PERSON_NAME…" at bounding box center [381, 225] width 250 height 46
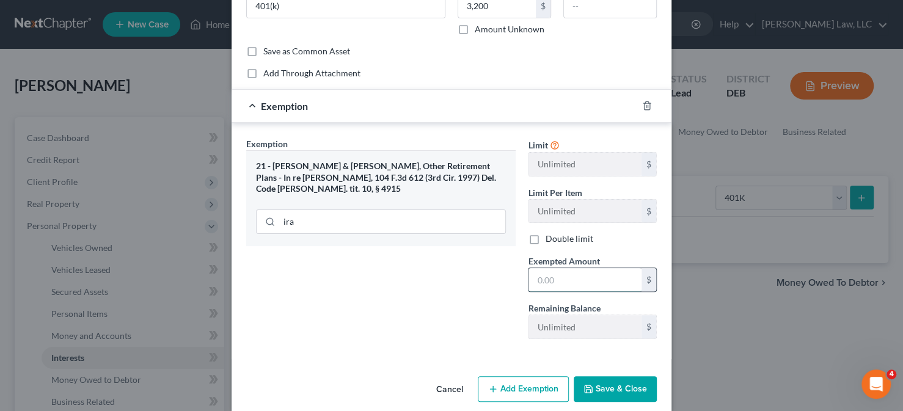
click at [562, 280] on input "text" at bounding box center [585, 279] width 113 height 23
type input "3,200"
click at [620, 386] on button "Save & Close" at bounding box center [615, 389] width 83 height 26
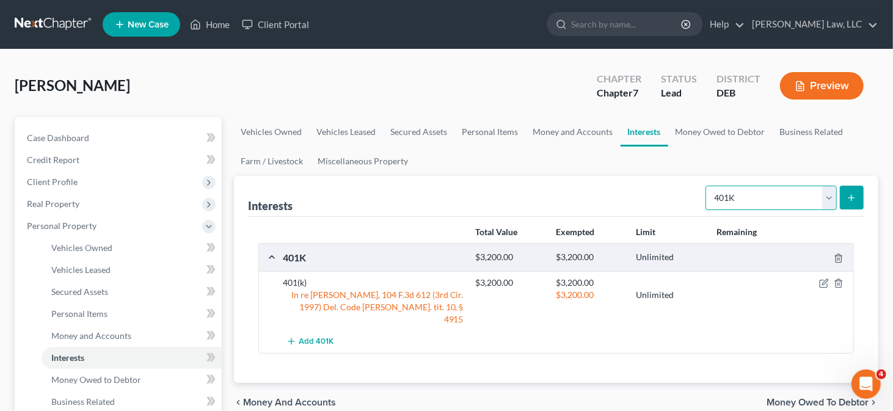
click at [788, 193] on select "Select Interest Type 401K Annuity Bond Education IRA Government Bond Government…" at bounding box center [771, 198] width 131 height 24
select select "term_life_insurance"
click at [708, 186] on select "Select Interest Type 401K Annuity Bond Education IRA Government Bond Government…" at bounding box center [771, 198] width 131 height 24
click at [856, 193] on icon "submit" at bounding box center [852, 198] width 10 height 10
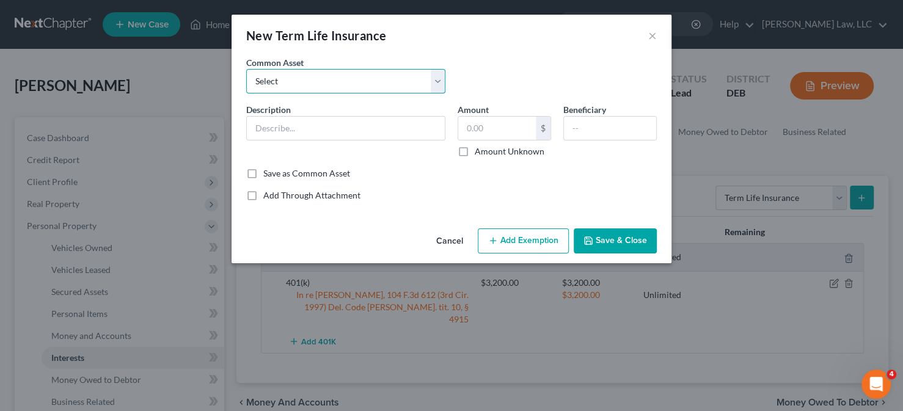
click at [421, 83] on select "Select Term Life Policy through NY Life Term Life Policy through MetLife Term L…" at bounding box center [345, 81] width 199 height 24
select select "2"
click at [246, 69] on select "Select Term Life Policy through NY Life Term Life Policy through MetLife Term L…" at bounding box center [345, 81] width 199 height 24
type input "Term Life Policy through Employer"
type input "0"
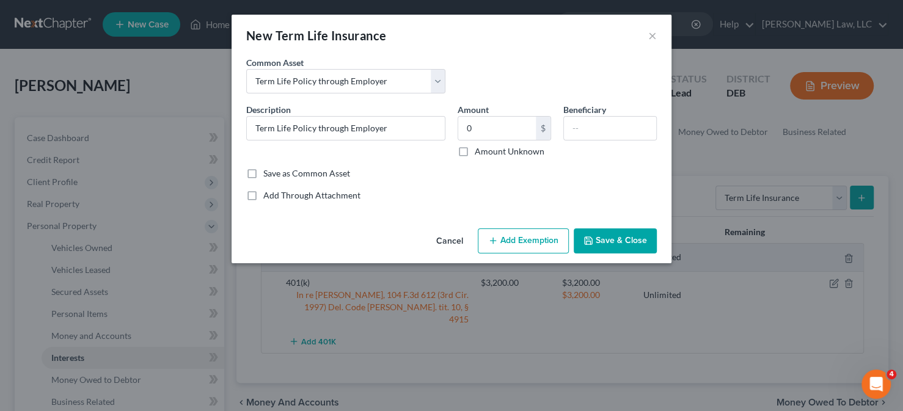
click at [540, 238] on button "Add Exemption" at bounding box center [523, 242] width 91 height 26
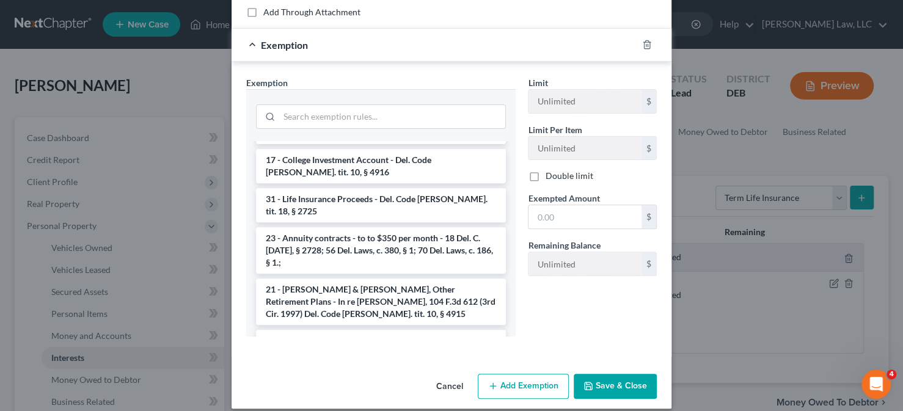
scroll to position [1238, 0]
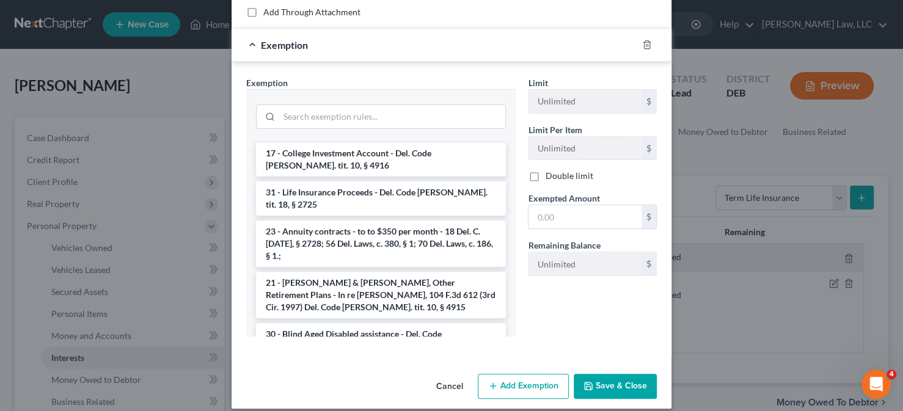
click at [348, 362] on li "14 - Personal property (other than principal residence) - Del. Code [PERSON_NAM…" at bounding box center [381, 379] width 250 height 34
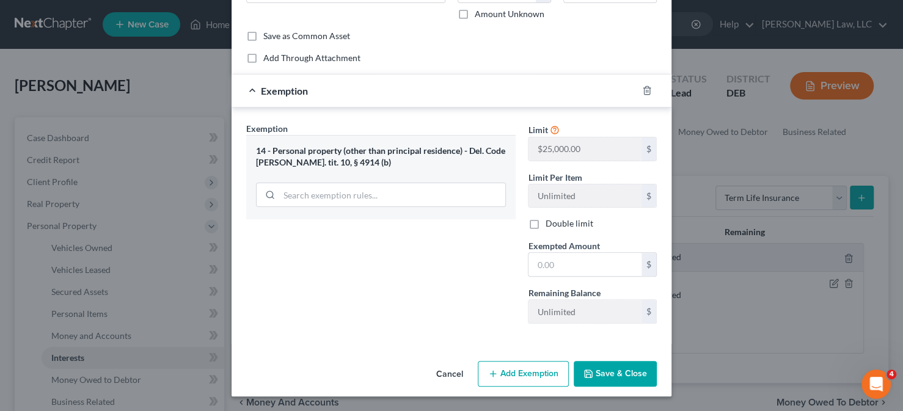
scroll to position [135, 0]
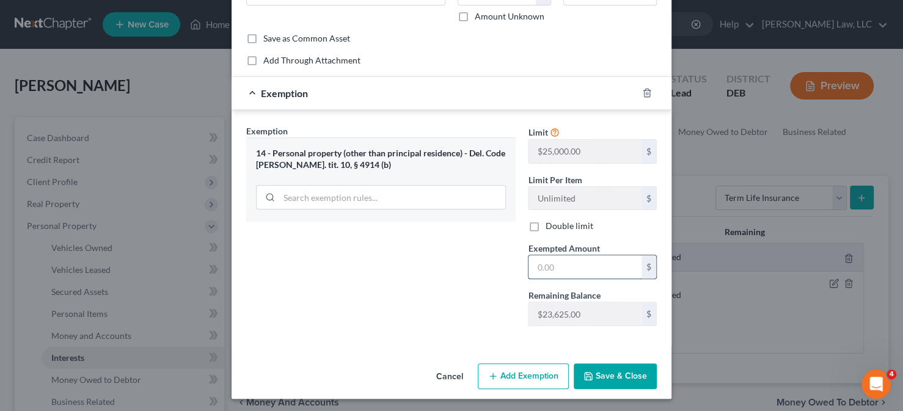
click at [557, 267] on input "text" at bounding box center [585, 266] width 113 height 23
type input "0"
click at [614, 370] on button "Save & Close" at bounding box center [615, 377] width 83 height 26
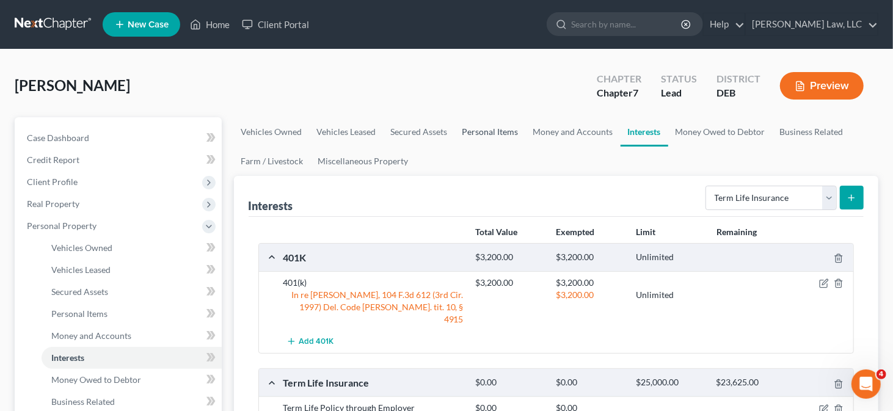
click at [504, 135] on link "Personal Items" at bounding box center [490, 131] width 71 height 29
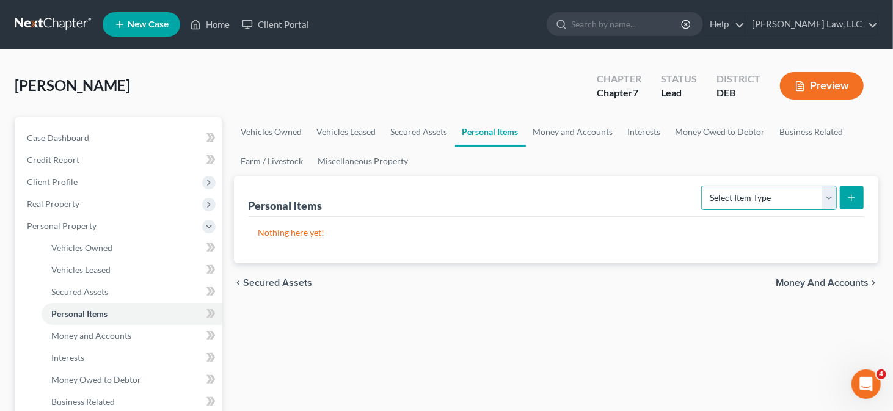
click at [765, 199] on select "Select Item Type Clothing Collectibles Of Value Electronics Firearms Household …" at bounding box center [770, 198] width 136 height 24
click at [540, 127] on link "Money and Accounts" at bounding box center [573, 131] width 95 height 29
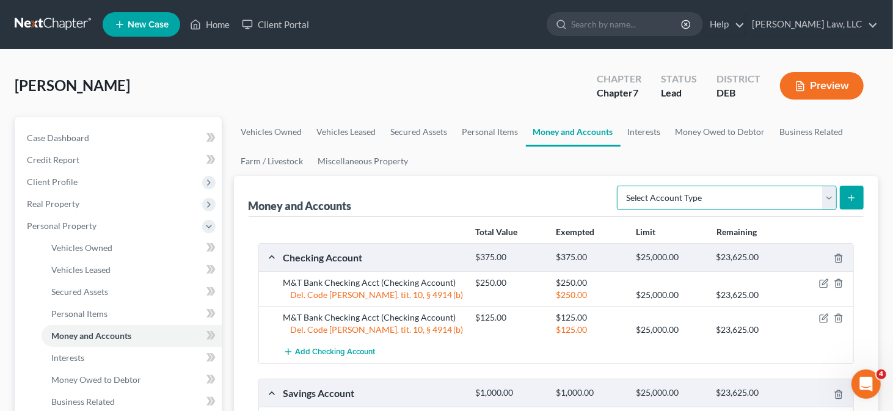
click at [730, 189] on select "Select Account Type Brokerage Cash on Hand Certificates of Deposit Checking Acc…" at bounding box center [727, 198] width 220 height 24
select select "cash_on_hand"
click at [620, 186] on select "Select Account Type Brokerage Cash on Hand Certificates of Deposit Checking Acc…" at bounding box center [727, 198] width 220 height 24
click at [861, 189] on button "submit" at bounding box center [852, 198] width 24 height 24
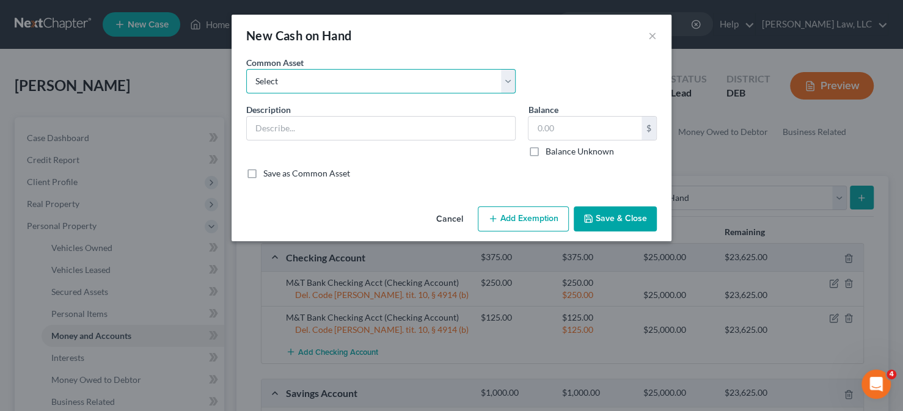
click at [334, 83] on select "Select Cash on hand" at bounding box center [381, 81] width 270 height 24
select select "0"
click at [246, 69] on select "Select Cash on hand" at bounding box center [381, 81] width 270 height 24
type input "Cash on hand"
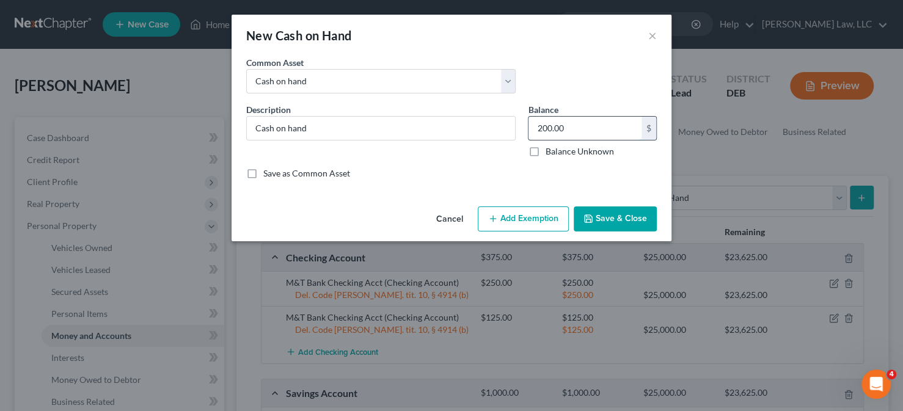
click at [540, 126] on input "200.00" at bounding box center [585, 128] width 113 height 23
type input "100.00"
click at [497, 214] on icon "button" at bounding box center [493, 219] width 10 height 10
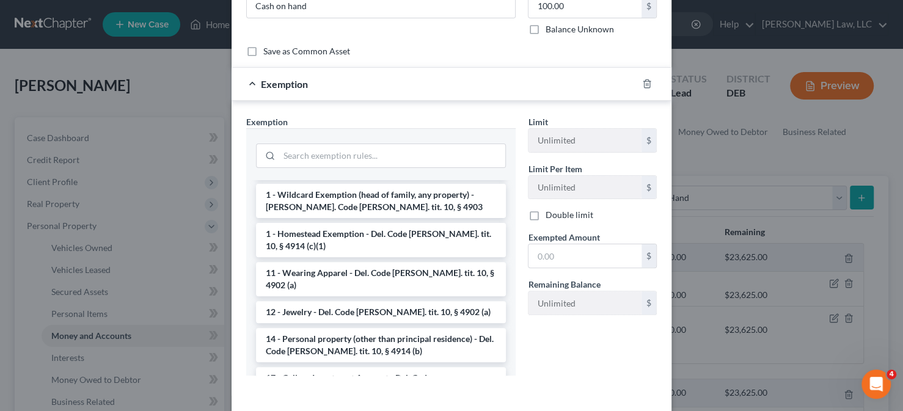
scroll to position [122, 0]
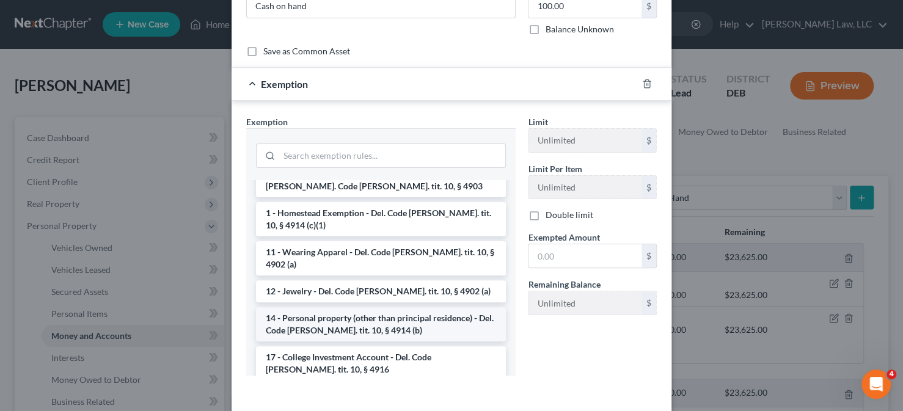
click at [369, 308] on li "14 - Personal property (other than principal residence) - Del. Code [PERSON_NAM…" at bounding box center [381, 324] width 250 height 34
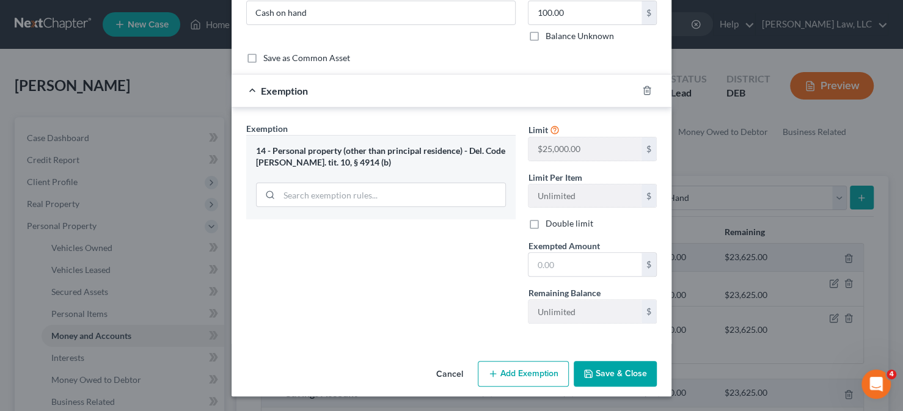
scroll to position [113, 0]
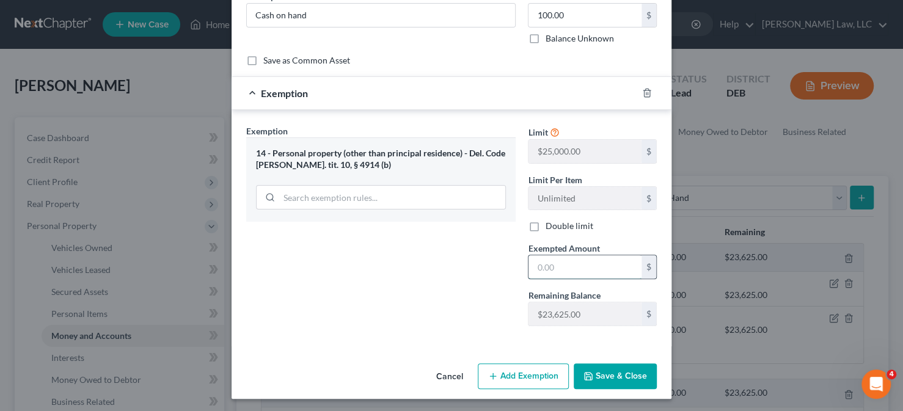
drag, startPoint x: 529, startPoint y: 267, endPoint x: 538, endPoint y: 265, distance: 8.8
click at [529, 267] on input "text" at bounding box center [585, 266] width 113 height 23
type input "100"
click at [577, 378] on button "Save & Close" at bounding box center [615, 377] width 83 height 26
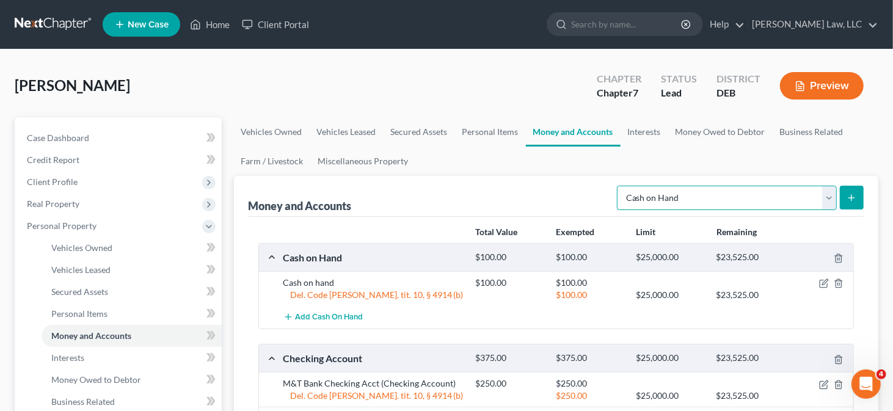
click at [666, 193] on select "Select Account Type Brokerage Cash on Hand Certificates of Deposit Checking Acc…" at bounding box center [727, 198] width 220 height 24
click at [469, 133] on link "Personal Items" at bounding box center [490, 131] width 71 height 29
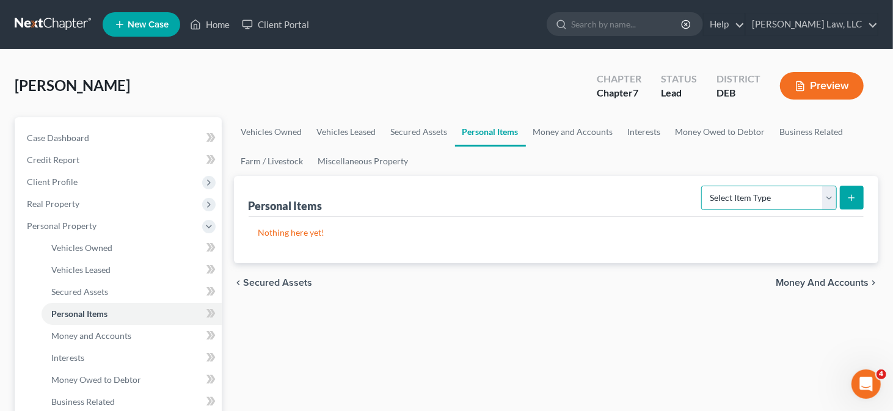
click at [719, 196] on select "Select Item Type Clothing Collectibles Of Value Electronics Firearms Household …" at bounding box center [770, 198] width 136 height 24
select select "household_goods"
click at [703, 186] on select "Select Item Type Clothing Collectibles Of Value Electronics Firearms Household …" at bounding box center [770, 198] width 136 height 24
click at [851, 199] on icon "submit" at bounding box center [852, 198] width 10 height 10
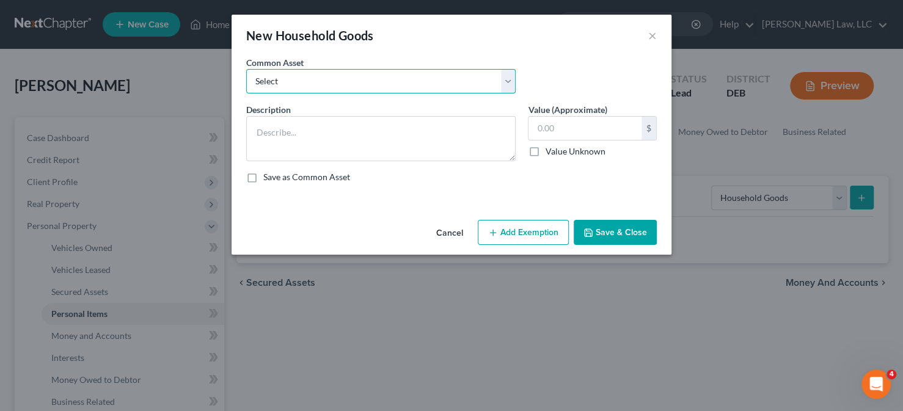
click at [404, 84] on select "Select Miscellaneous household goods and furnishings at yard sale value" at bounding box center [381, 81] width 270 height 24
select select "0"
click at [246, 69] on select "Select Miscellaneous household goods and furnishings at yard sale value" at bounding box center [381, 81] width 270 height 24
type textarea "Miscellaneous household goods and furnishings at yard sale value"
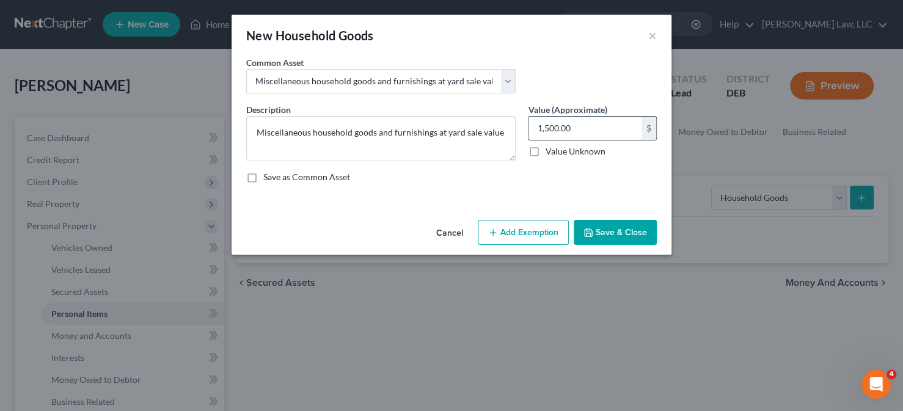
click at [545, 129] on input "1,500.00" at bounding box center [585, 128] width 113 height 23
click at [544, 125] on input "1,500.00" at bounding box center [585, 128] width 113 height 23
type input "1"
type input "500"
click at [603, 231] on button "Save & Close" at bounding box center [615, 233] width 83 height 26
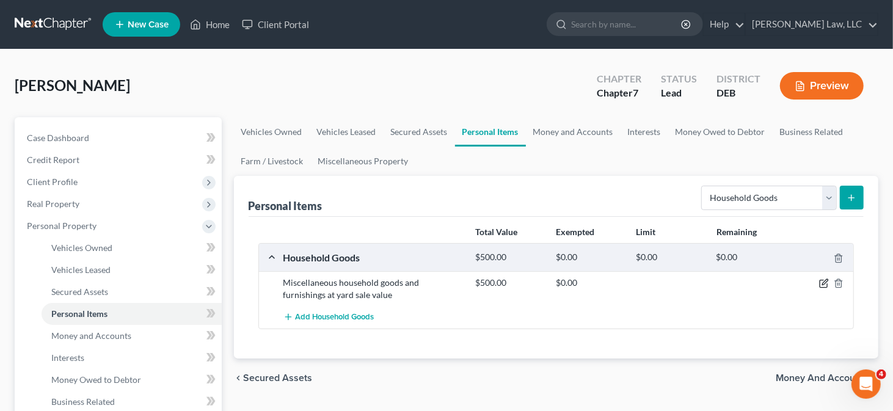
click at [823, 285] on icon "button" at bounding box center [825, 284] width 10 height 10
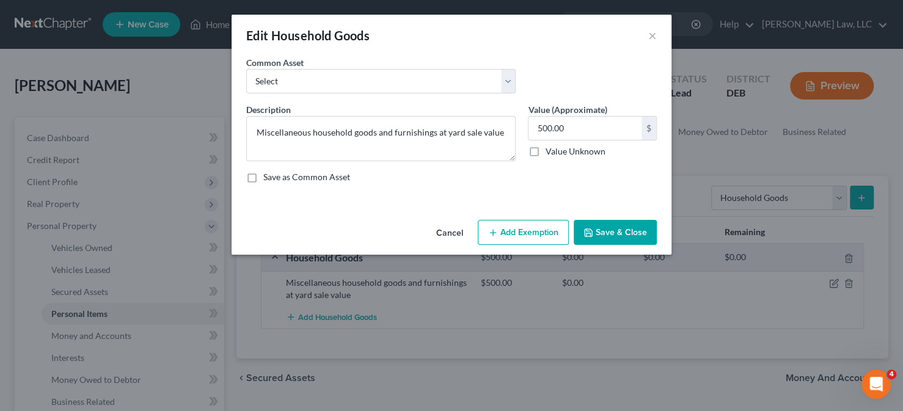
click at [515, 231] on button "Add Exemption" at bounding box center [523, 233] width 91 height 26
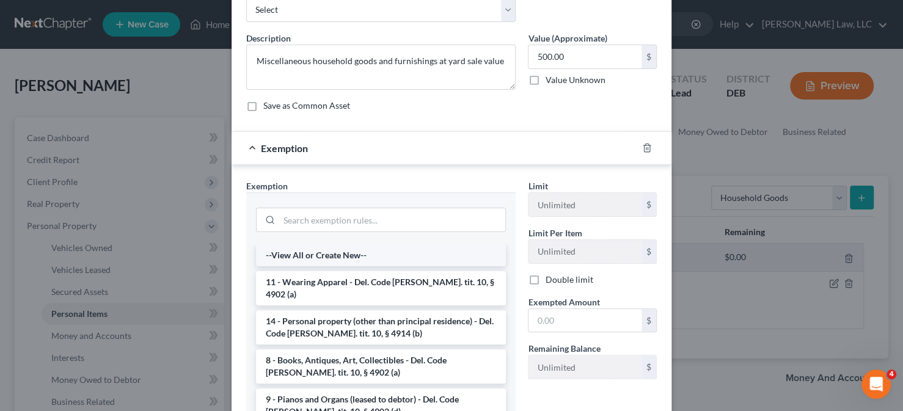
scroll to position [122, 0]
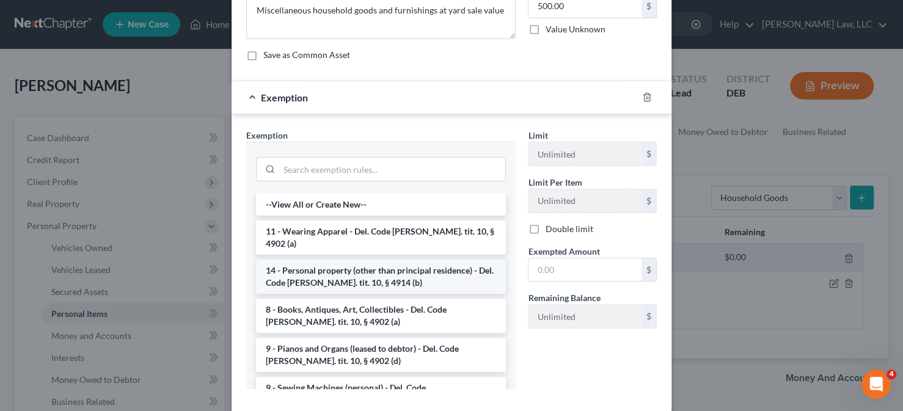
click at [356, 260] on li "14 - Personal property (other than principal residence) - Del. Code [PERSON_NAM…" at bounding box center [381, 277] width 250 height 34
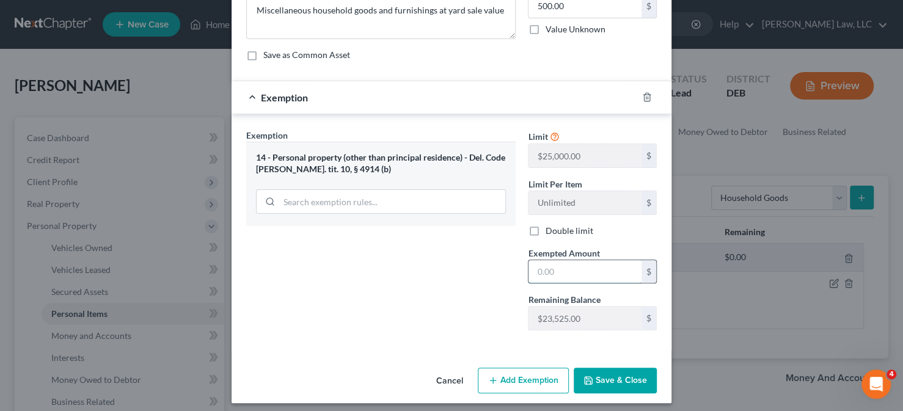
click at [529, 269] on input "text" at bounding box center [585, 271] width 113 height 23
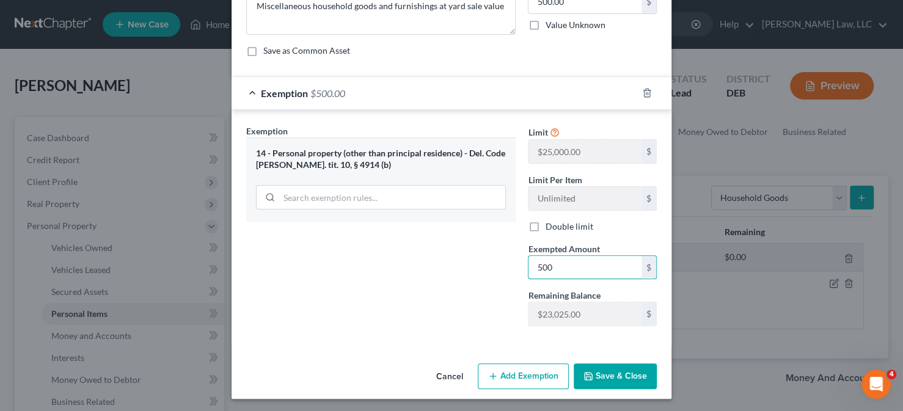
type input "500"
click at [589, 378] on icon "button" at bounding box center [589, 377] width 10 height 10
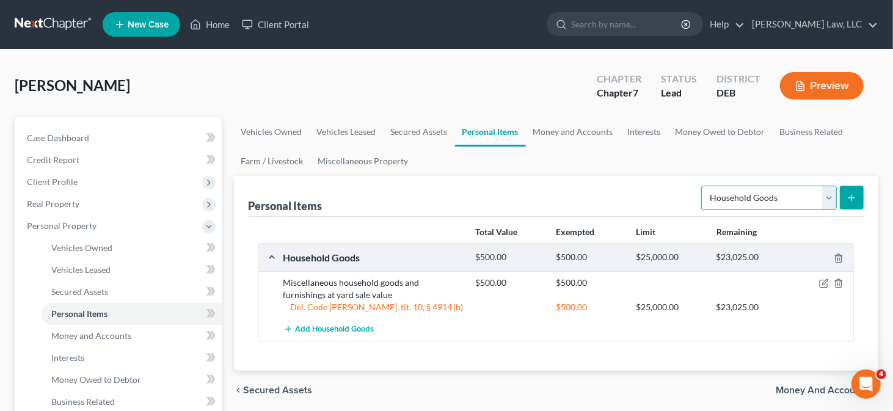
click at [739, 200] on select "Select Item Type Clothing Collectibles Of Value Electronics Firearms Household …" at bounding box center [770, 198] width 136 height 24
select select "clothing"
click at [703, 186] on select "Select Item Type Clothing Collectibles Of Value Electronics Firearms Household …" at bounding box center [770, 198] width 136 height 24
click at [849, 205] on button "submit" at bounding box center [852, 198] width 24 height 24
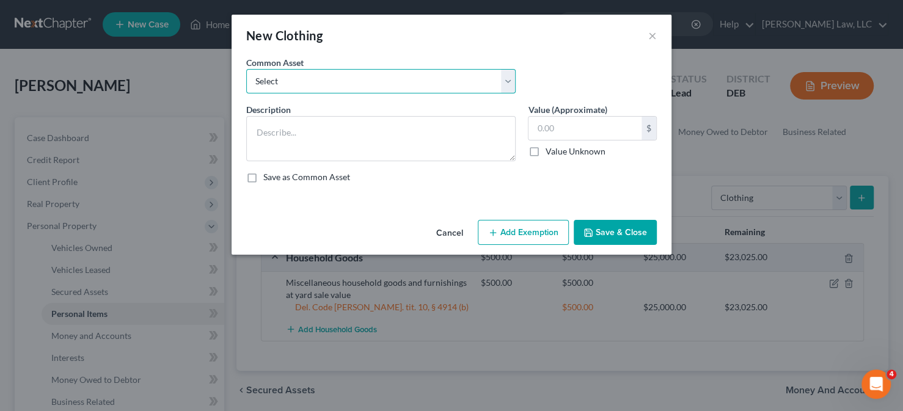
click at [371, 87] on select "Select Used clothing at yard sale value Used clothing at yard sale value" at bounding box center [381, 81] width 270 height 24
select select "1"
click at [246, 69] on select "Select Used clothing at yard sale value Used clothing at yard sale value" at bounding box center [381, 81] width 270 height 24
type textarea "Used clothing at yard sale value"
type input "200.00"
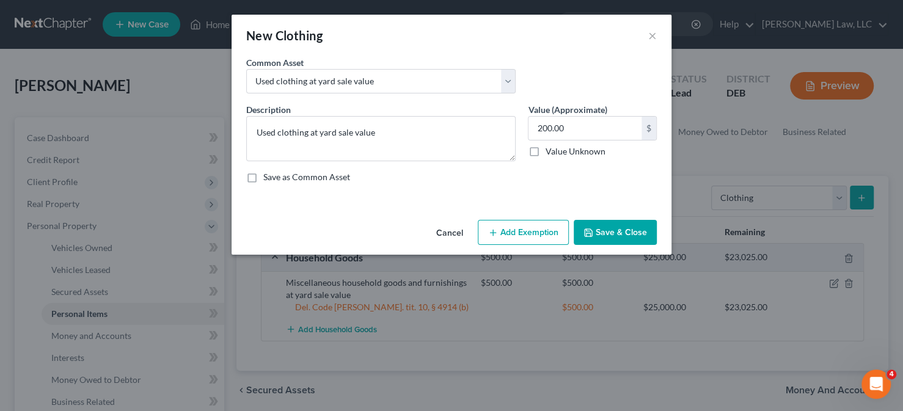
click at [518, 228] on button "Add Exemption" at bounding box center [523, 233] width 91 height 26
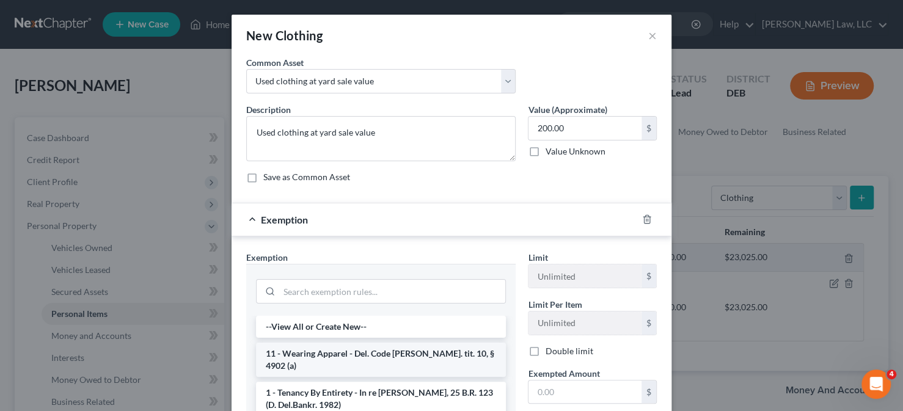
click at [343, 348] on li "11 - Wearing Apparel - Del. Code [PERSON_NAME]. tit. 10, § 4902 (a)" at bounding box center [381, 360] width 250 height 34
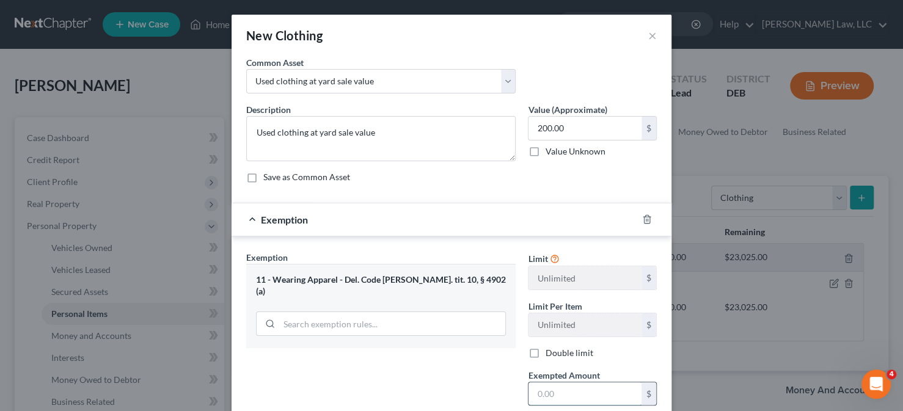
click at [558, 390] on input "text" at bounding box center [585, 394] width 113 height 23
type input "200"
click at [490, 211] on div "Exemption $200.00" at bounding box center [435, 220] width 406 height 32
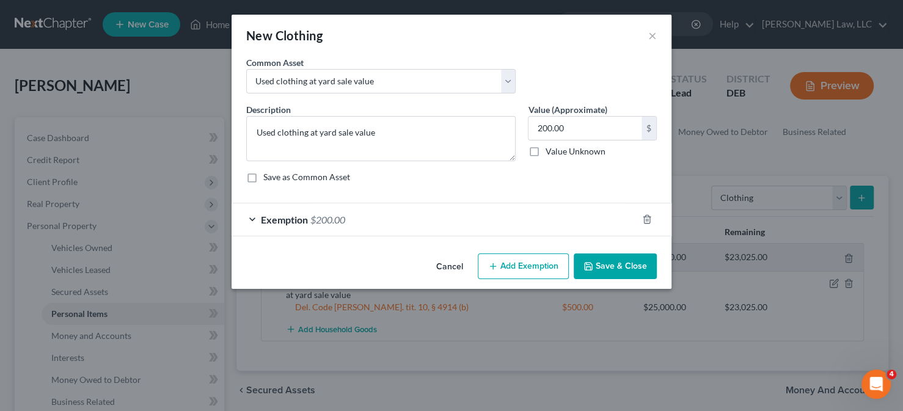
click at [529, 205] on div "Exemption $200.00" at bounding box center [435, 220] width 406 height 32
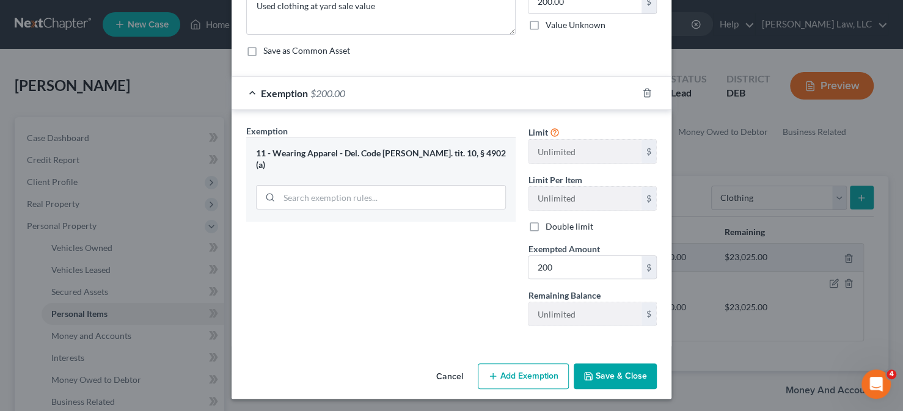
click at [610, 378] on button "Save & Close" at bounding box center [615, 377] width 83 height 26
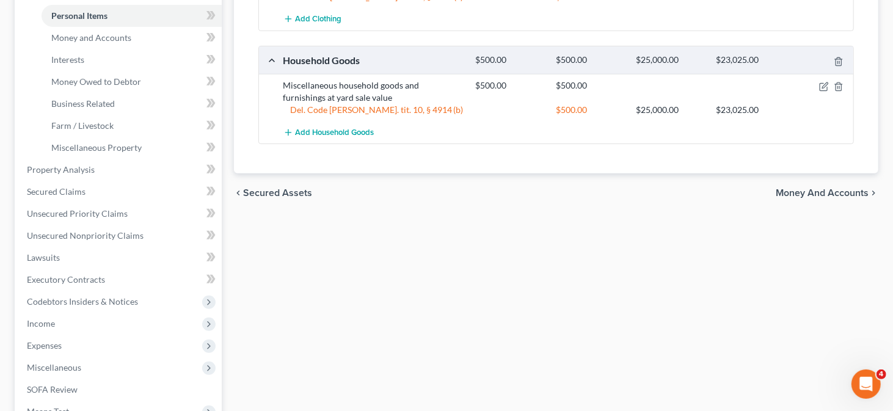
scroll to position [306, 0]
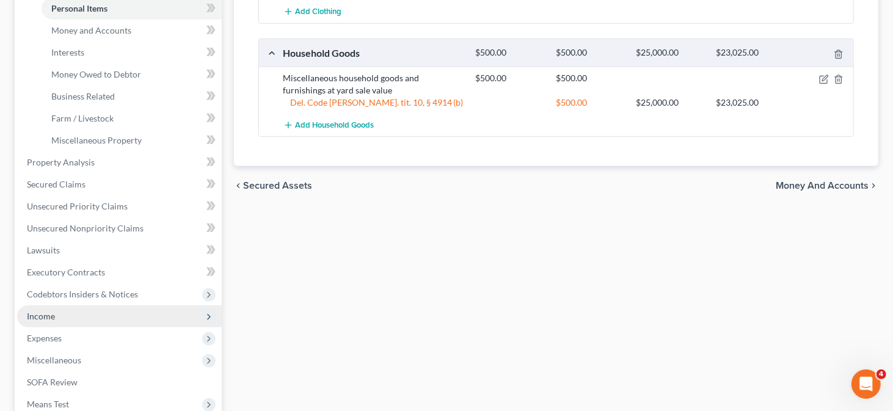
click at [66, 314] on span "Income" at bounding box center [119, 317] width 205 height 22
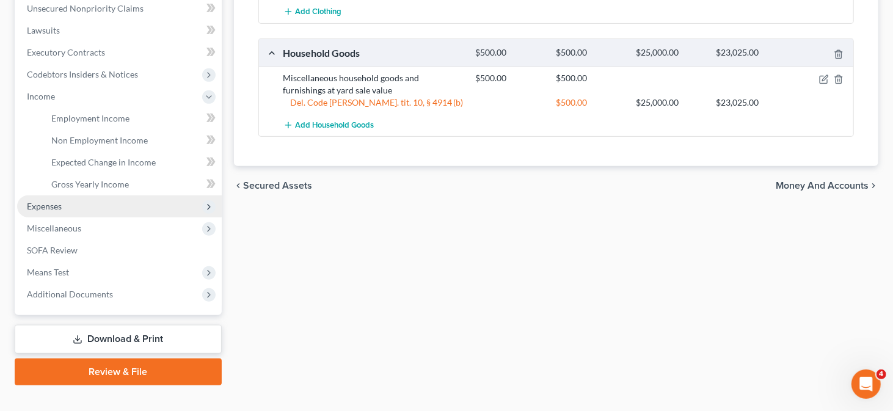
click at [51, 212] on span "Expenses" at bounding box center [119, 207] width 205 height 22
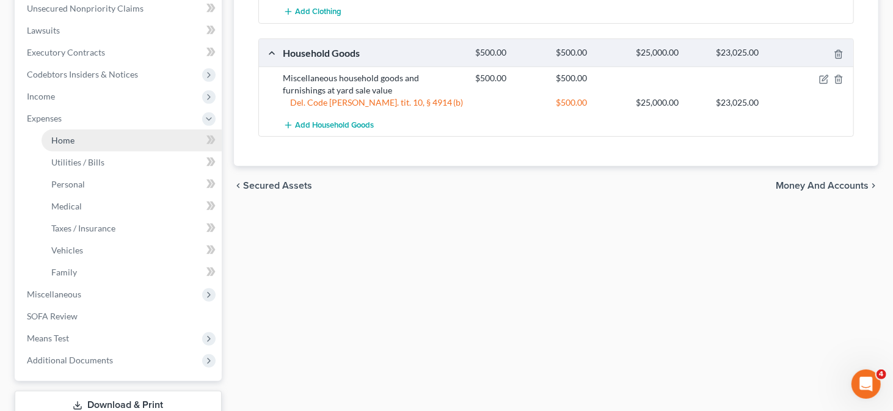
click at [88, 136] on link "Home" at bounding box center [132, 141] width 180 height 22
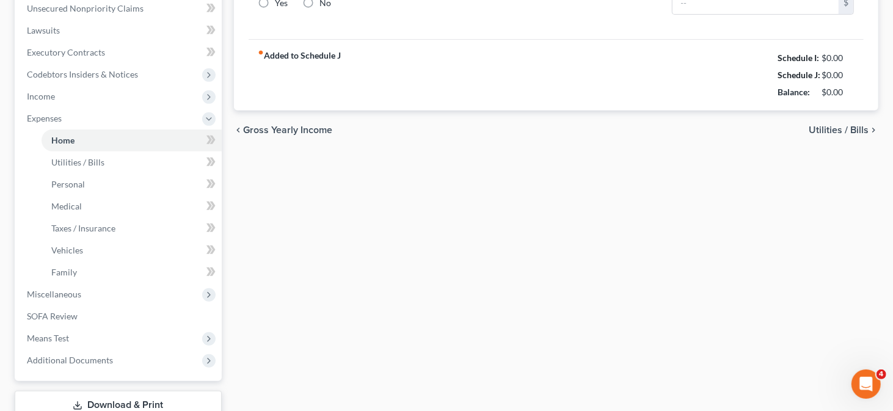
type input "0.00"
radio input "true"
type input "0.00"
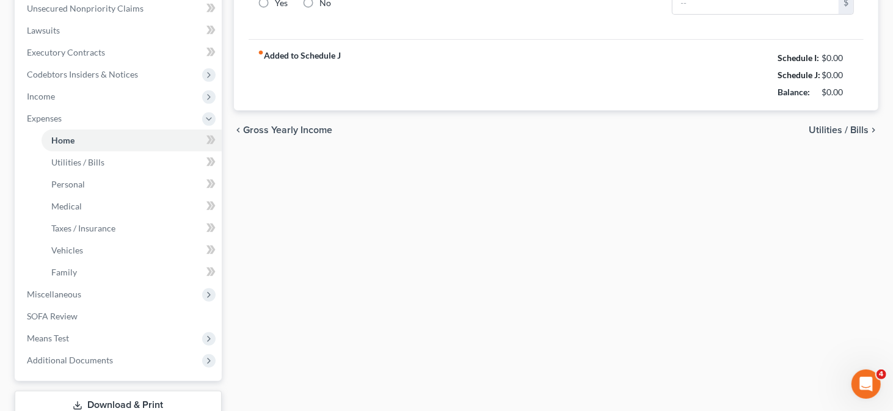
type input "0.00"
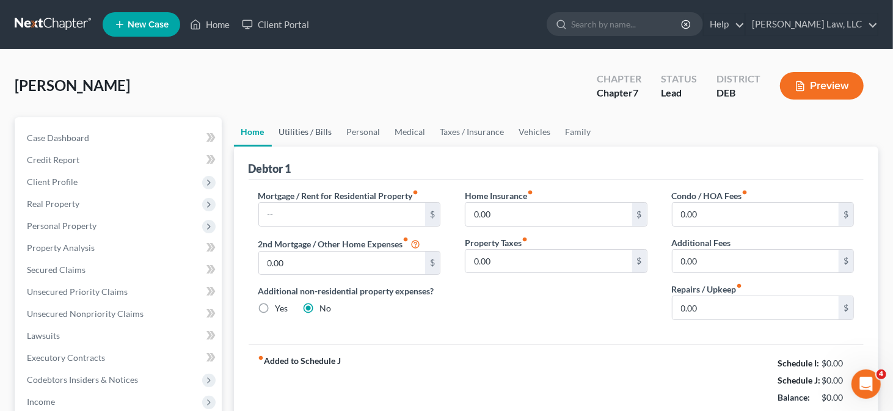
click at [315, 134] on link "Utilities / Bills" at bounding box center [306, 131] width 68 height 29
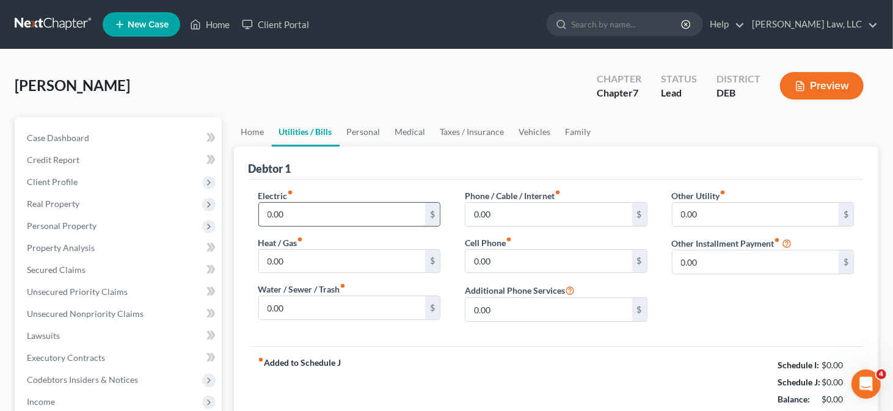
click at [297, 211] on input "0.00" at bounding box center [342, 214] width 167 height 23
click at [516, 259] on input "0.00" at bounding box center [549, 261] width 167 height 23
type input "130"
click at [489, 213] on input "0.00" at bounding box center [549, 214] width 167 height 23
type input "200"
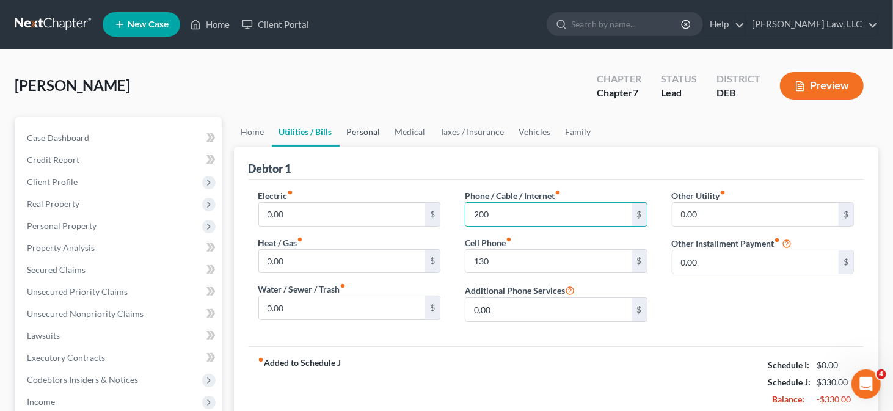
click at [370, 130] on link "Personal" at bounding box center [364, 131] width 48 height 29
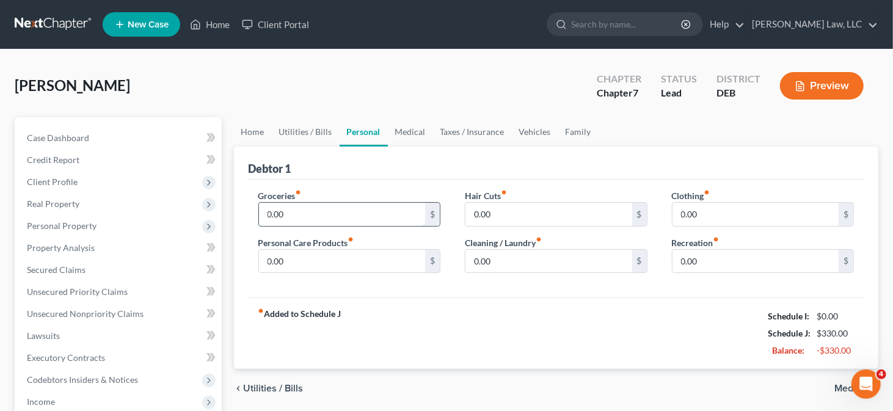
click at [266, 215] on input "0.00" at bounding box center [342, 214] width 167 height 23
type input "300"
click at [292, 255] on input "0.00" at bounding box center [342, 261] width 167 height 23
type input "100"
click at [699, 213] on input "0.00" at bounding box center [756, 214] width 167 height 23
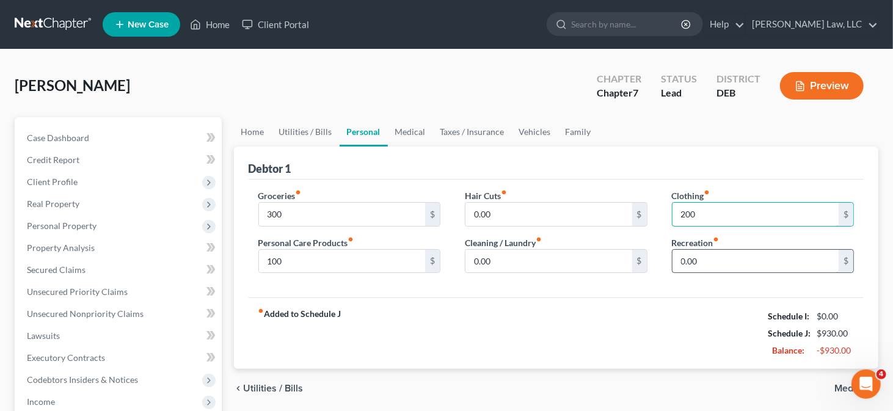
type input "200"
click at [686, 263] on input "0.00" at bounding box center [756, 261] width 167 height 23
type input "200"
click at [397, 123] on link "Medical" at bounding box center [410, 131] width 45 height 29
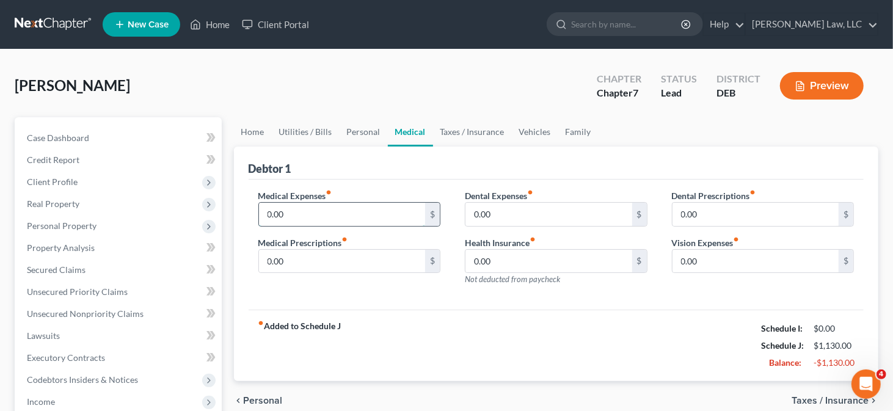
click at [304, 213] on input "0.00" at bounding box center [342, 214] width 167 height 23
type input "100"
click at [452, 138] on link "Taxes / Insurance" at bounding box center [472, 131] width 79 height 29
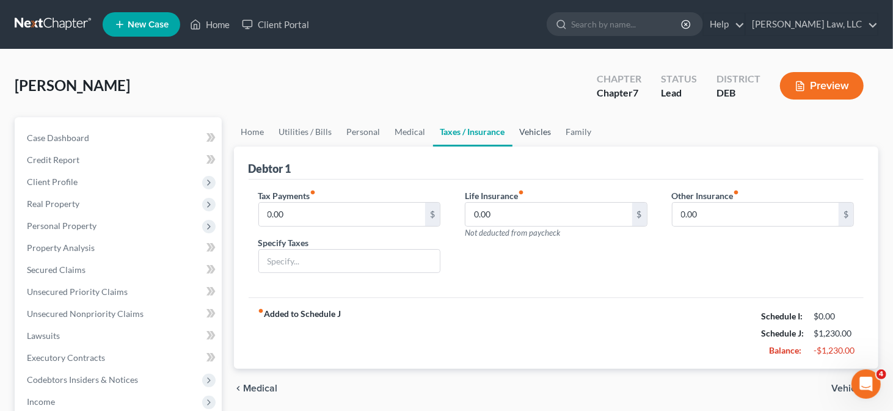
click at [533, 131] on link "Vehicles" at bounding box center [536, 131] width 46 height 29
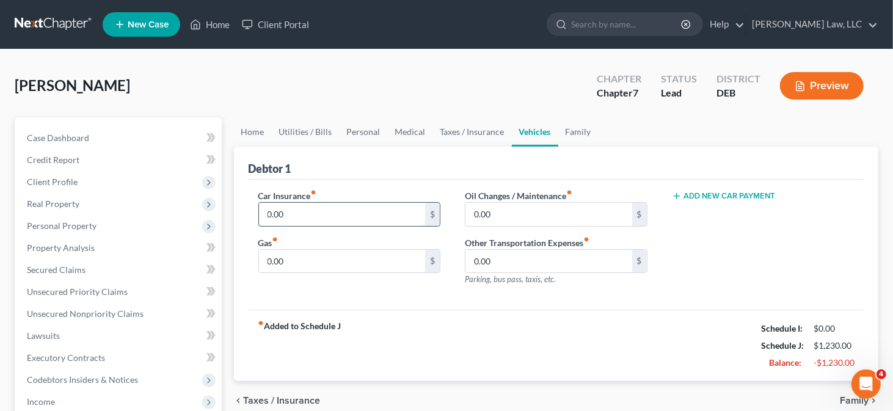
click at [306, 218] on input "0.00" at bounding box center [342, 214] width 167 height 23
type input "203"
click at [277, 258] on input "0.00" at bounding box center [342, 261] width 167 height 23
type input "200"
click at [577, 130] on link "Family" at bounding box center [579, 131] width 40 height 29
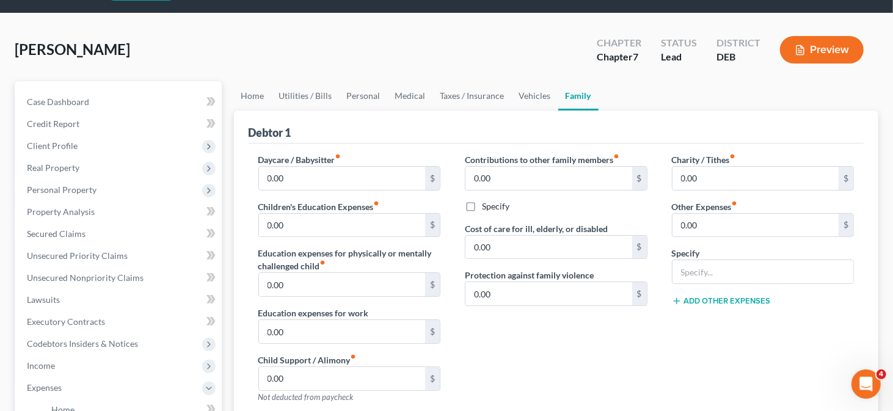
scroll to position [61, 0]
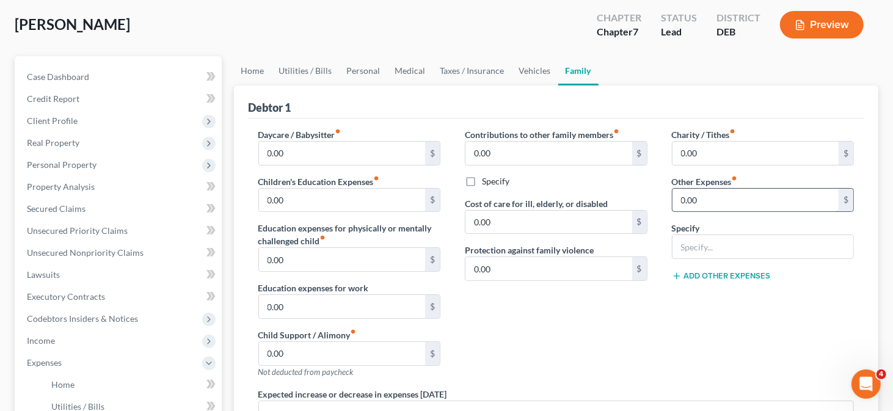
click at [702, 201] on input "0.00" at bounding box center [756, 200] width 167 height 23
type input "0"
type input "125"
click at [692, 235] on input "text" at bounding box center [764, 246] width 182 height 23
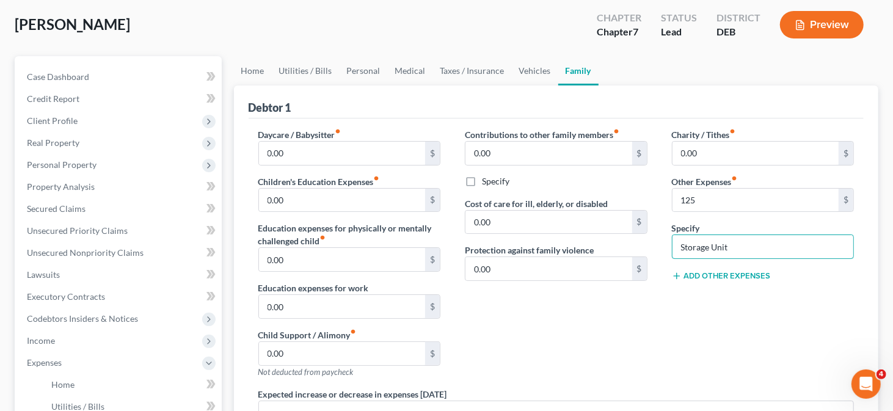
type input "Storage Unit"
click at [710, 275] on button "Add Other Expenses" at bounding box center [721, 276] width 99 height 10
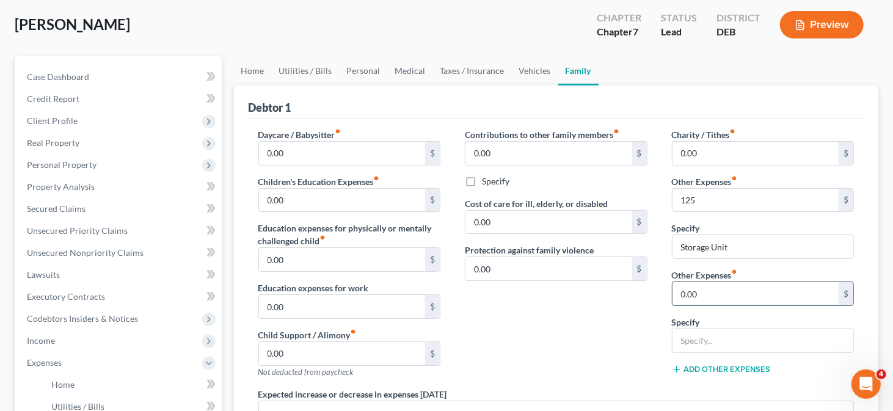
click at [706, 293] on input "0.00" at bounding box center [756, 293] width 167 height 23
type input "18"
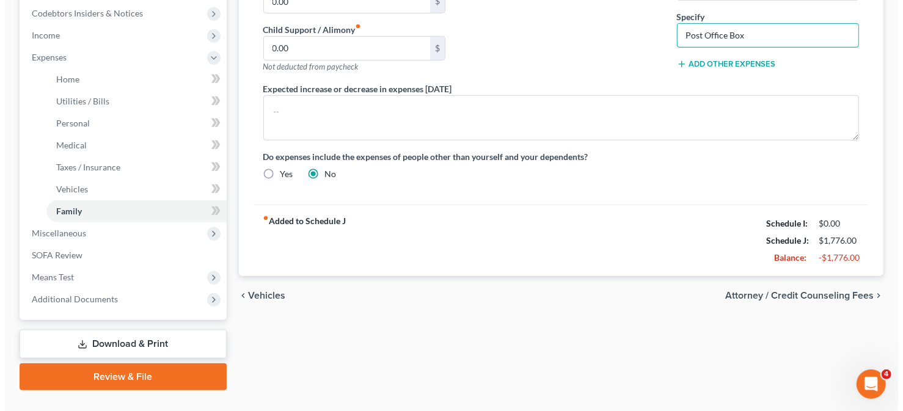
scroll to position [306, 0]
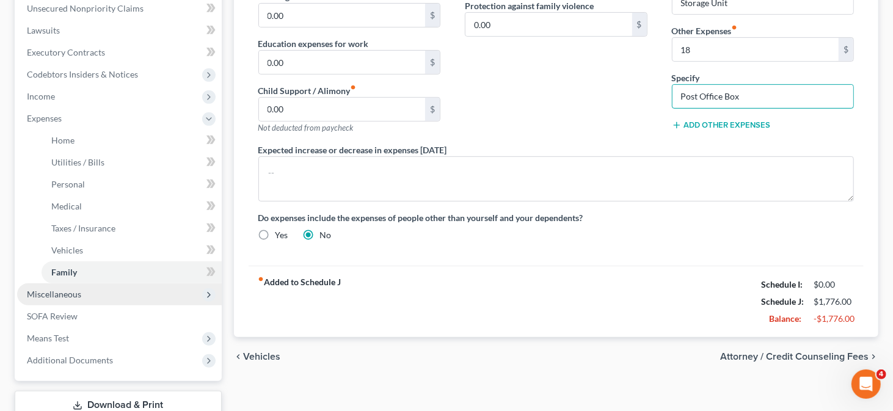
type input "Post Office Box"
click at [83, 294] on span "Miscellaneous" at bounding box center [119, 295] width 205 height 22
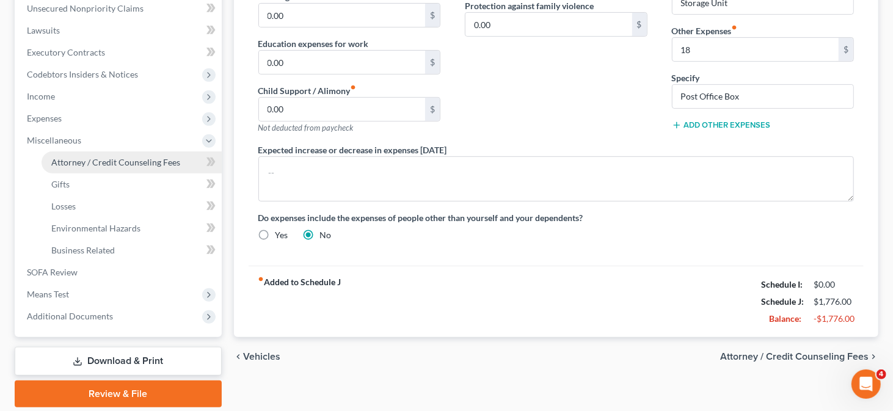
click at [100, 162] on span "Attorney / Credit Counseling Fees" at bounding box center [115, 162] width 129 height 10
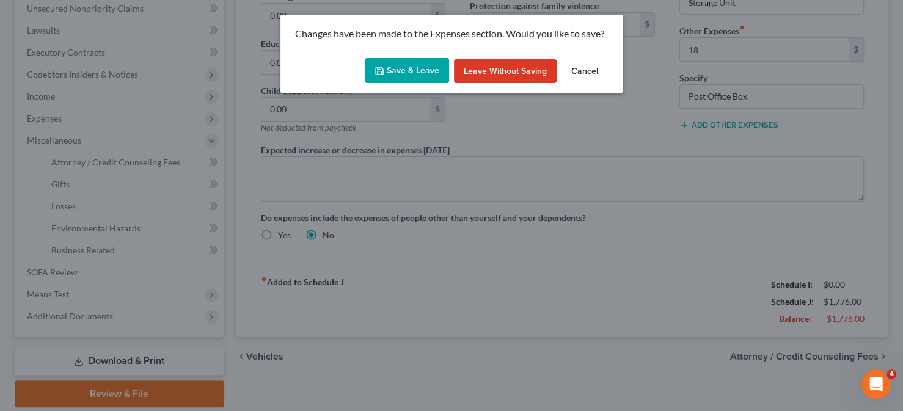
click at [401, 64] on button "Save & Leave" at bounding box center [407, 71] width 84 height 26
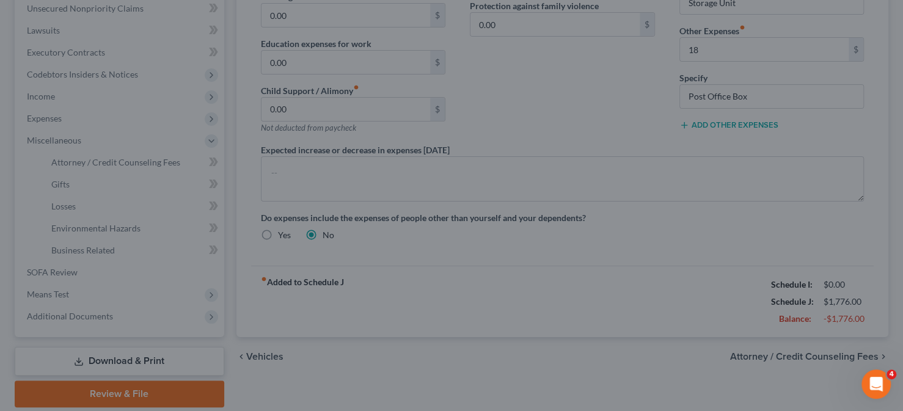
type input "125.00"
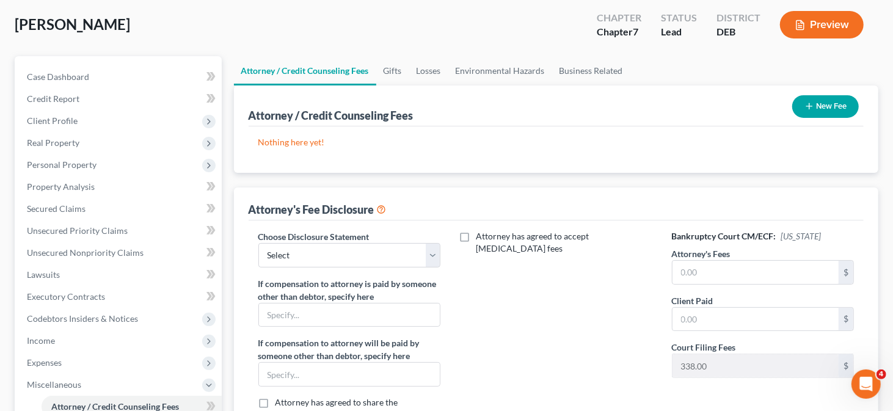
scroll to position [122, 0]
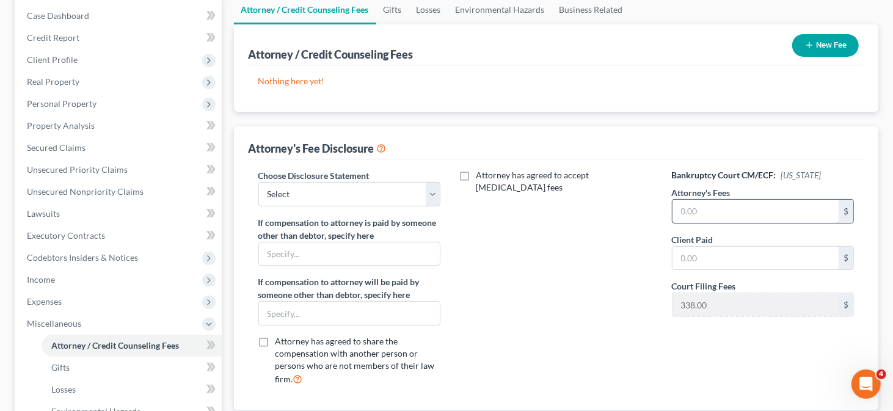
click at [711, 213] on input "text" at bounding box center [756, 211] width 167 height 23
type input "1,512"
click at [696, 254] on input "text" at bounding box center [756, 258] width 167 height 23
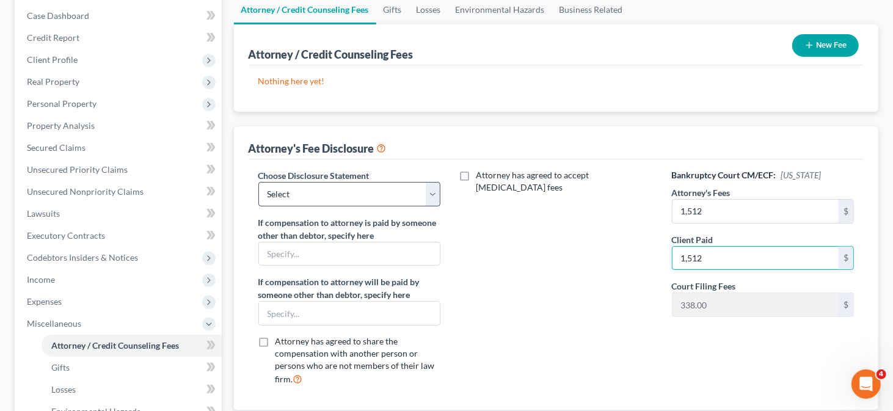
type input "1,512"
click at [431, 194] on select "Select Attorney" at bounding box center [350, 194] width 183 height 24
select select "0"
click at [259, 182] on select "Select Attorney" at bounding box center [350, 194] width 183 height 24
click at [831, 45] on button "New Fee" at bounding box center [826, 45] width 67 height 23
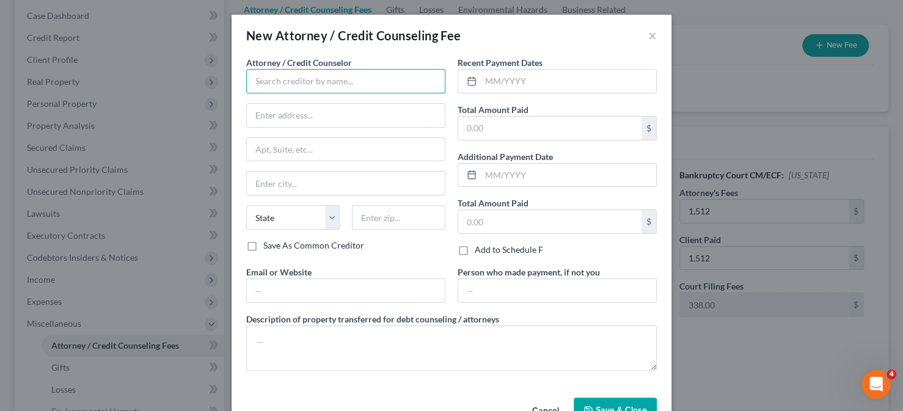
click at [316, 87] on input "text" at bounding box center [345, 81] width 199 height 24
type input "[PERSON_NAME] Law, LLC"
click at [473, 129] on input "text" at bounding box center [549, 128] width 183 height 23
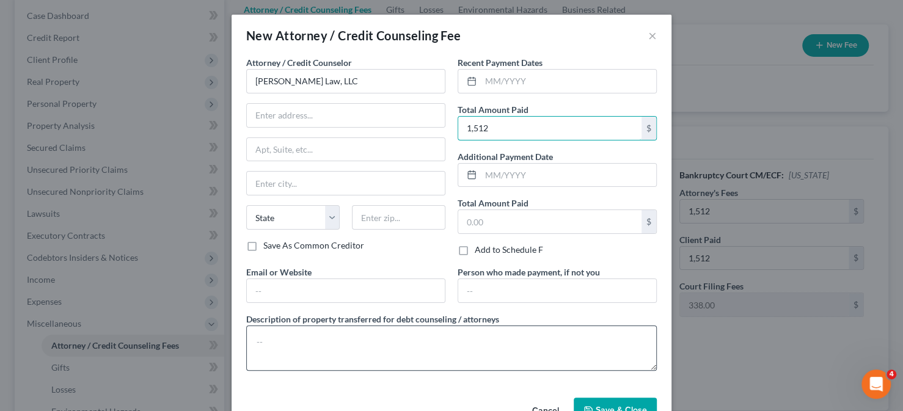
type input "1,512"
click at [323, 341] on textarea at bounding box center [451, 348] width 411 height 45
type textarea "Attorney fees"
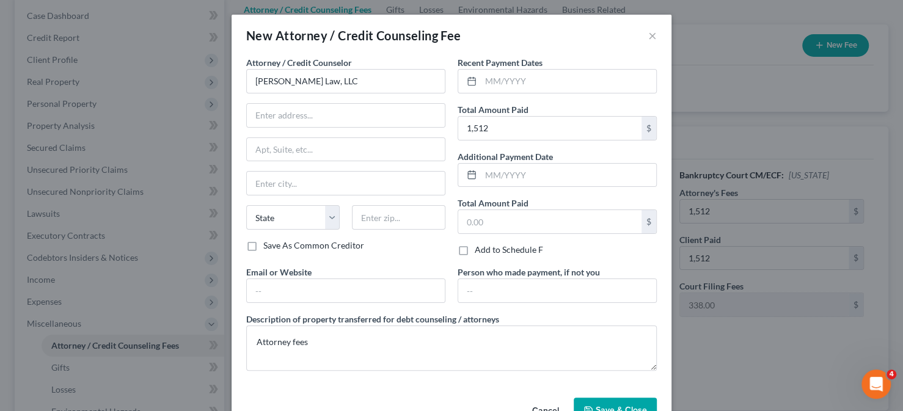
click at [598, 394] on div "Cancel Save & Close" at bounding box center [452, 413] width 440 height 40
click at [603, 406] on span "Save & Close" at bounding box center [621, 410] width 51 height 10
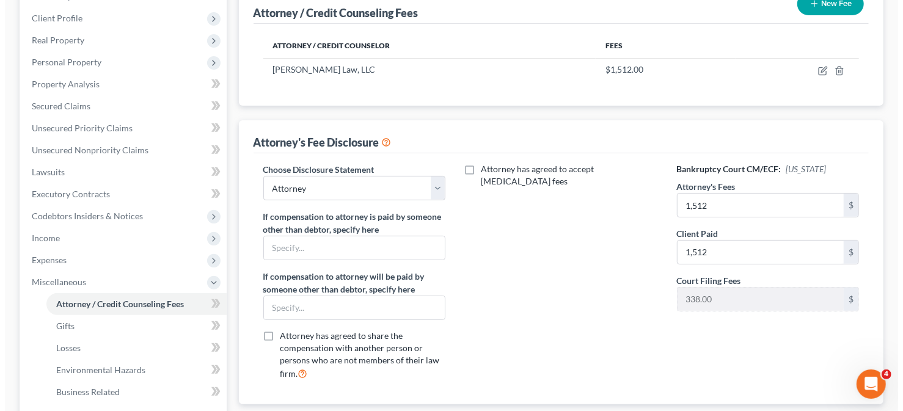
scroll to position [101, 0]
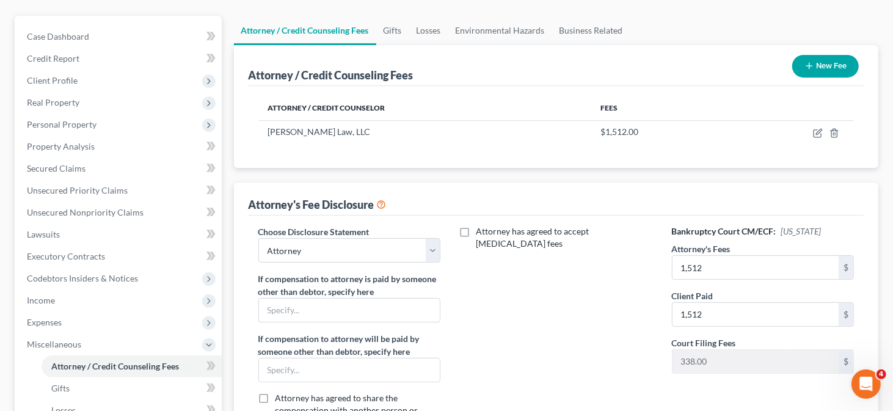
click at [807, 61] on icon "button" at bounding box center [810, 66] width 10 height 10
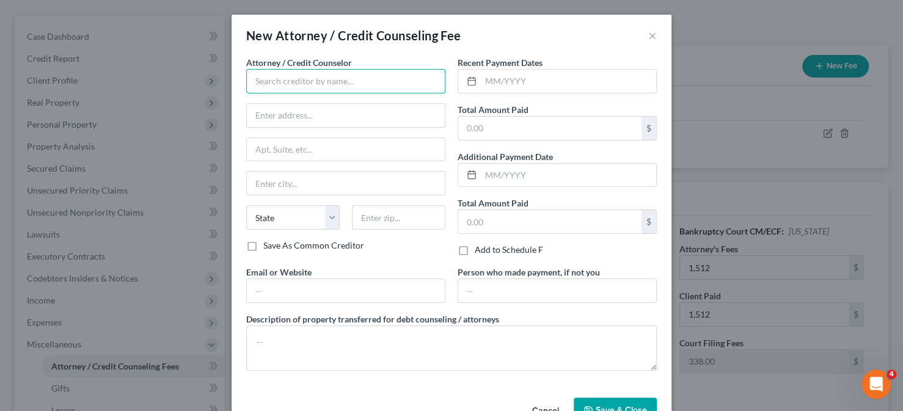
click at [348, 76] on input "text" at bounding box center [345, 81] width 199 height 24
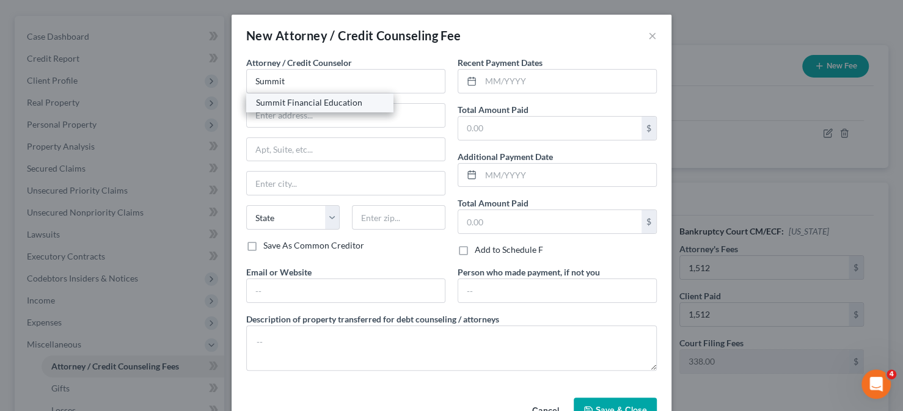
click at [326, 95] on div "Summit Financial Education" at bounding box center [319, 103] width 147 height 18
type input "Summit Financial Education"
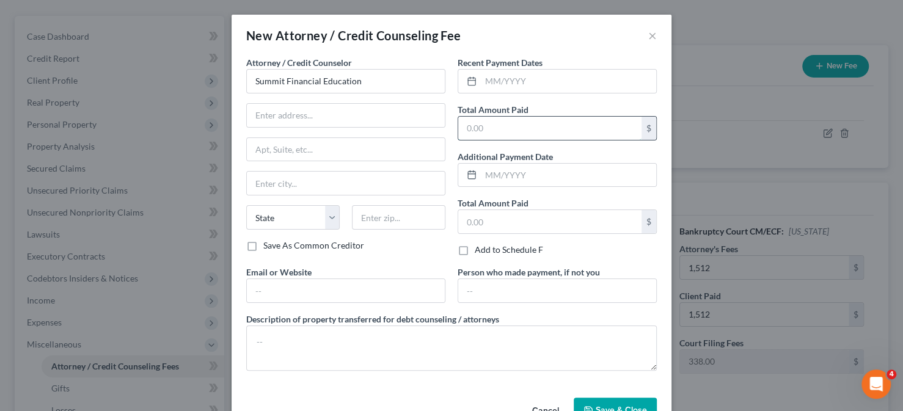
click at [507, 131] on input "text" at bounding box center [549, 128] width 183 height 23
type input "14.95"
click at [372, 301] on div "Attorney / Credit Counselor * Summit Financial Education State [US_STATE][GEOGR…" at bounding box center [451, 218] width 423 height 325
click at [370, 297] on input "text" at bounding box center [346, 290] width 198 height 23
type input "[DOMAIN_NAME]"
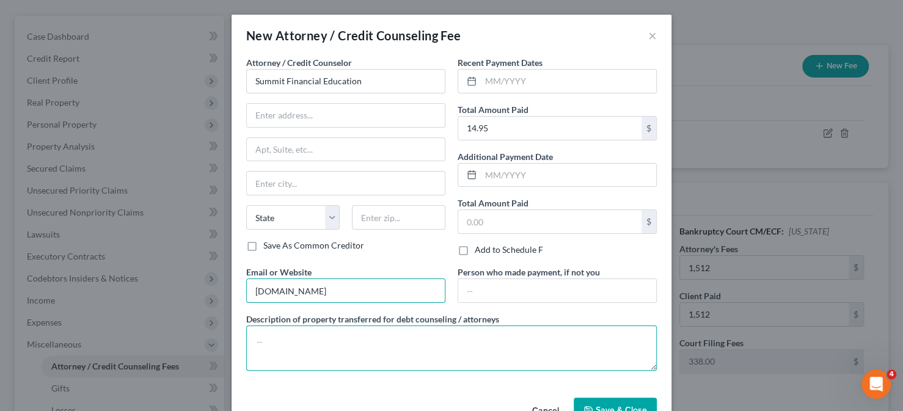
click at [347, 339] on textarea at bounding box center [451, 348] width 411 height 45
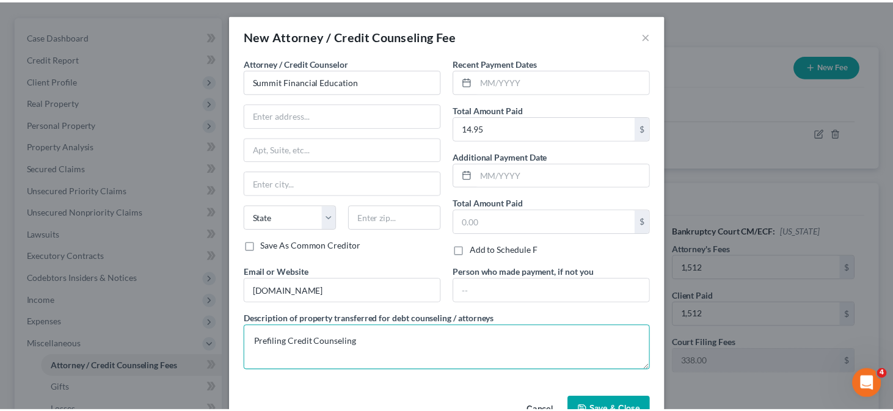
scroll to position [34, 0]
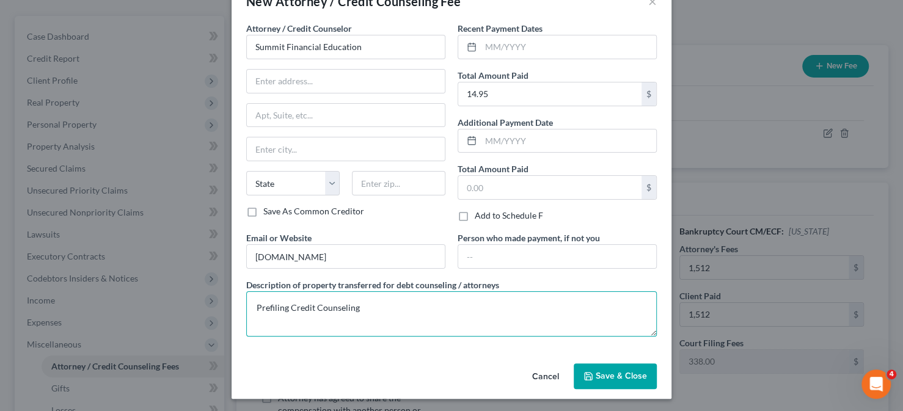
type textarea "Prefiling Credit Counseling"
click at [601, 368] on button "Save & Close" at bounding box center [615, 377] width 83 height 26
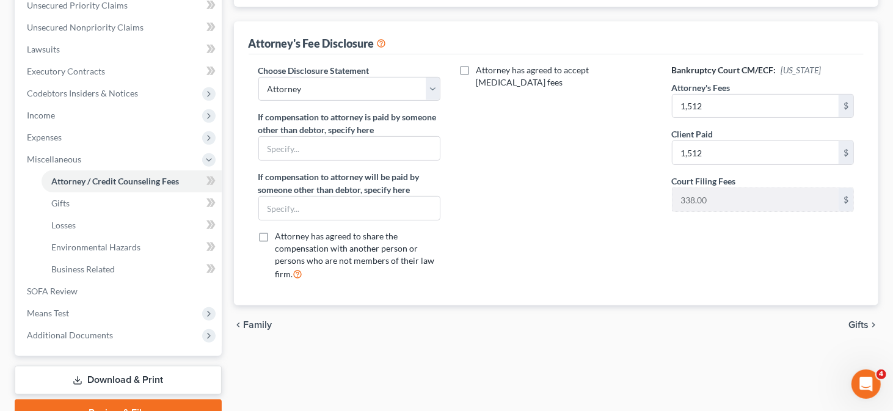
scroll to position [346, 0]
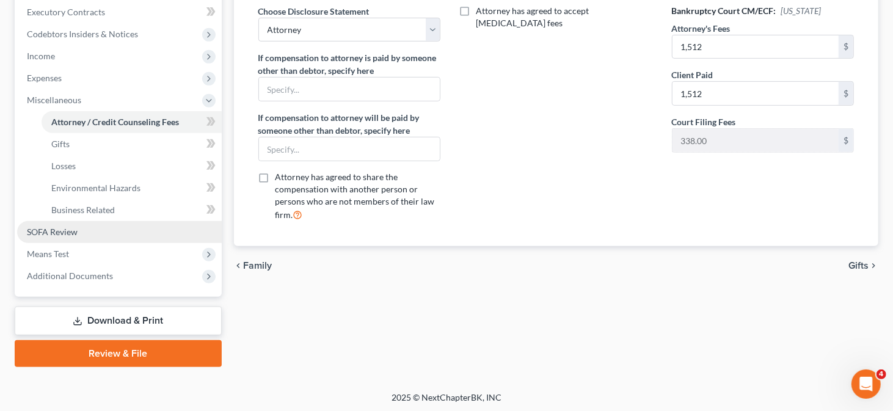
click at [69, 227] on span "SOFA Review" at bounding box center [52, 232] width 51 height 10
